Goal: Information Seeking & Learning: Learn about a topic

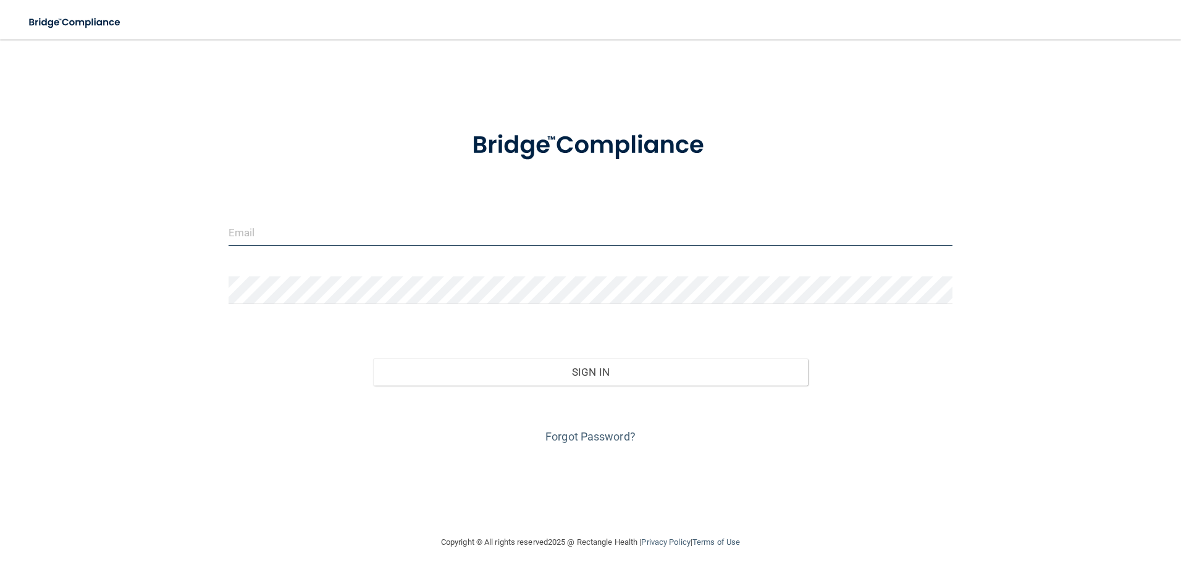
click at [439, 230] on input "email" at bounding box center [590, 233] width 724 height 28
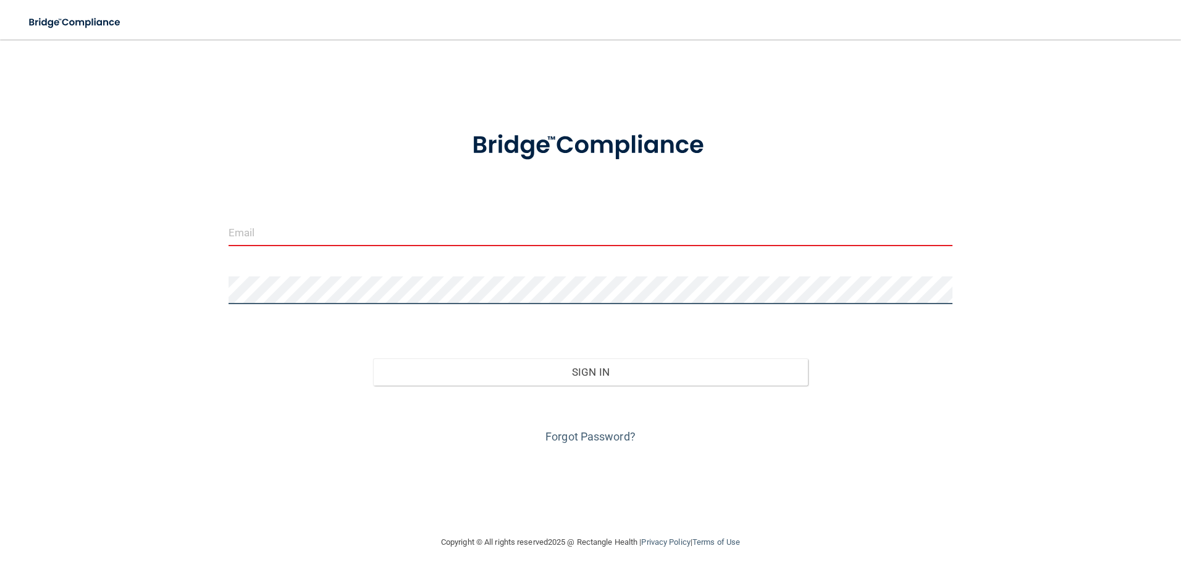
click at [188, 293] on div "Invalid email/password. You don't have permission to access that page. Sign In …" at bounding box center [590, 287] width 1131 height 471
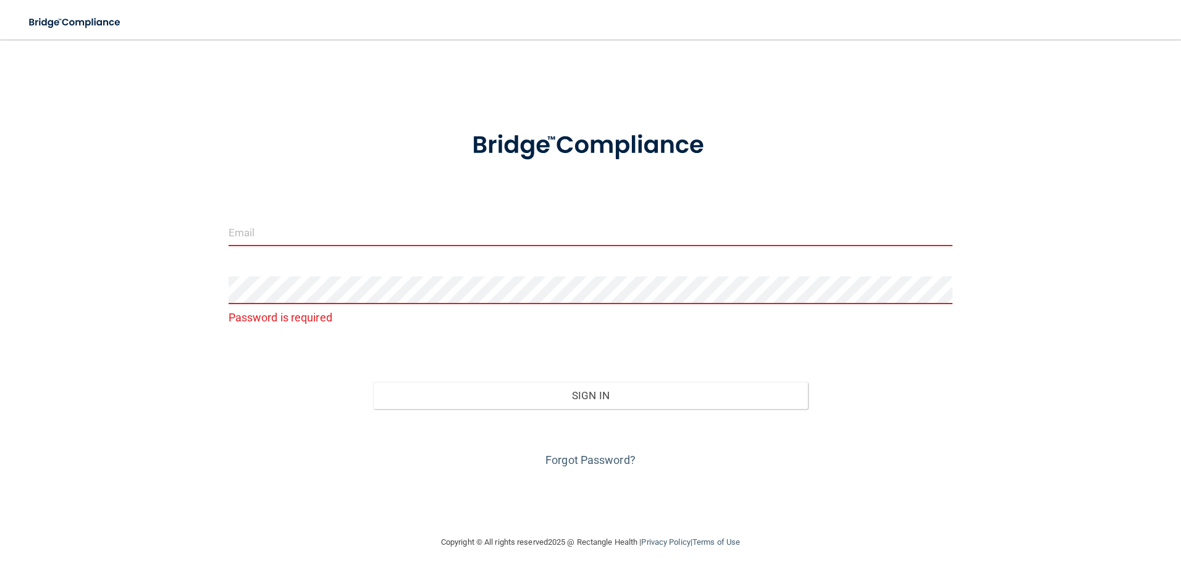
click at [261, 228] on input "email" at bounding box center [590, 233] width 724 height 28
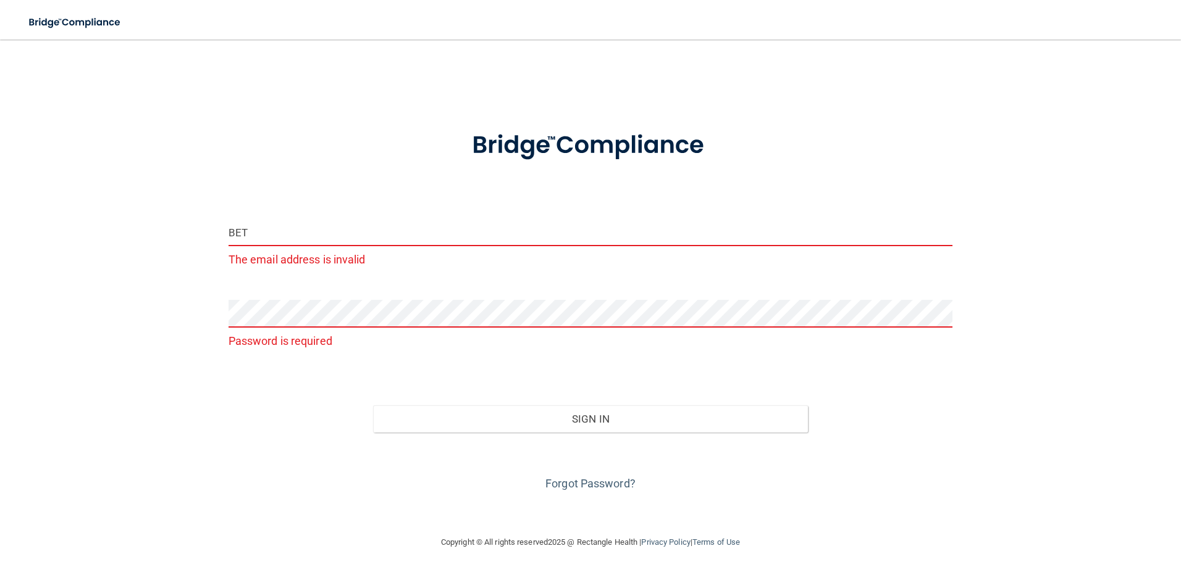
type input "[PERSON_NAME][DOMAIN_NAME][EMAIL_ADDRESS][DOMAIN_NAME]"
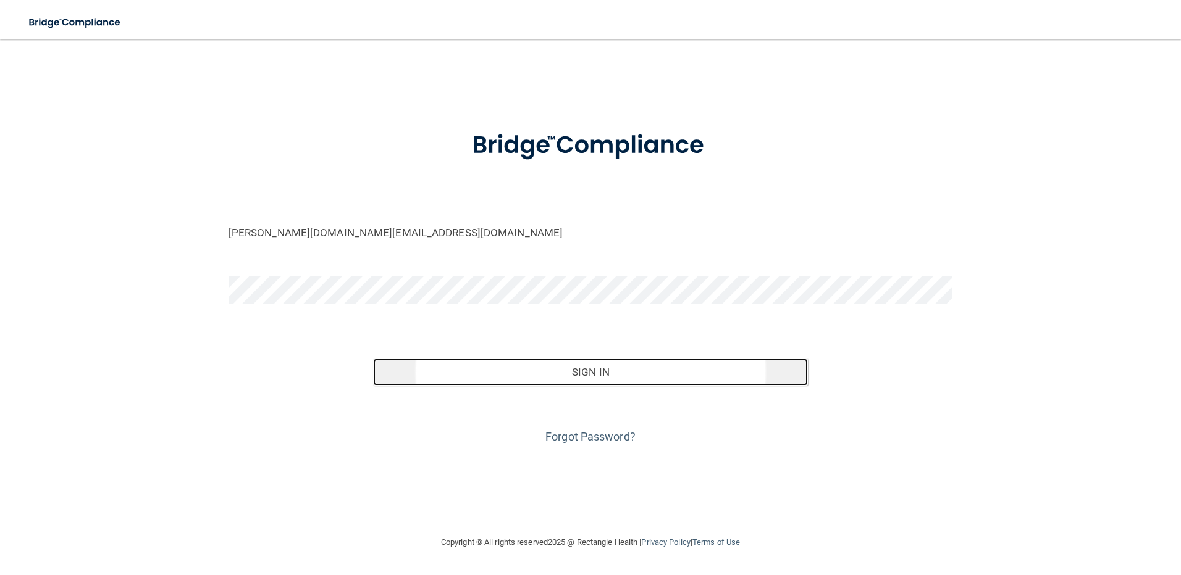
click at [585, 372] on button "Sign In" at bounding box center [590, 372] width 435 height 27
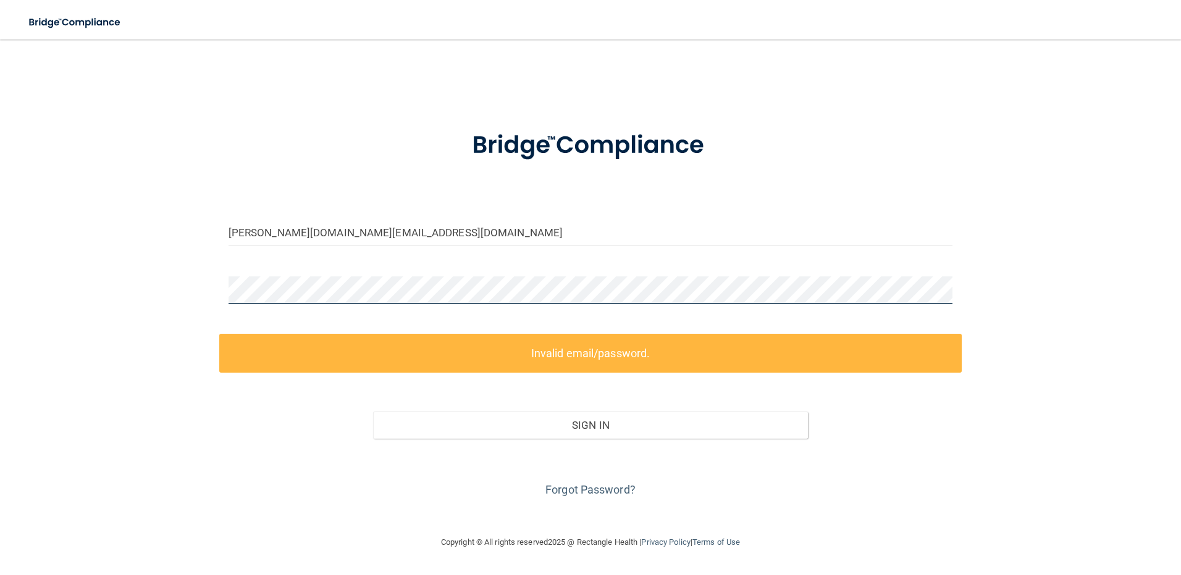
click at [158, 288] on div "beth.irish@timberlanesmile.com Invalid email/password. You don't have permissio…" at bounding box center [590, 287] width 1131 height 471
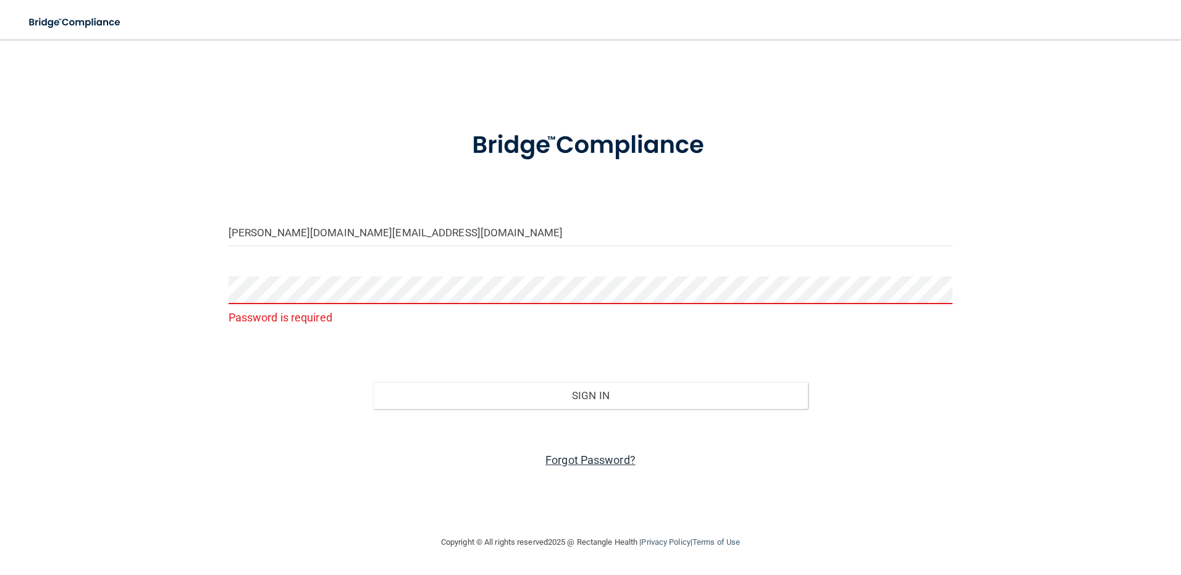
click at [592, 458] on link "Forgot Password?" at bounding box center [590, 460] width 90 height 13
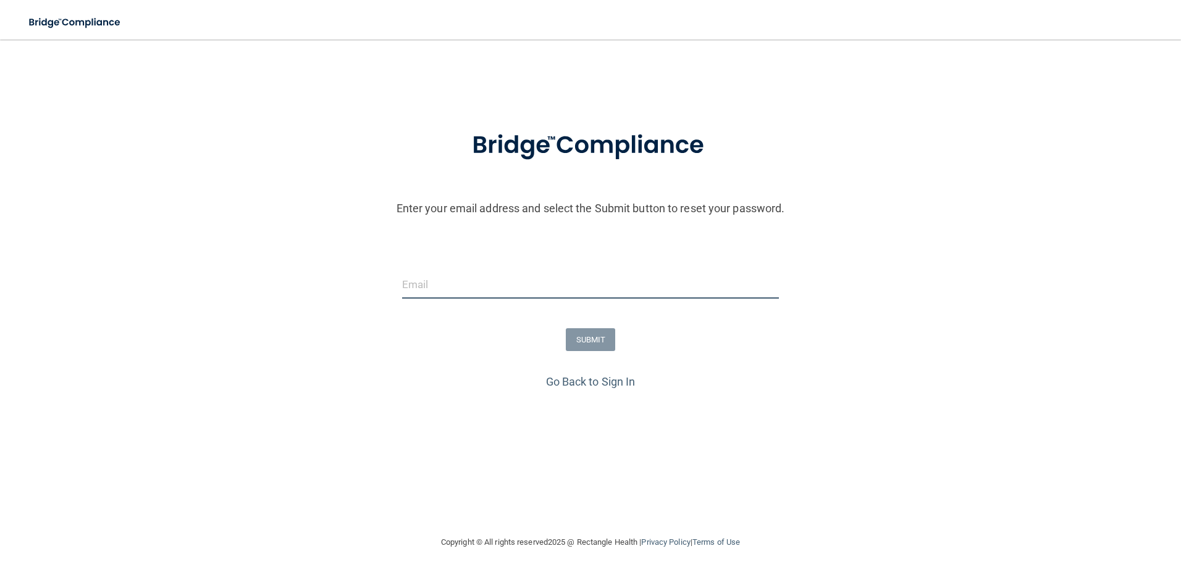
click at [441, 278] on input "email" at bounding box center [590, 285] width 377 height 28
type input "[PERSON_NAME][DOMAIN_NAME][EMAIL_ADDRESS][DOMAIN_NAME]"
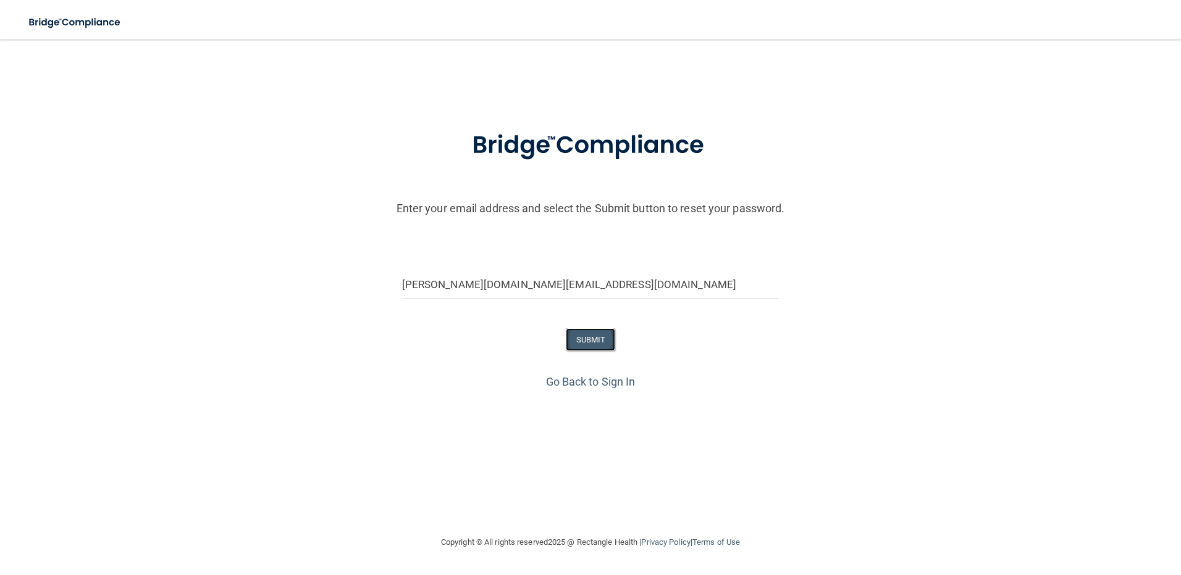
click at [590, 343] on button "SUBMIT" at bounding box center [591, 339] width 50 height 23
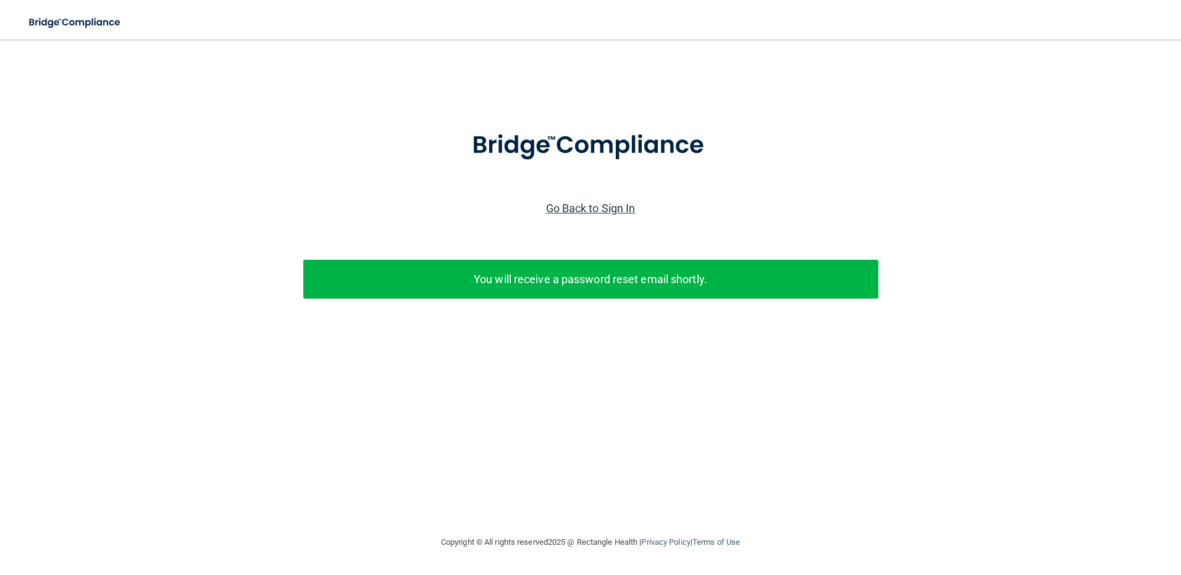
click at [600, 204] on link "Go Back to Sign In" at bounding box center [591, 208] width 90 height 13
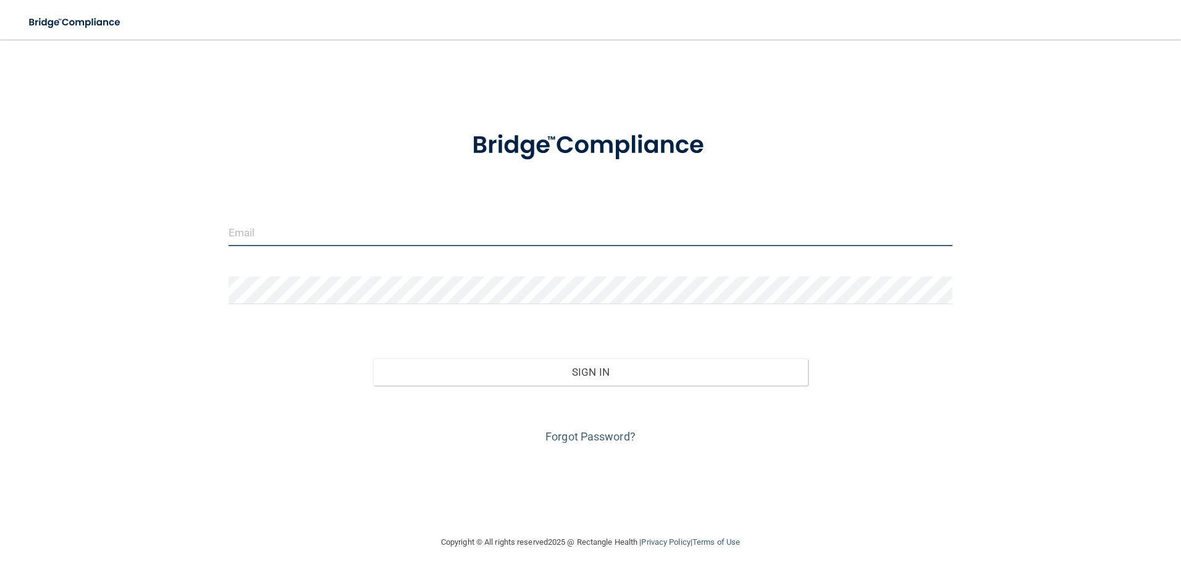
click at [372, 227] on input "email" at bounding box center [590, 233] width 724 height 28
type input "[PERSON_NAME][DOMAIN_NAME][EMAIL_ADDRESS][DOMAIN_NAME]"
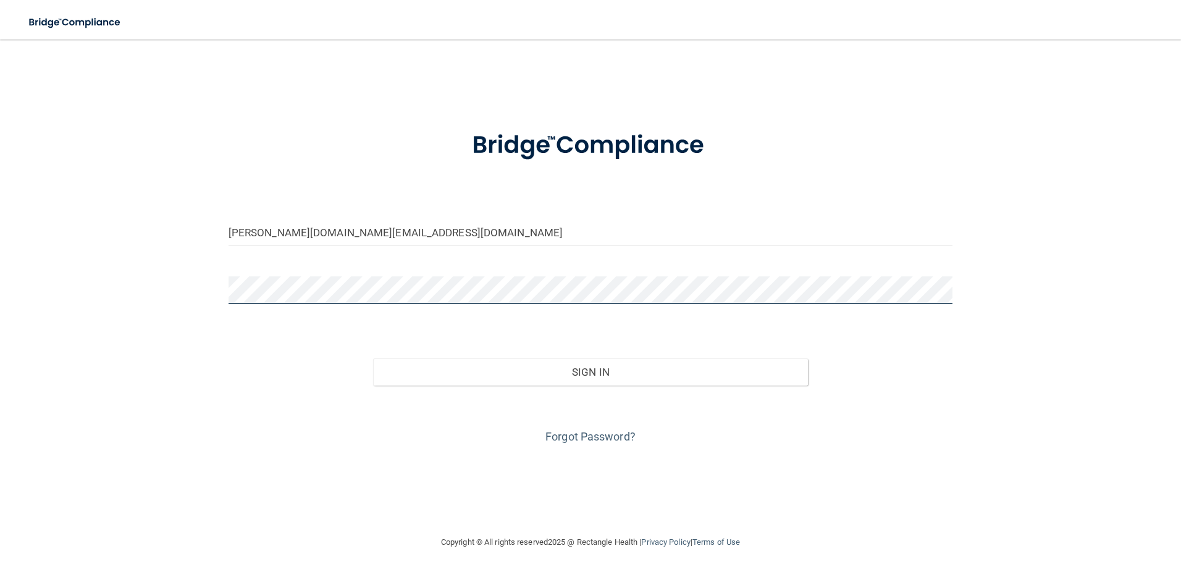
click at [167, 303] on div "beth.irish@timberlanesmile.com Invalid email/password. You don't have permissio…" at bounding box center [590, 287] width 1131 height 471
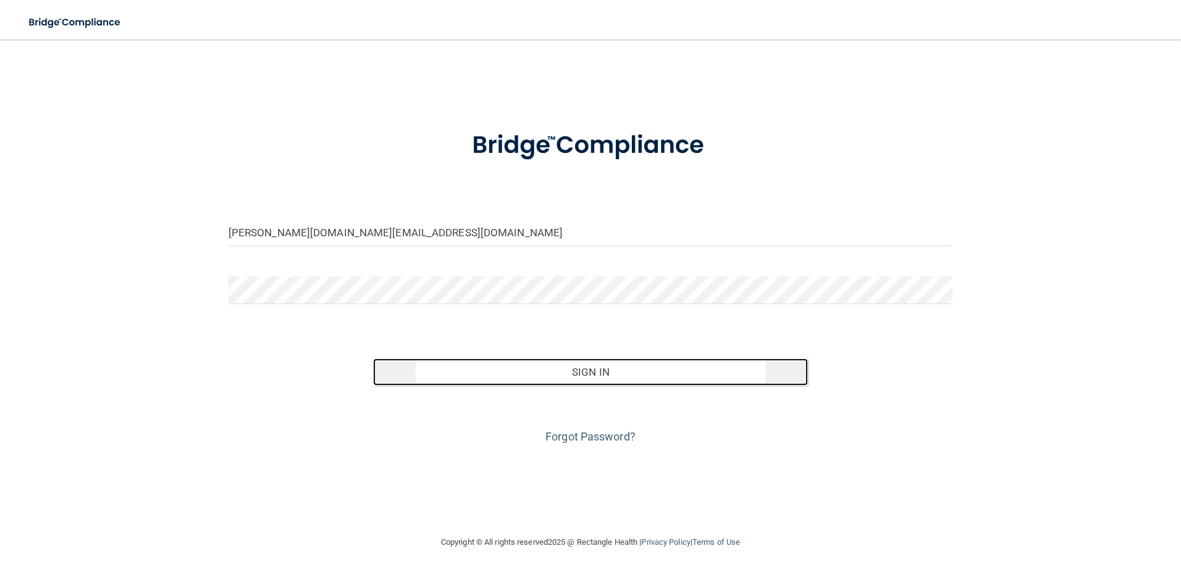
click at [611, 375] on button "Sign In" at bounding box center [590, 372] width 435 height 27
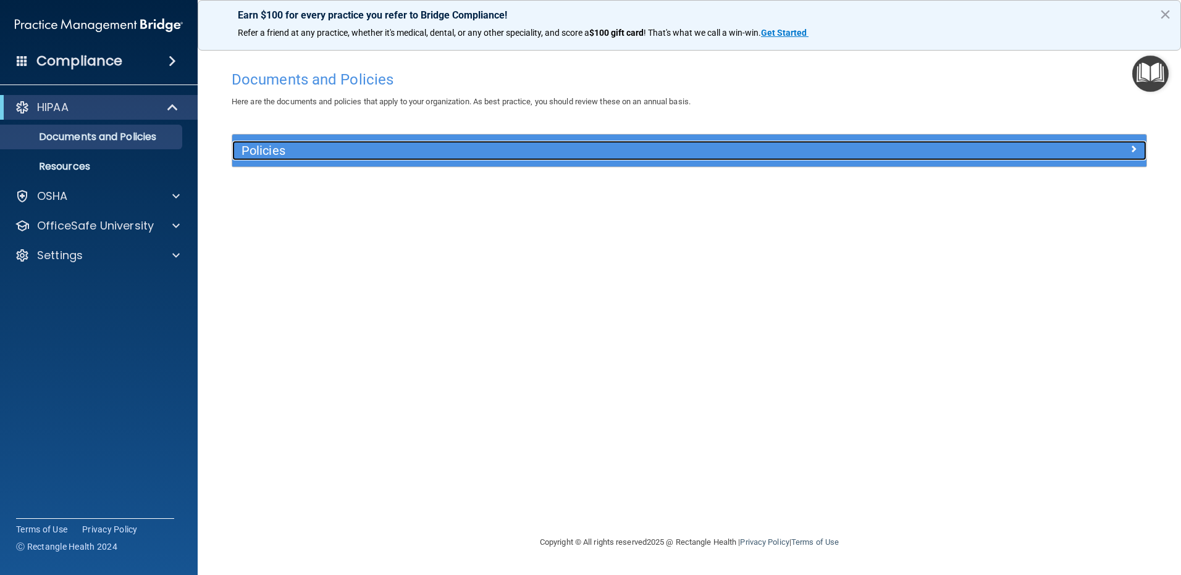
click at [322, 150] on h5 "Policies" at bounding box center [574, 151] width 667 height 14
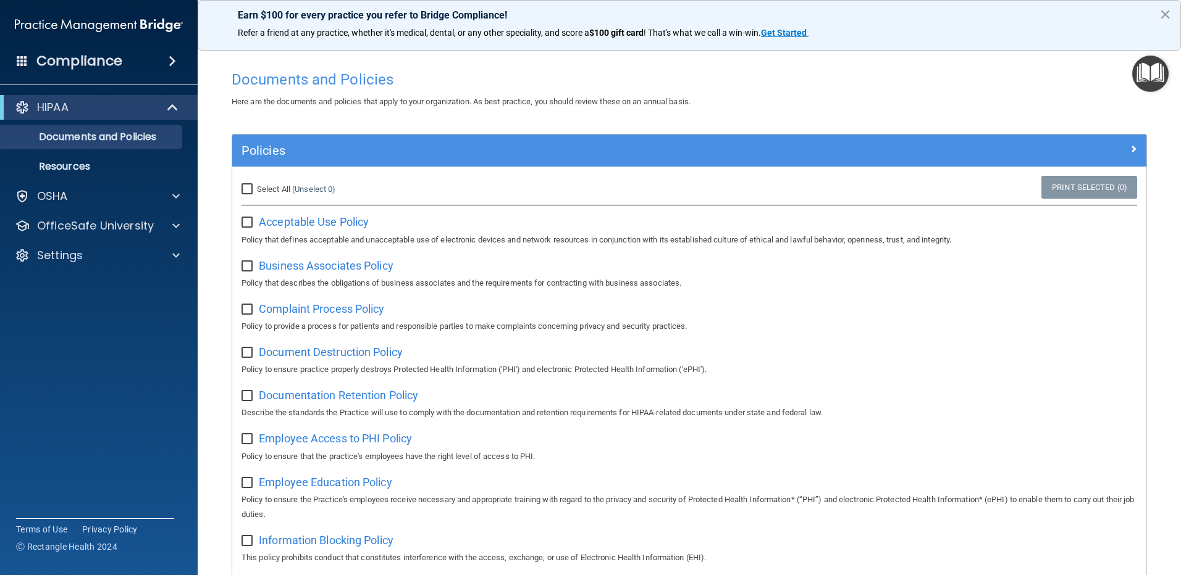
click at [1150, 70] on img "Open Resource Center" at bounding box center [1150, 74] width 36 height 36
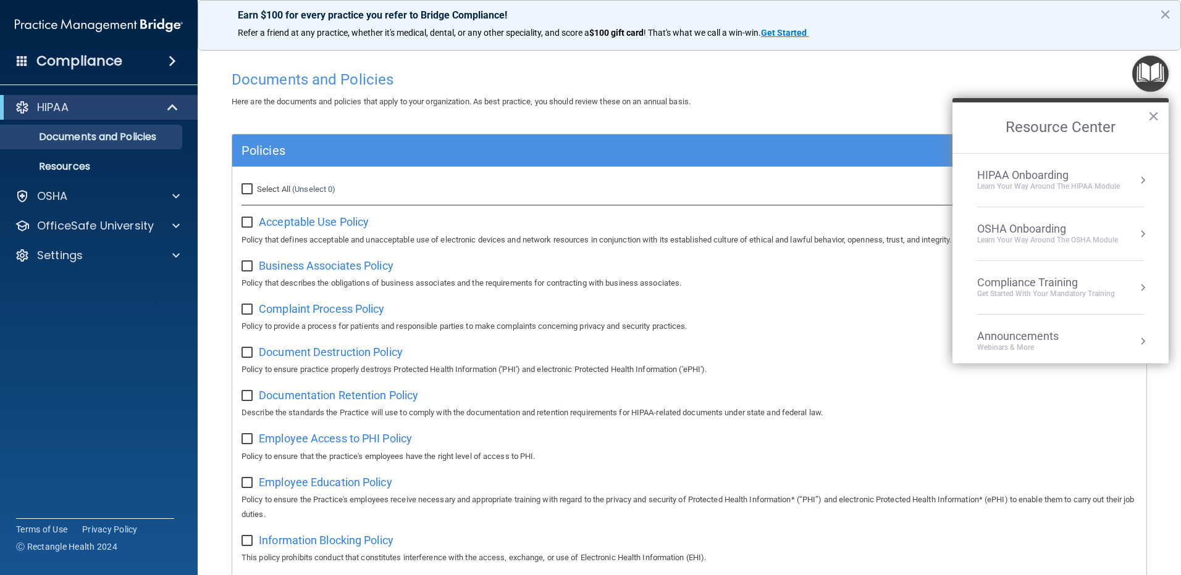
click at [1034, 180] on div "HIPAA Onboarding" at bounding box center [1048, 176] width 143 height 14
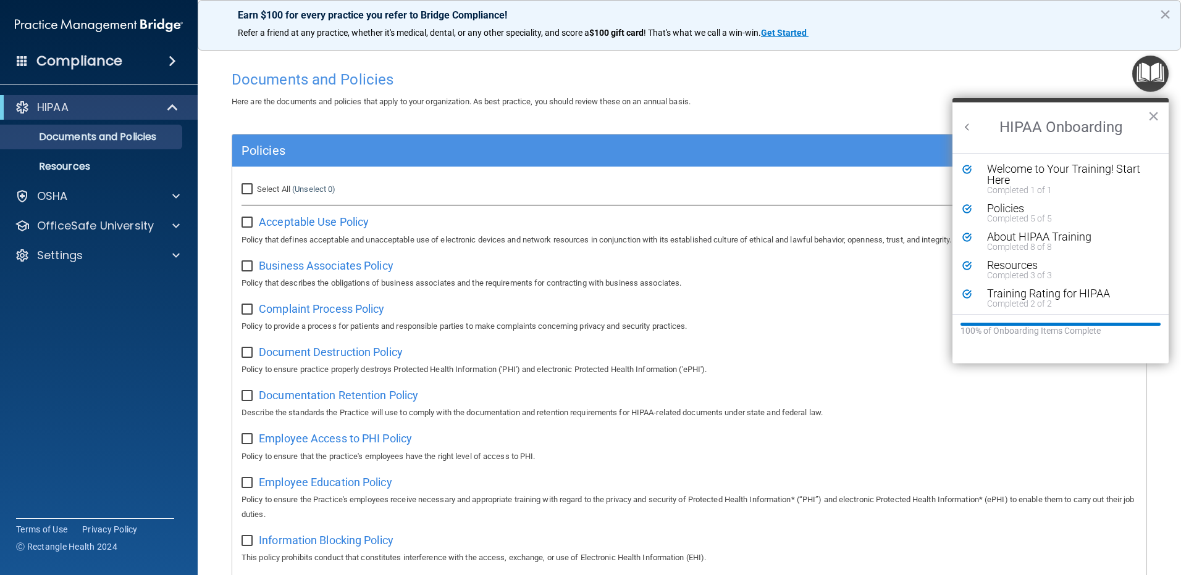
scroll to position [2, 0]
click at [1014, 170] on div "Welcome to Your Training! Start Here" at bounding box center [1065, 172] width 156 height 22
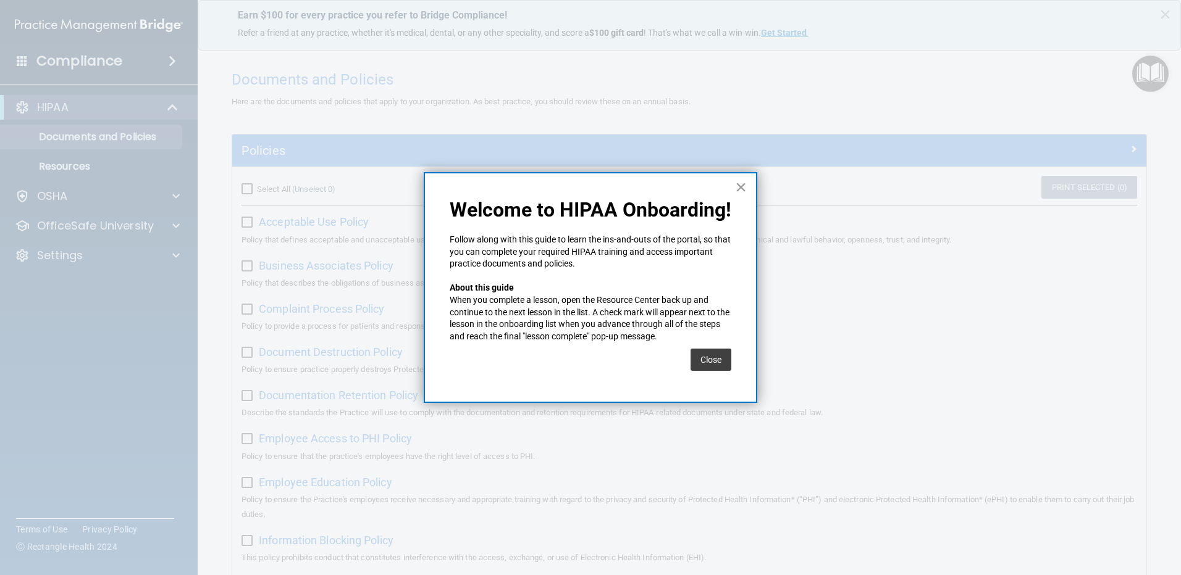
click at [738, 182] on button "×" at bounding box center [741, 187] width 12 height 20
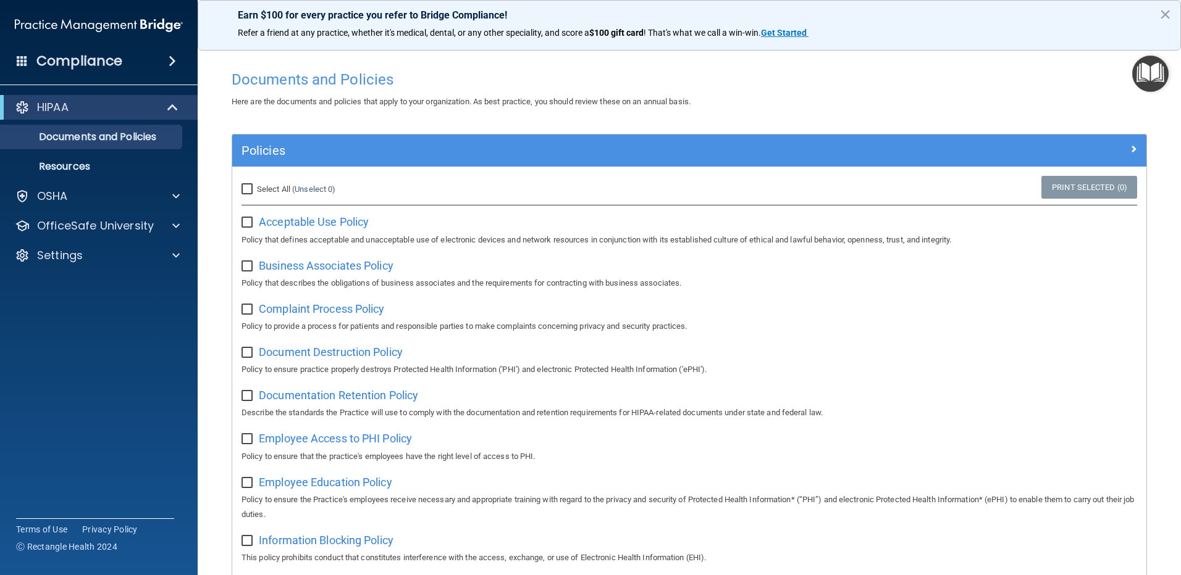
click at [1150, 74] on img "Open Resource Center" at bounding box center [1150, 74] width 36 height 36
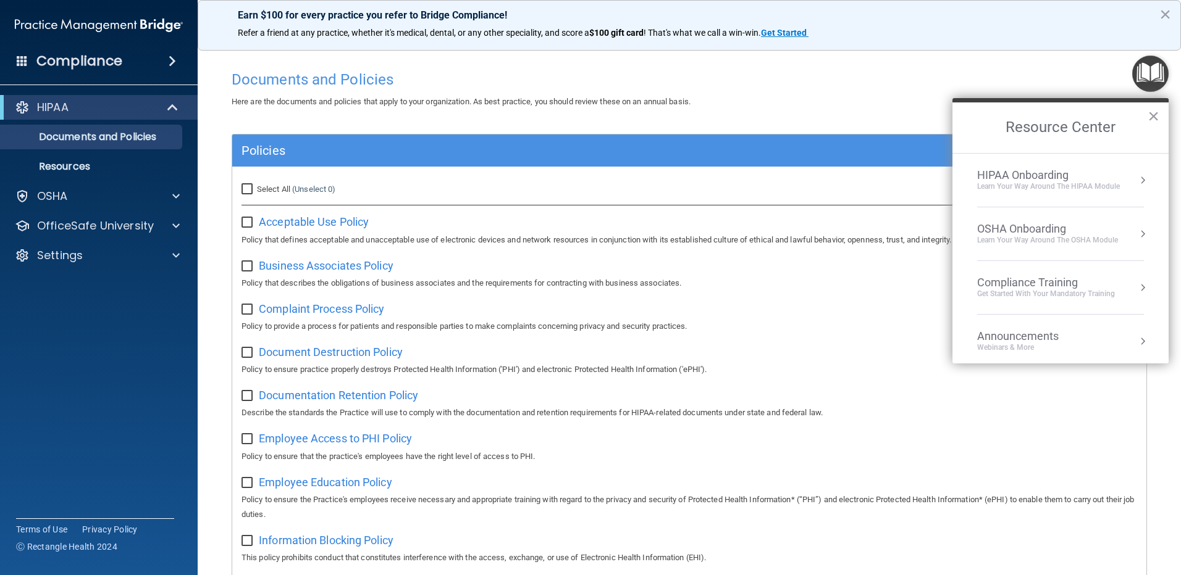
click at [1136, 179] on button "Resource Center" at bounding box center [1142, 180] width 12 height 12
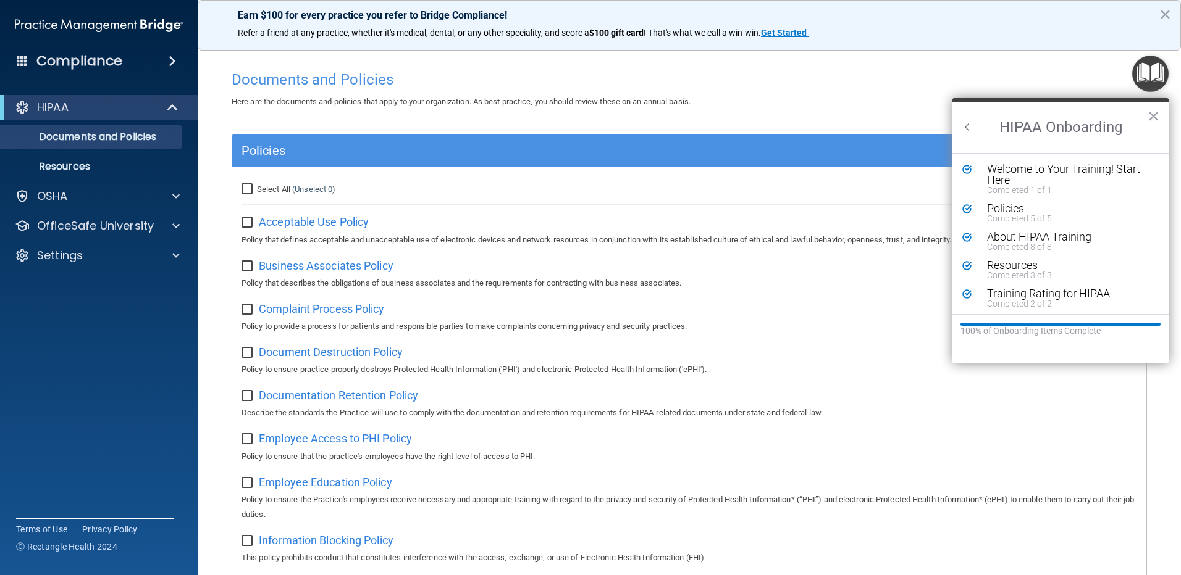
scroll to position [0, 0]
click at [1011, 167] on div "Welcome to Your Training! Start Here" at bounding box center [1065, 175] width 156 height 22
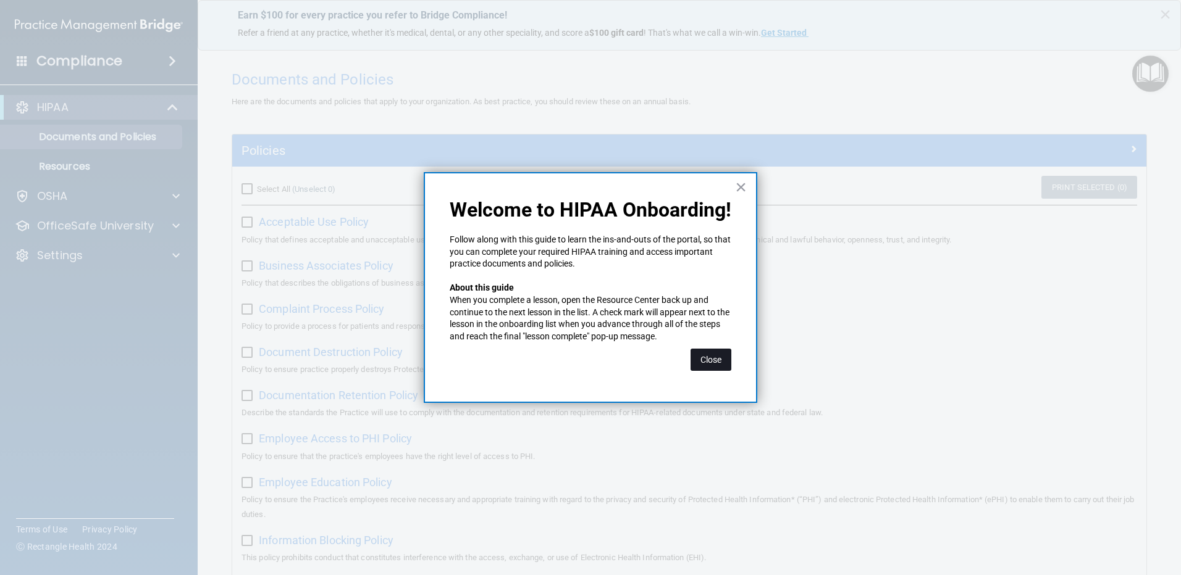
click at [705, 359] on button "Close" at bounding box center [710, 360] width 41 height 22
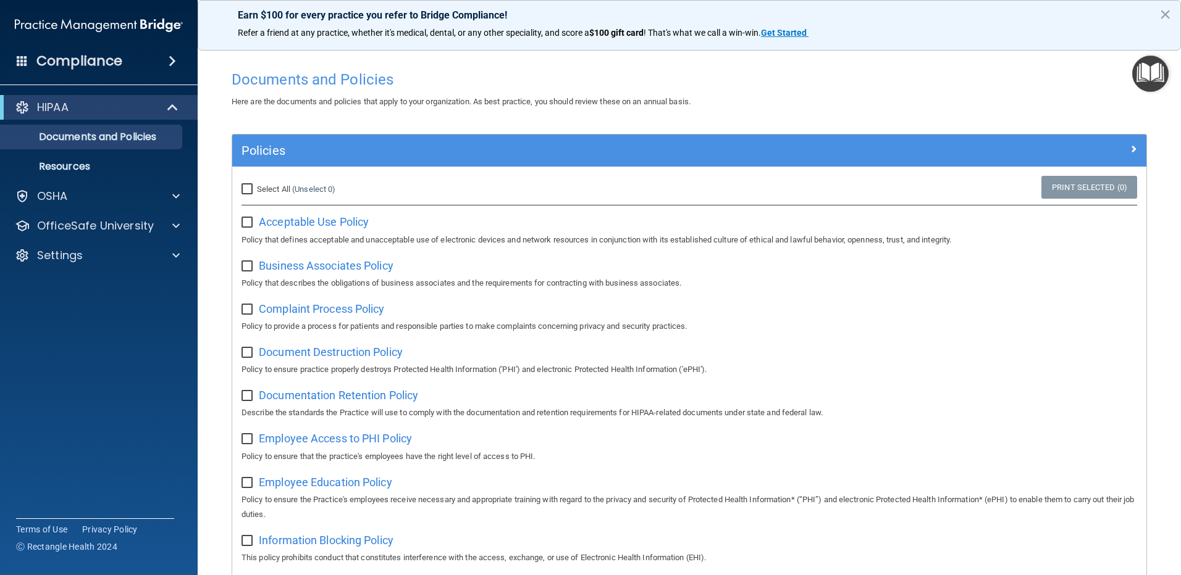
click at [1156, 70] on img "Open Resource Center" at bounding box center [1150, 74] width 36 height 36
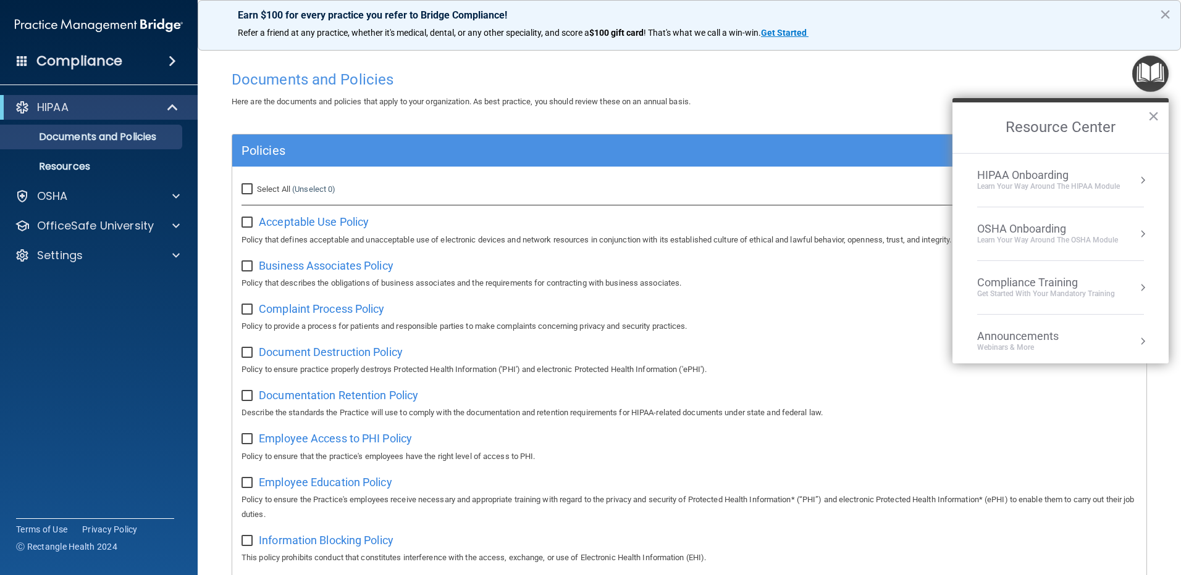
click at [1097, 183] on div "Learn Your Way around the HIPAA module" at bounding box center [1048, 187] width 143 height 10
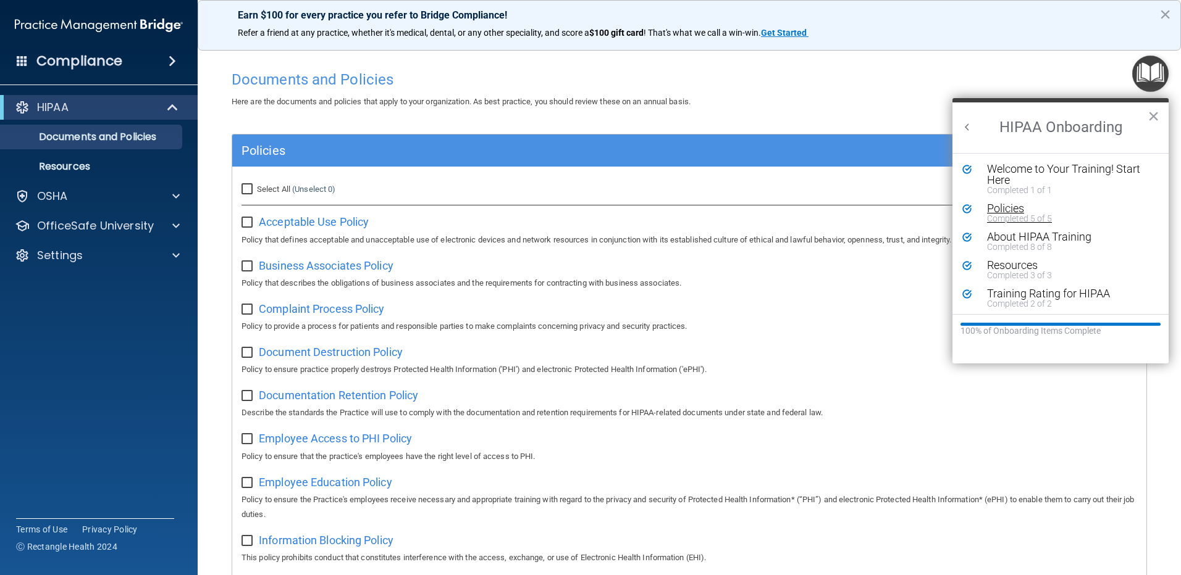
click at [1011, 208] on div "Policies" at bounding box center [1065, 208] width 156 height 11
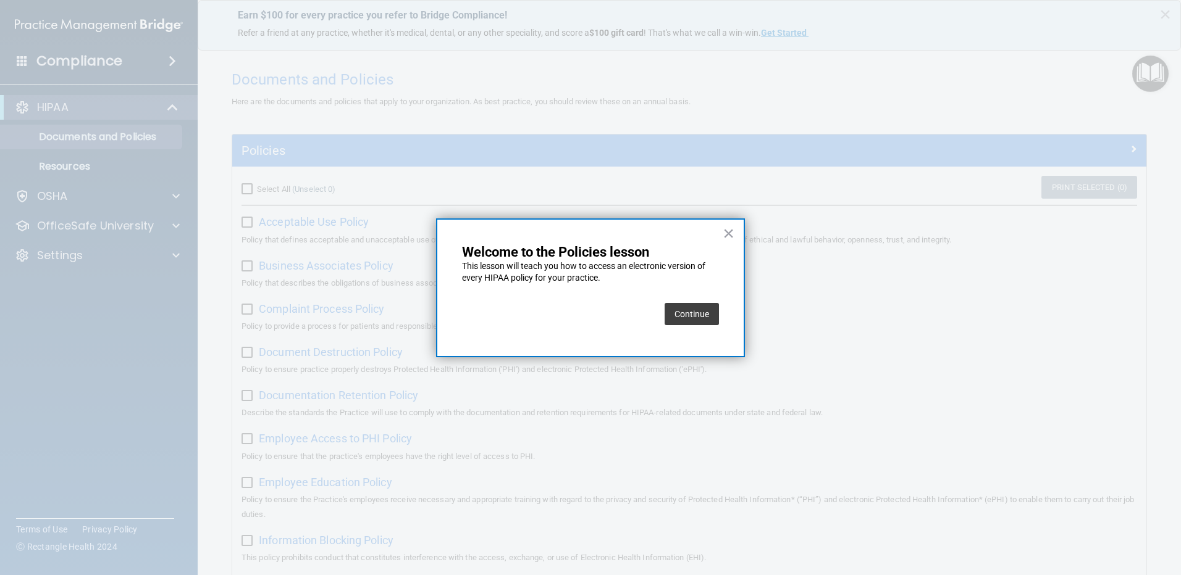
click at [684, 312] on button "Continue" at bounding box center [691, 314] width 54 height 22
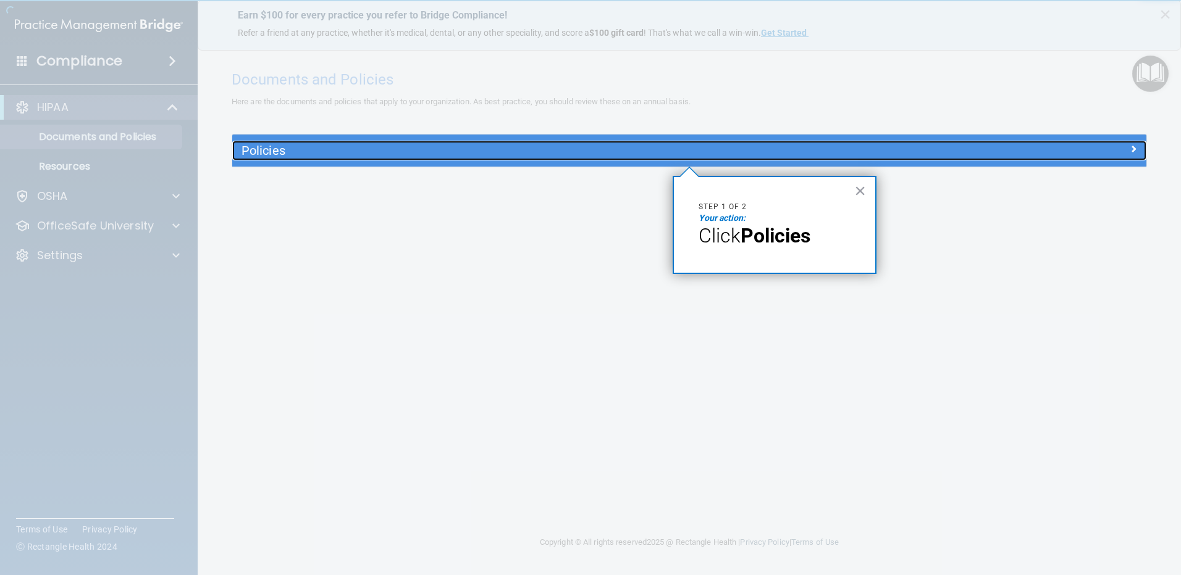
click at [1109, 151] on div at bounding box center [1032, 148] width 228 height 15
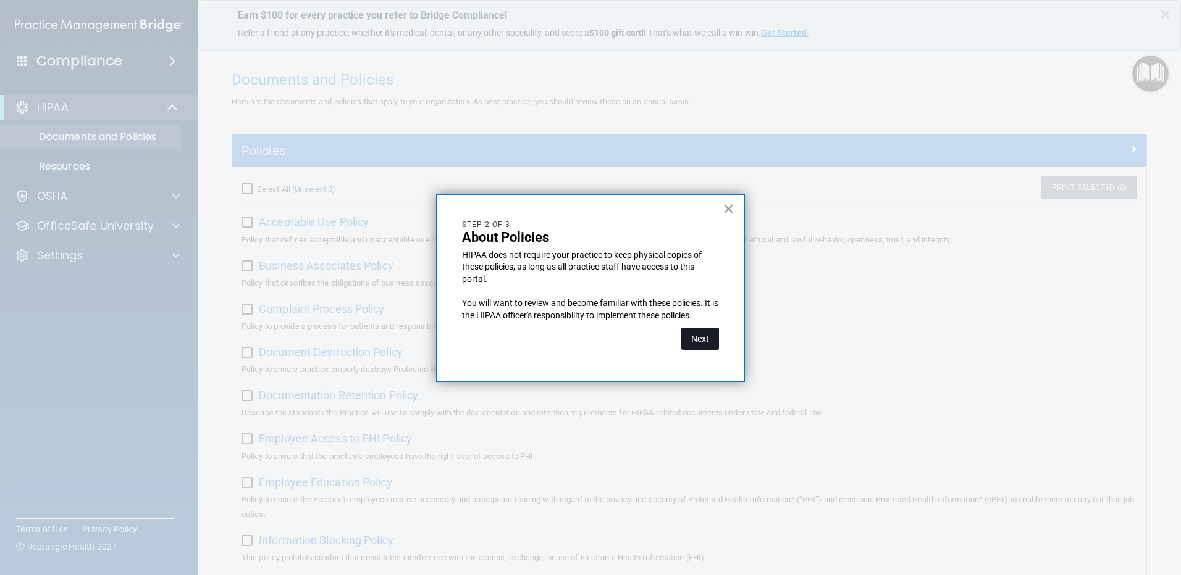
click at [696, 336] on button "Next" at bounding box center [700, 339] width 38 height 22
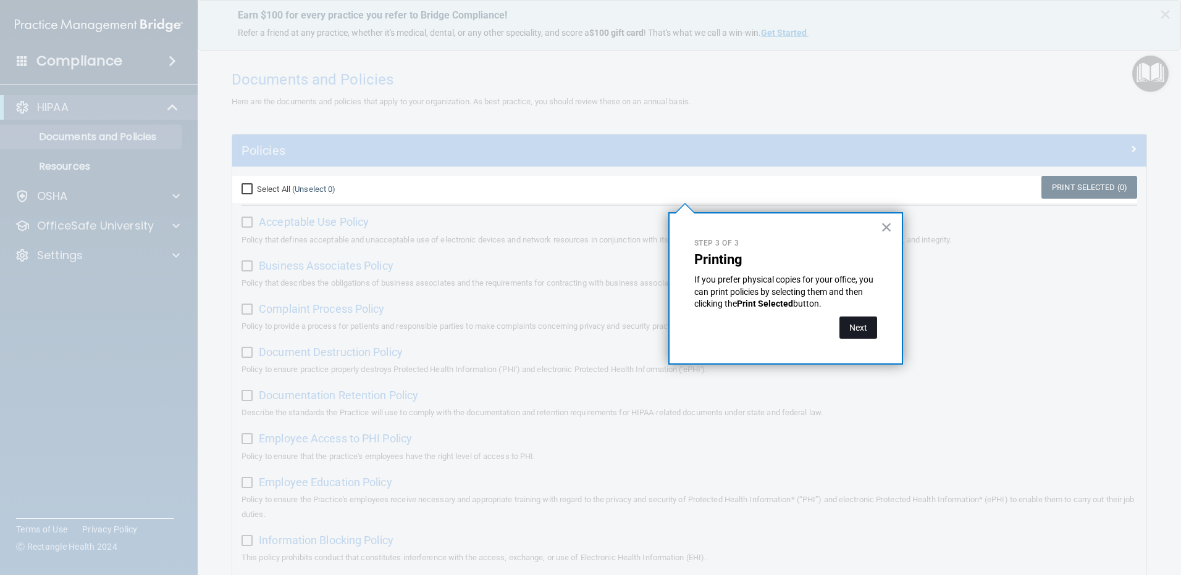
click at [850, 318] on button "Next" at bounding box center [858, 328] width 38 height 22
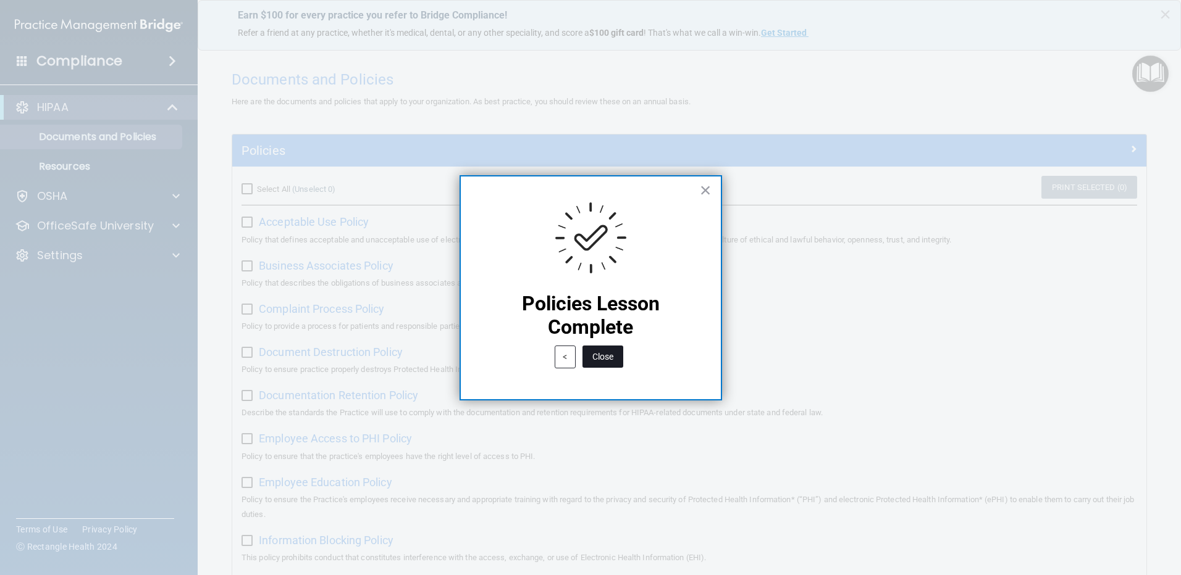
click at [604, 354] on button "Close" at bounding box center [602, 357] width 41 height 22
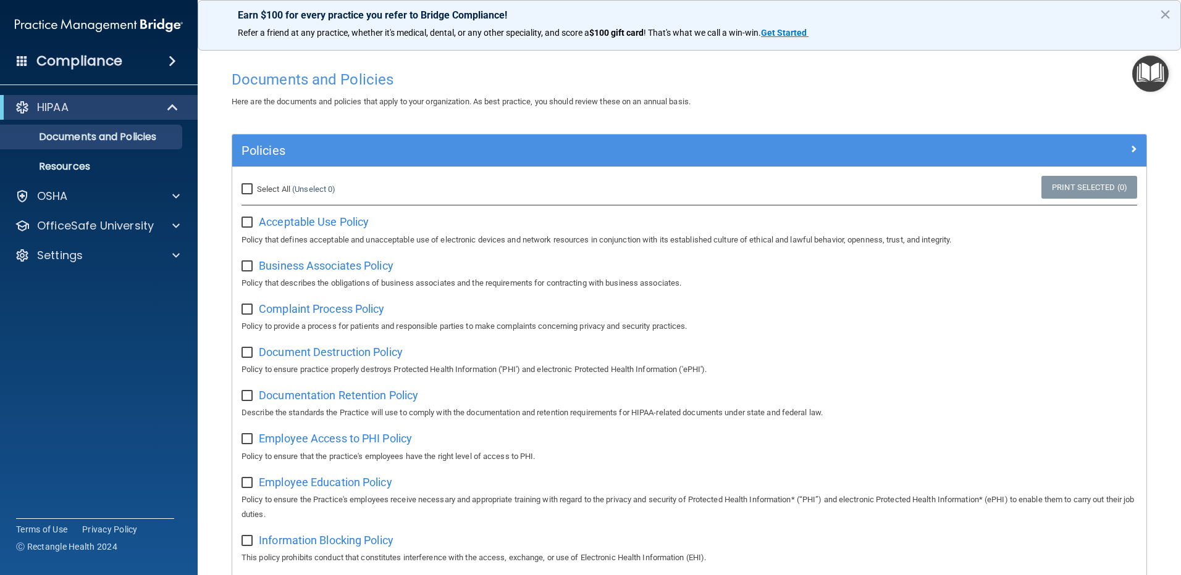
click at [1154, 69] on img "Open Resource Center" at bounding box center [1150, 74] width 36 height 36
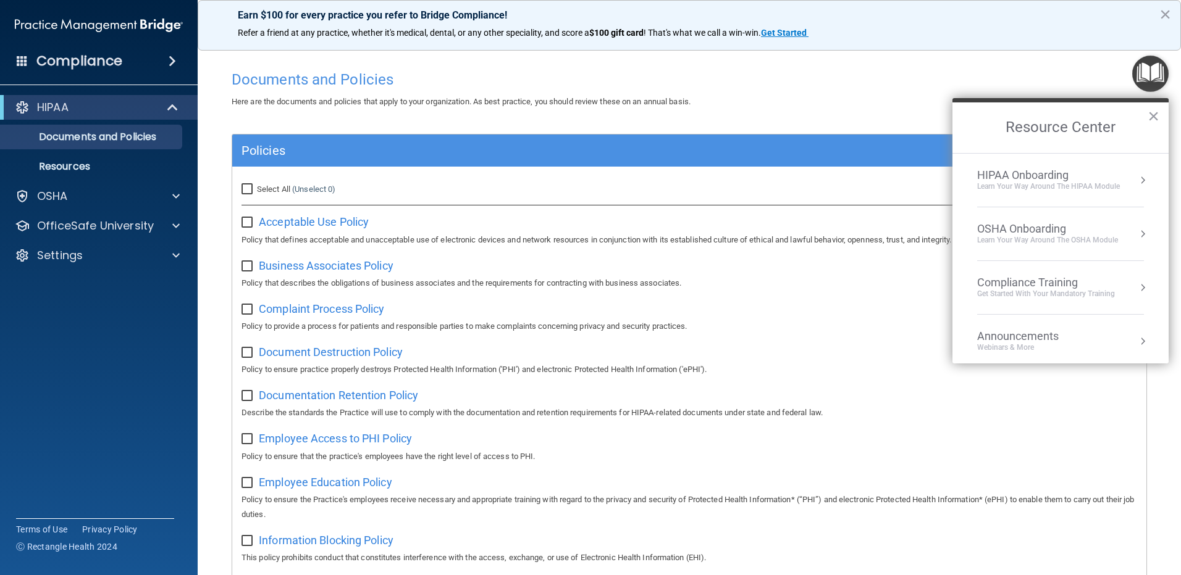
click at [1053, 286] on div "Compliance Training" at bounding box center [1046, 283] width 138 height 14
click at [1047, 169] on div "HIPAA Training for Members" at bounding box center [1031, 174] width 138 height 11
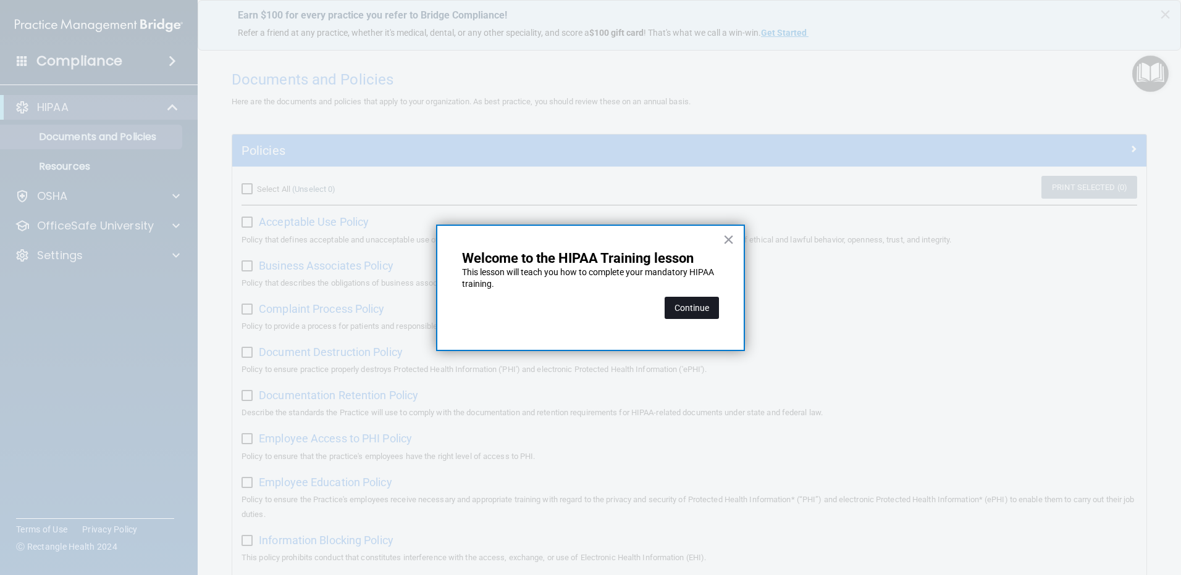
click at [690, 306] on button "Continue" at bounding box center [691, 308] width 54 height 22
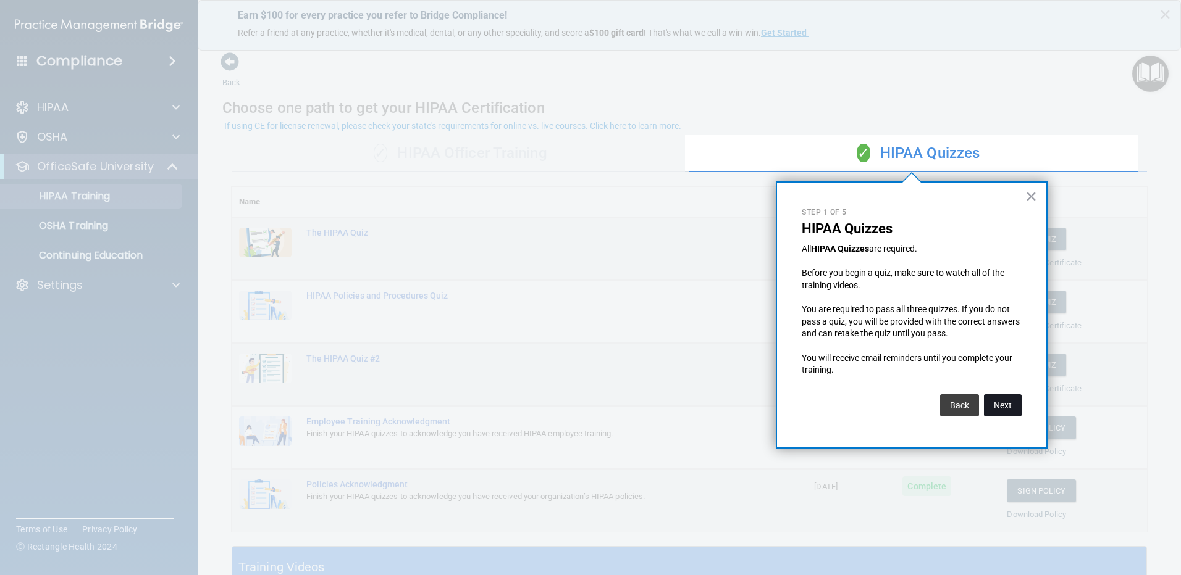
click at [1018, 403] on button "Next" at bounding box center [1003, 406] width 38 height 22
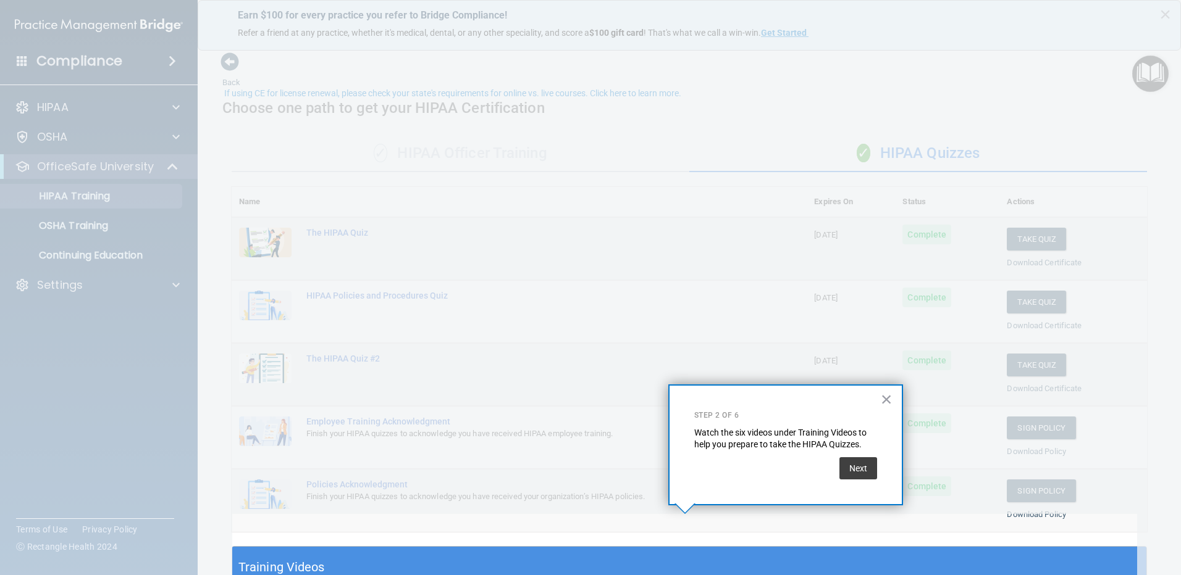
scroll to position [33, 0]
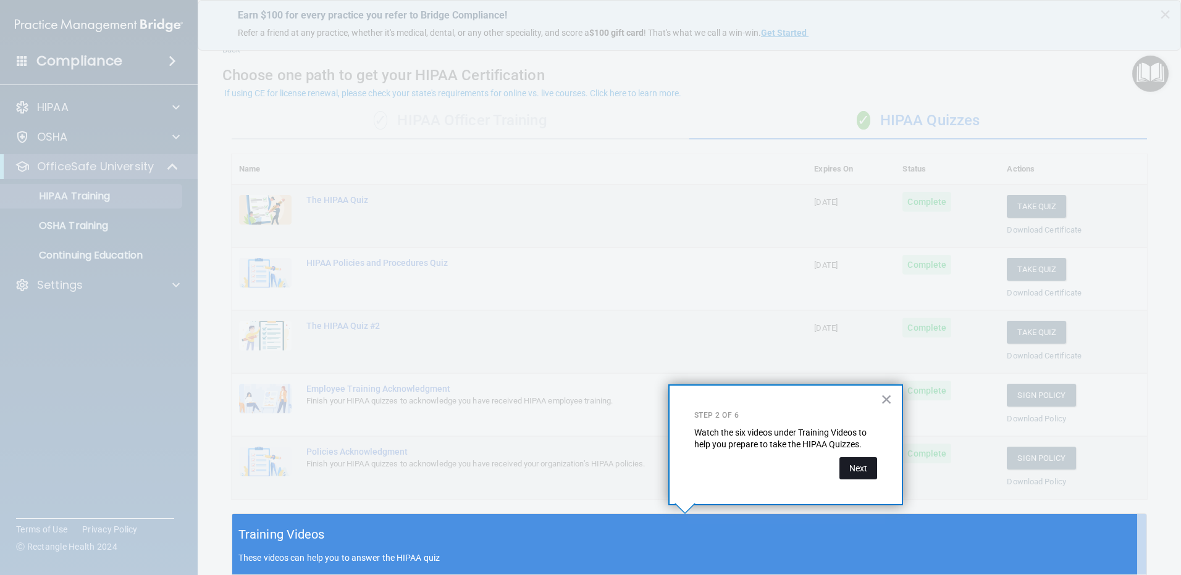
click at [856, 470] on button "Next" at bounding box center [858, 469] width 38 height 22
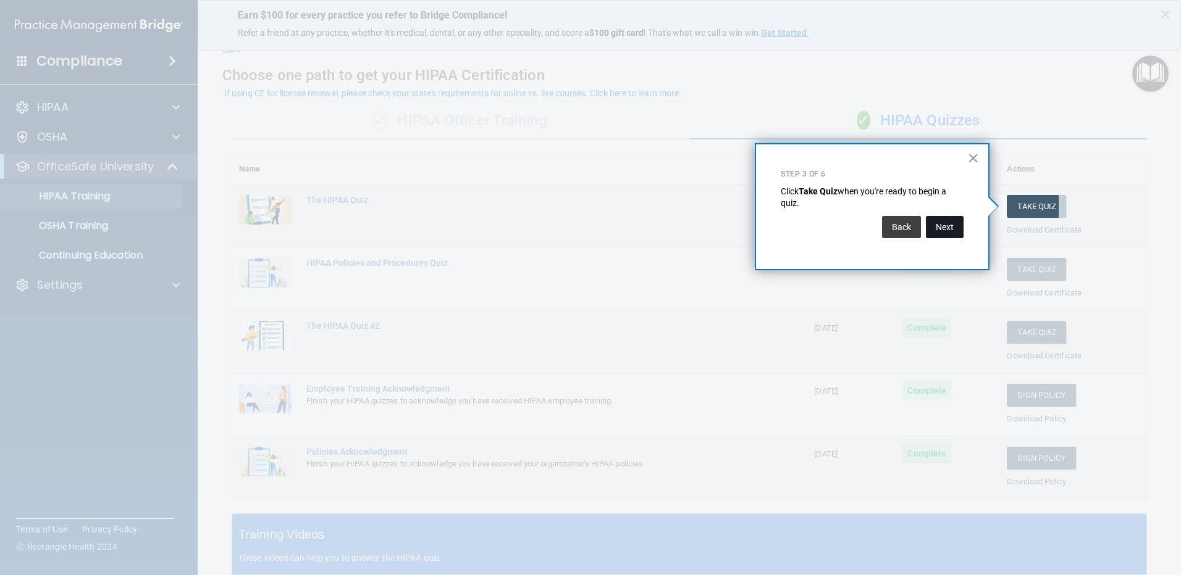
click at [947, 225] on button "Next" at bounding box center [945, 227] width 38 height 22
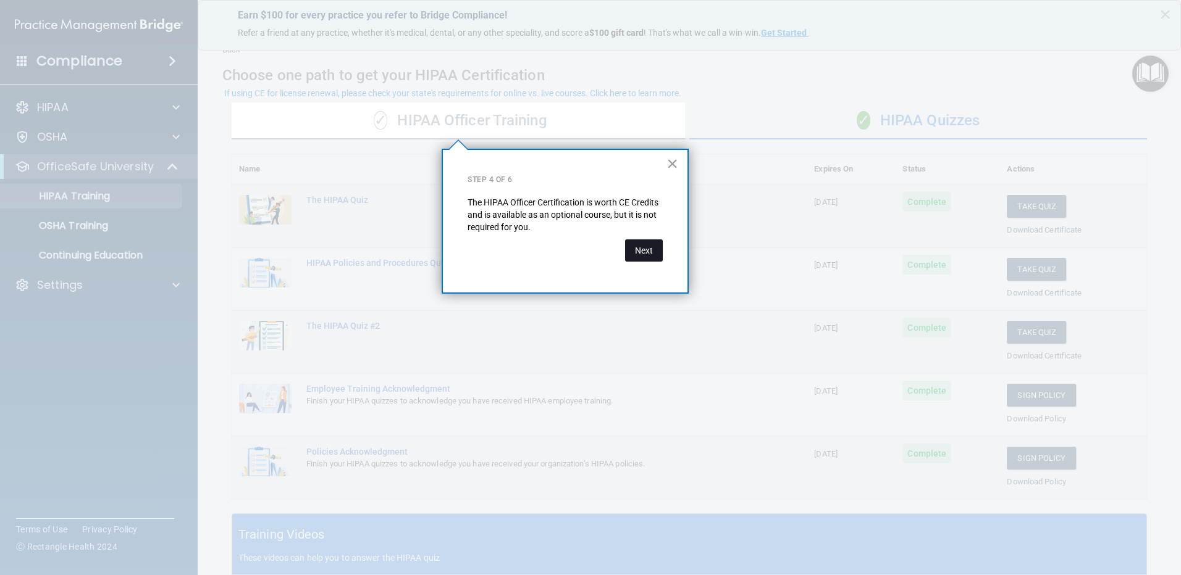
click at [645, 245] on button "Next" at bounding box center [644, 251] width 38 height 22
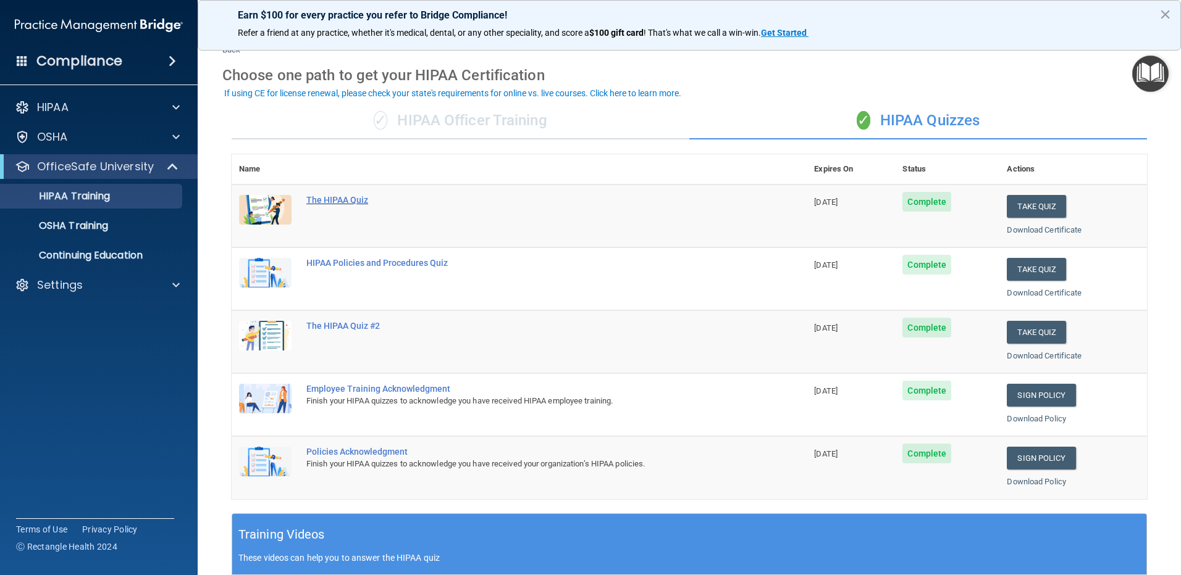
click at [348, 200] on div "The HIPAA Quiz" at bounding box center [525, 200] width 438 height 10
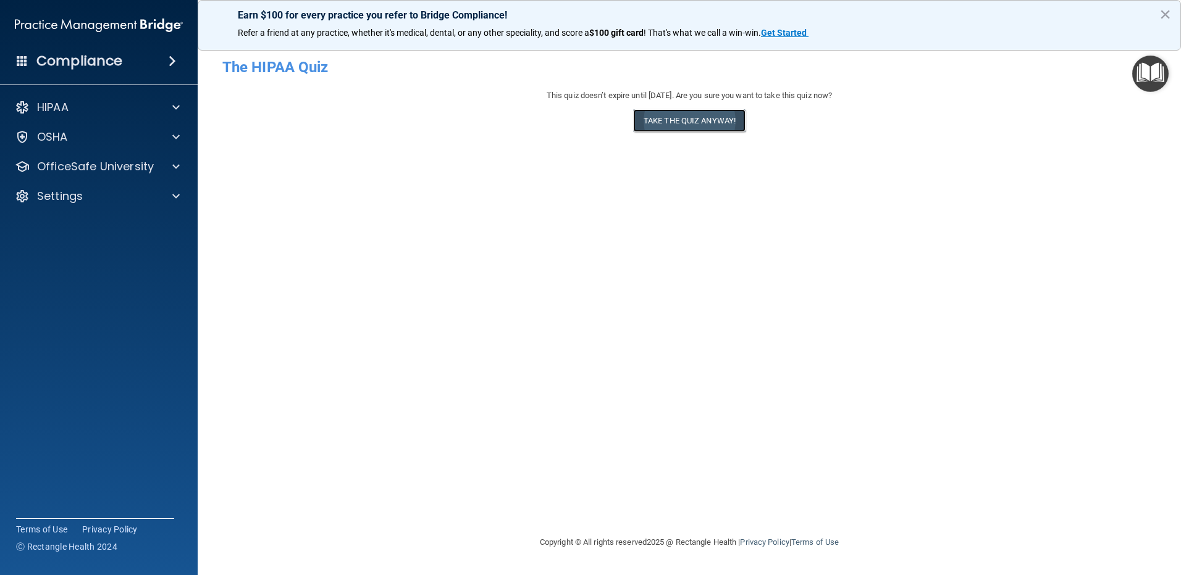
click at [679, 119] on button "Take the quiz anyway!" at bounding box center [689, 120] width 112 height 23
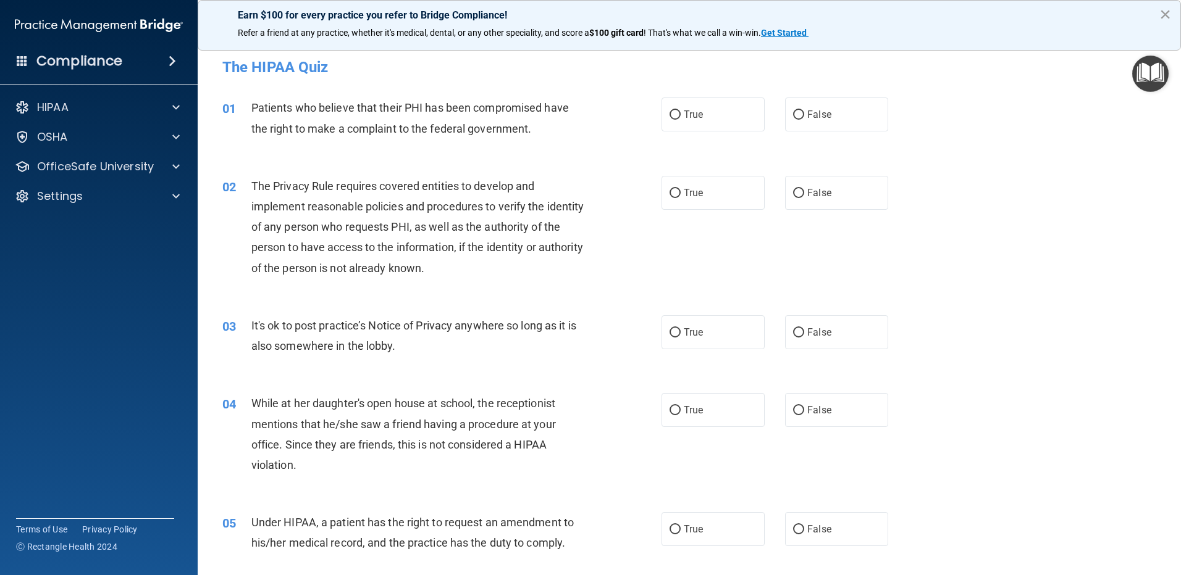
click at [1166, 14] on button "×" at bounding box center [1165, 14] width 12 height 20
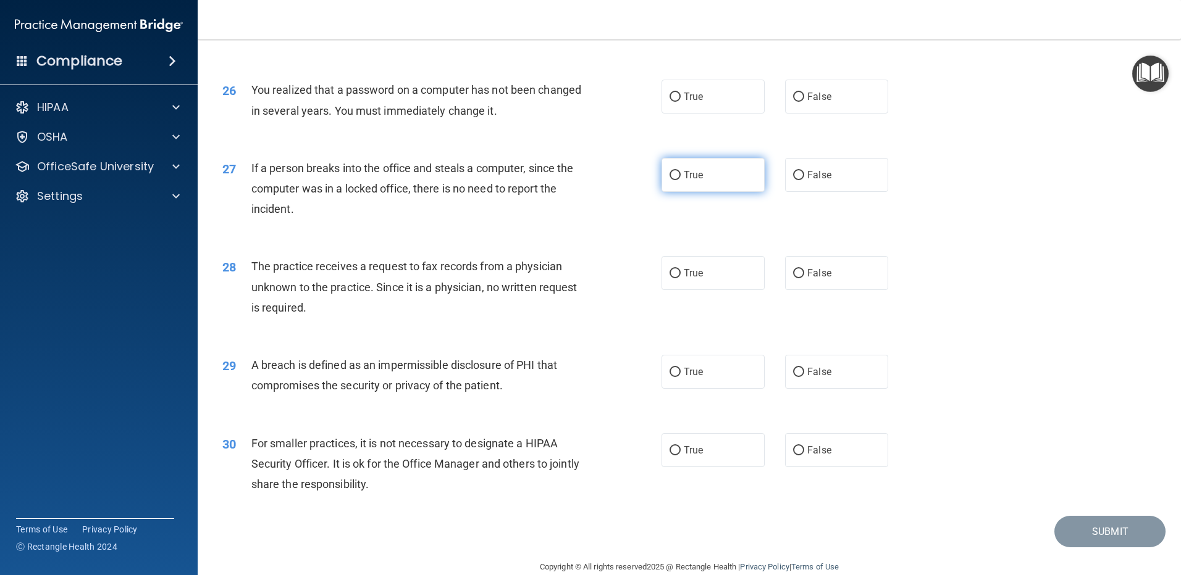
scroll to position [2367, 0]
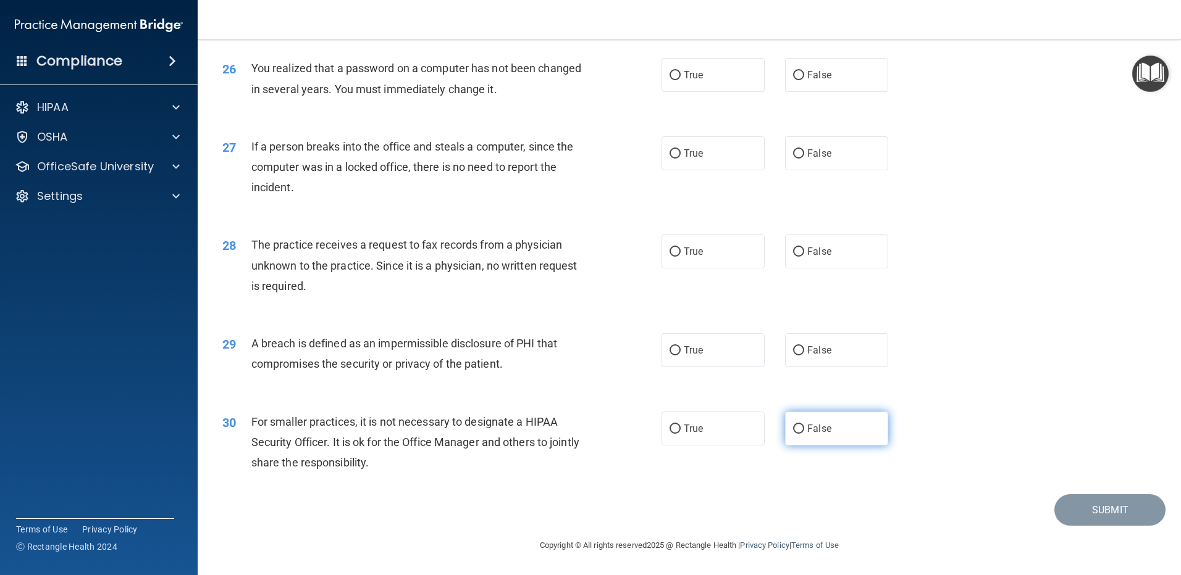
click at [796, 427] on input "False" at bounding box center [798, 429] width 11 height 9
radio input "true"
click at [671, 351] on input "True" at bounding box center [674, 350] width 11 height 9
radio input "true"
click at [795, 250] on input "False" at bounding box center [798, 252] width 11 height 9
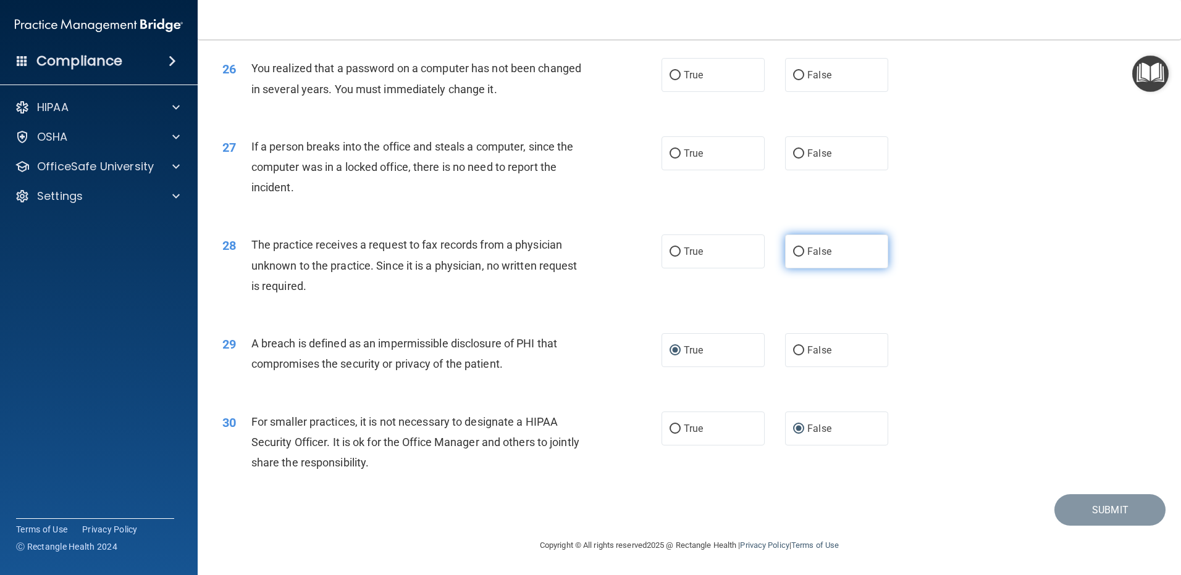
radio input "true"
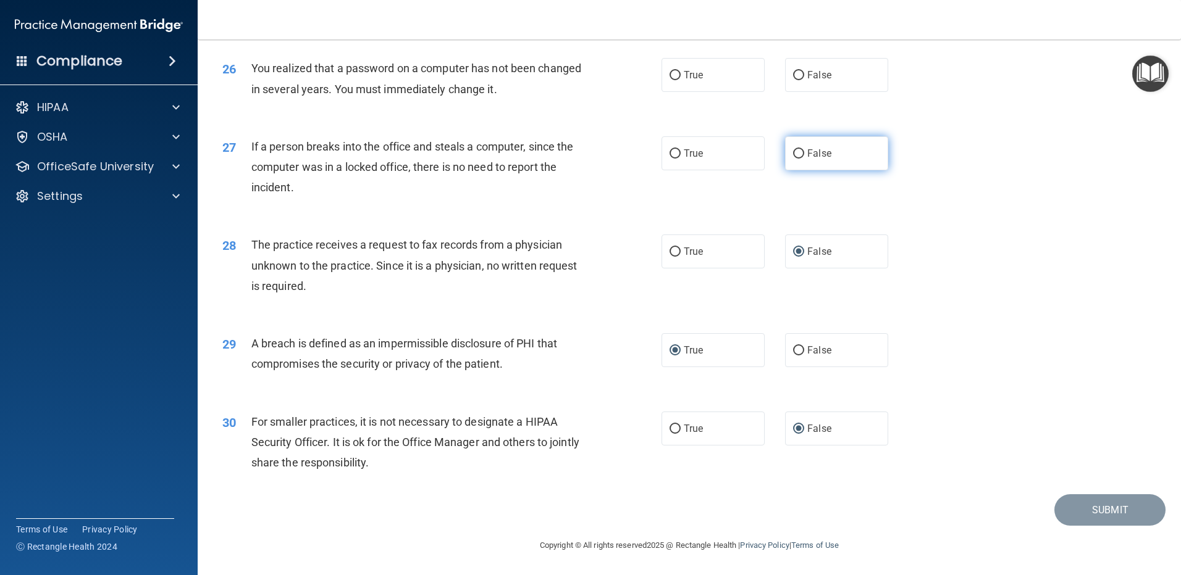
click at [795, 154] on input "False" at bounding box center [798, 153] width 11 height 9
radio input "true"
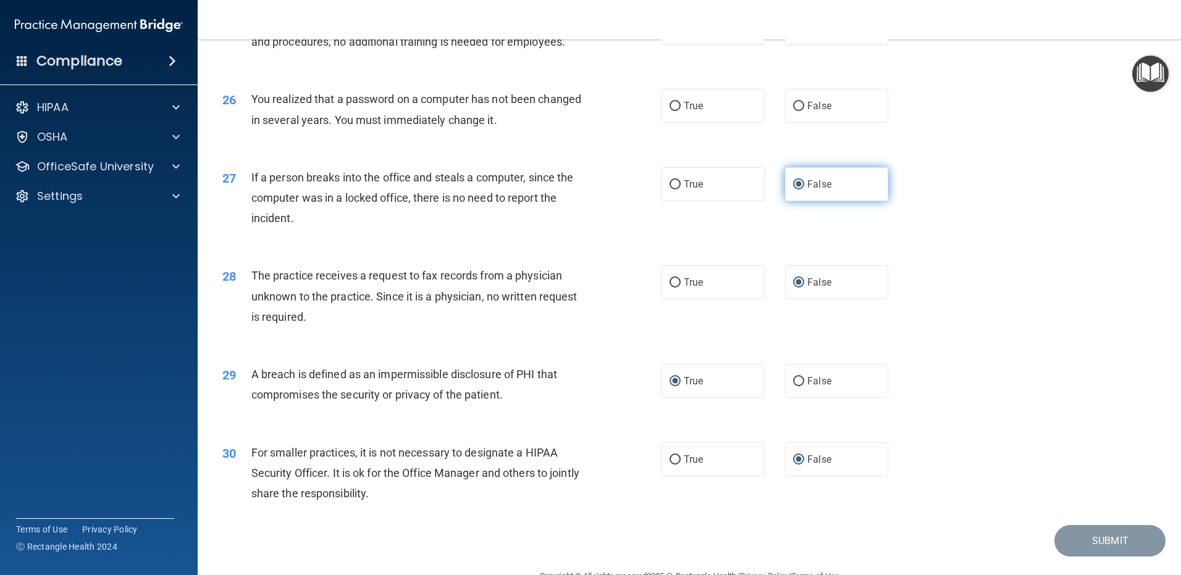
scroll to position [2244, 0]
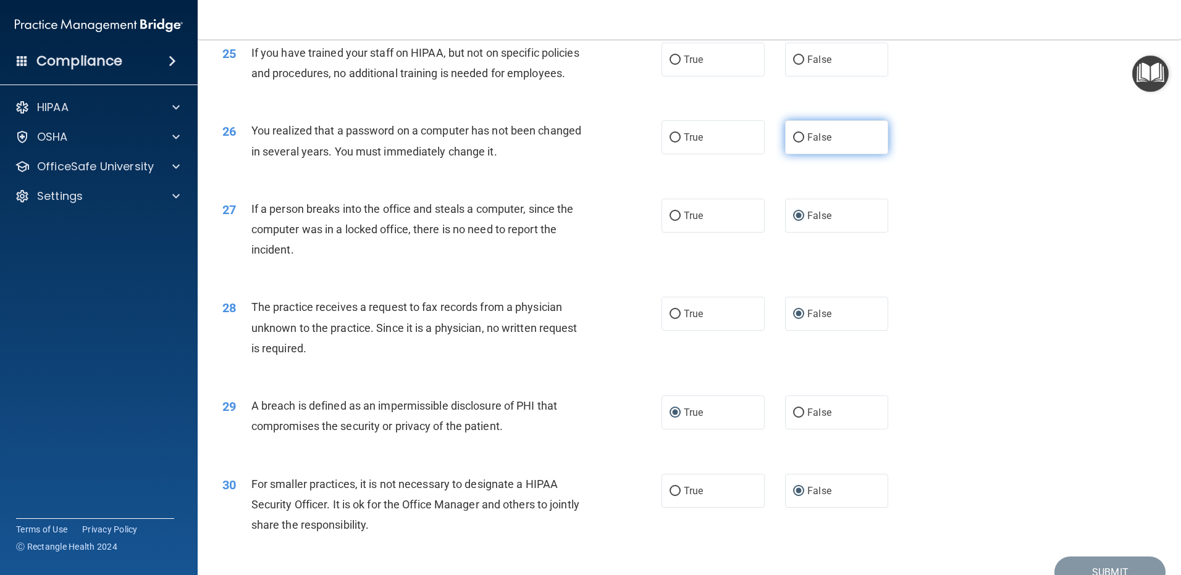
click at [793, 143] on input "False" at bounding box center [798, 137] width 11 height 9
radio input "true"
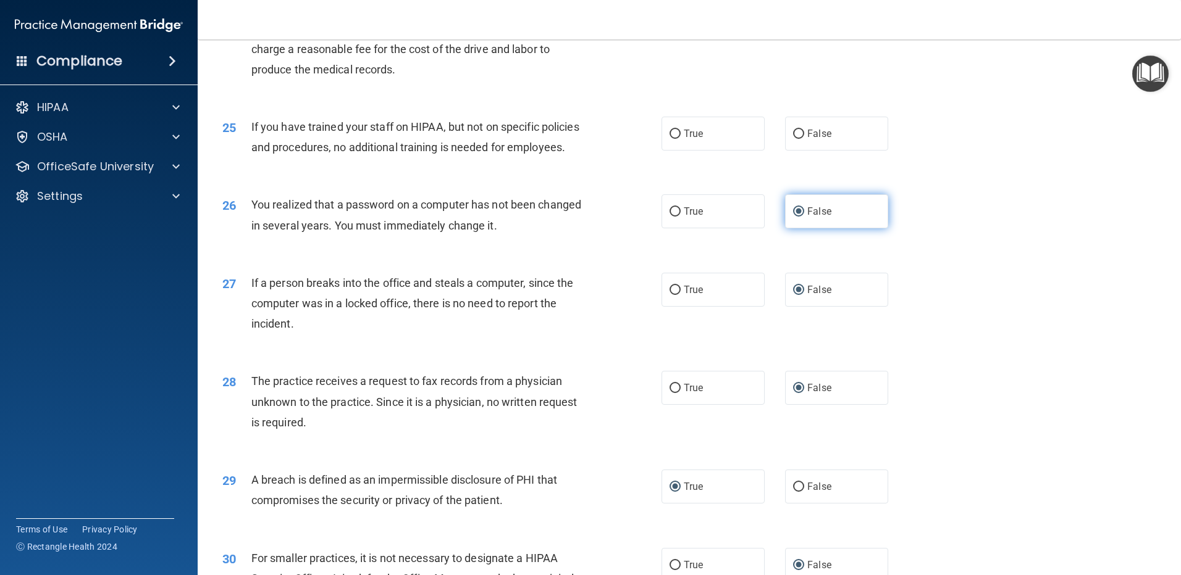
scroll to position [2120, 0]
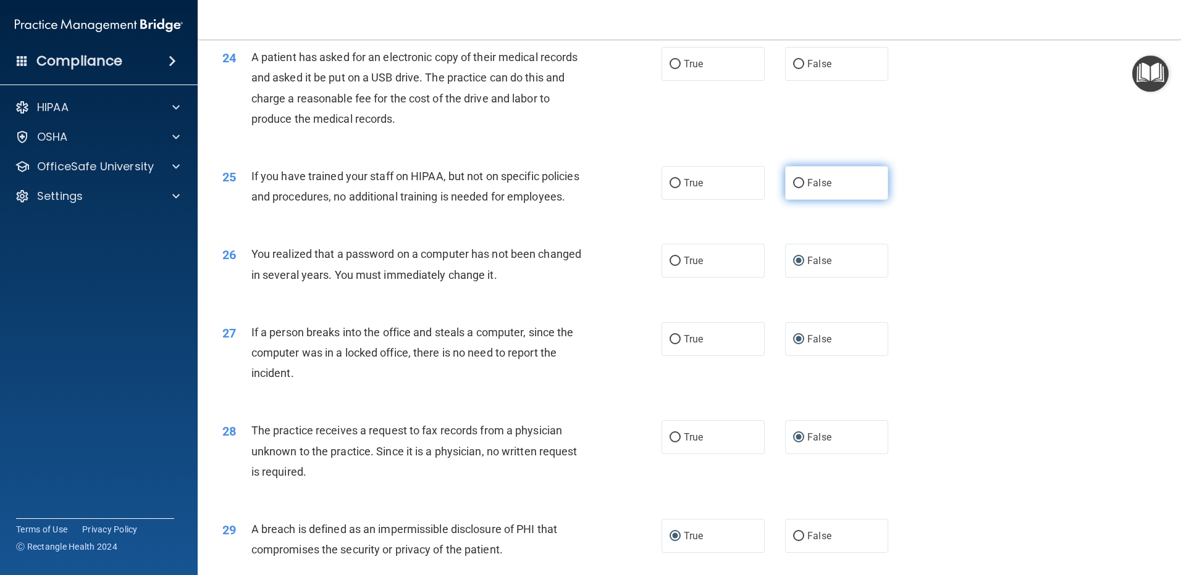
click at [793, 188] on input "False" at bounding box center [798, 183] width 11 height 9
radio input "true"
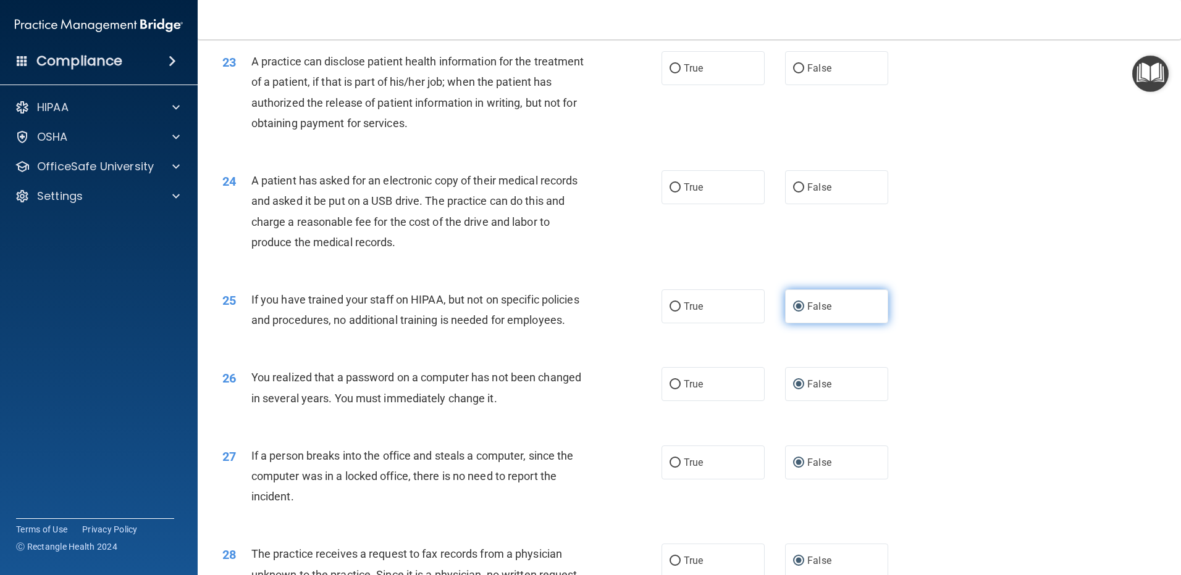
scroll to position [1935, 0]
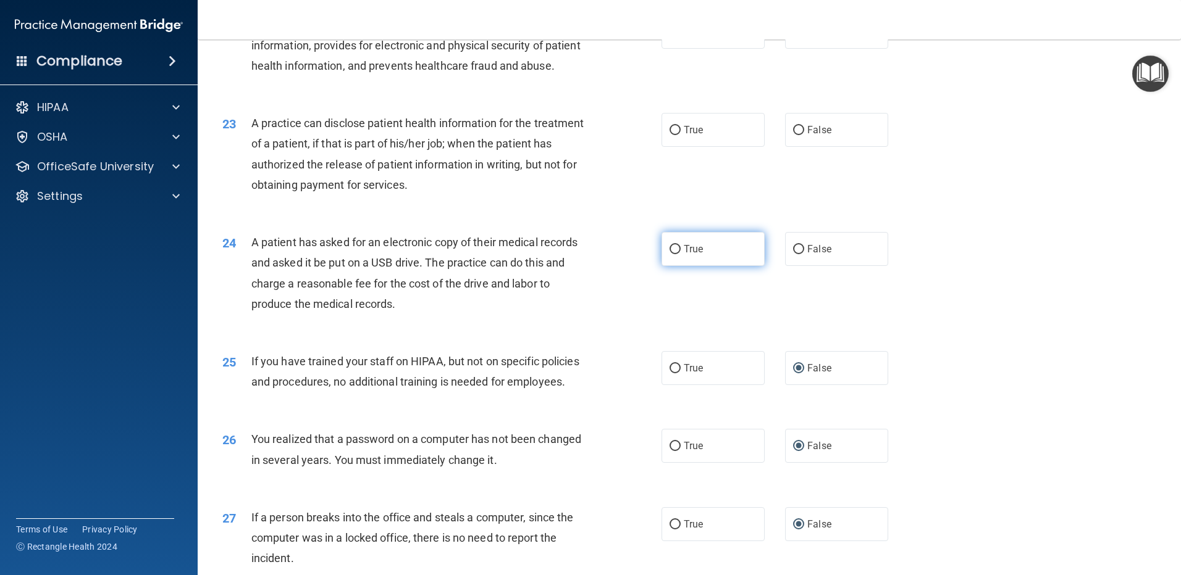
click at [671, 254] on input "True" at bounding box center [674, 249] width 11 height 9
radio input "true"
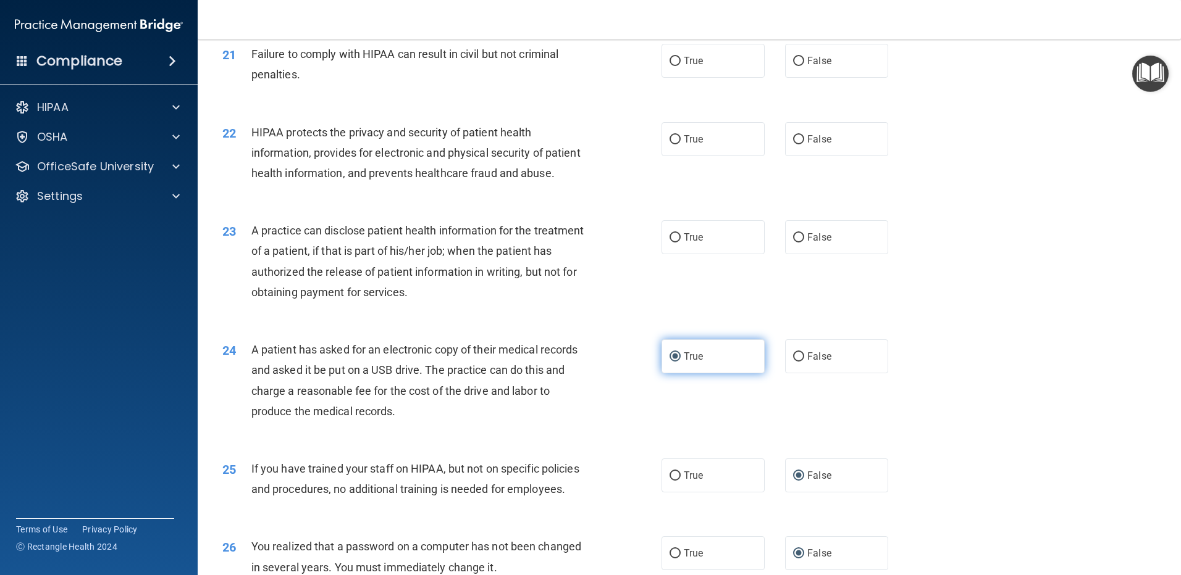
scroll to position [1812, 0]
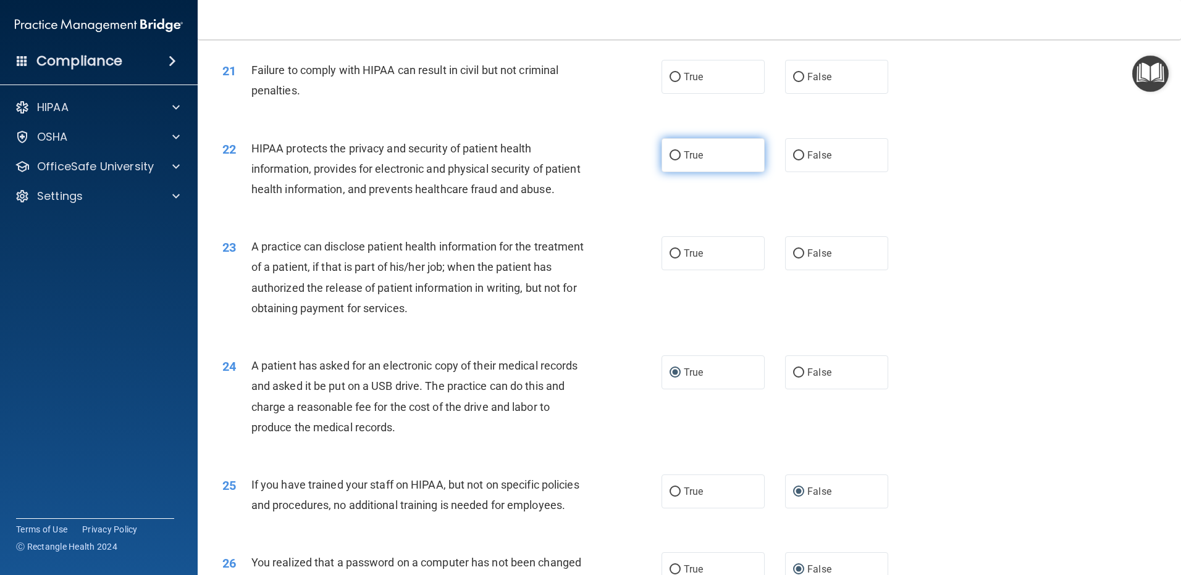
click at [670, 161] on input "True" at bounding box center [674, 155] width 11 height 9
radio input "true"
click at [674, 259] on input "True" at bounding box center [674, 253] width 11 height 9
radio input "true"
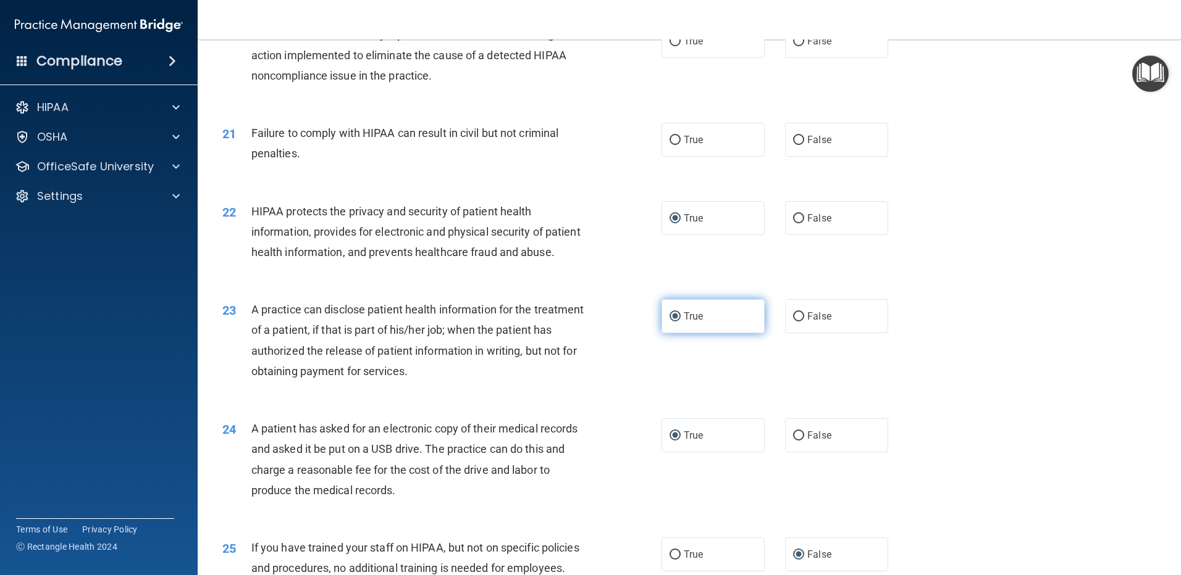
scroll to position [1688, 0]
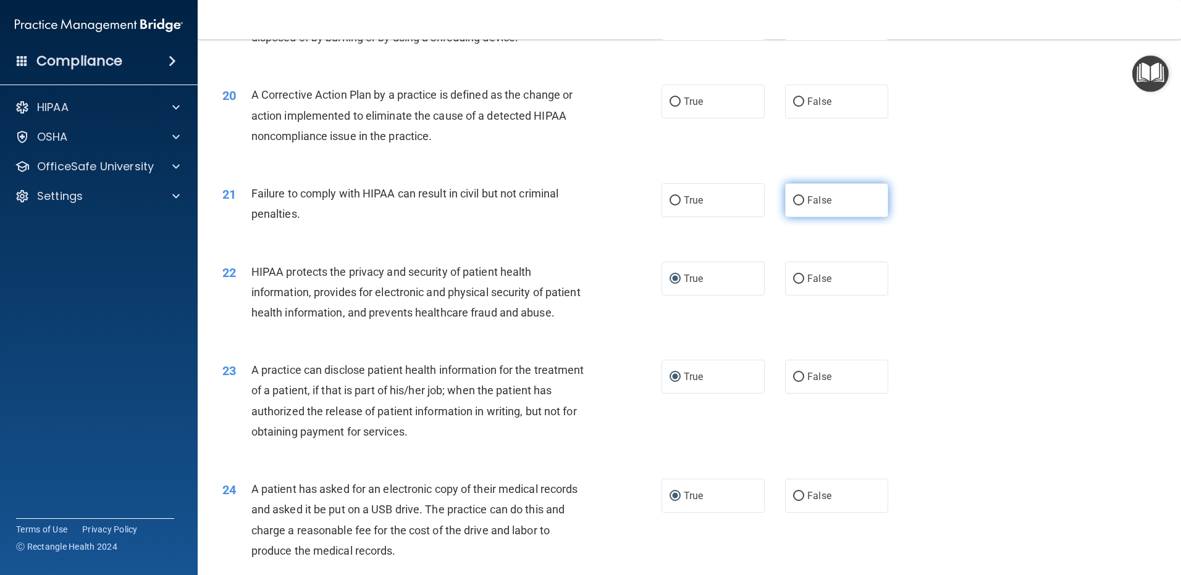
click at [793, 206] on input "False" at bounding box center [798, 200] width 11 height 9
radio input "true"
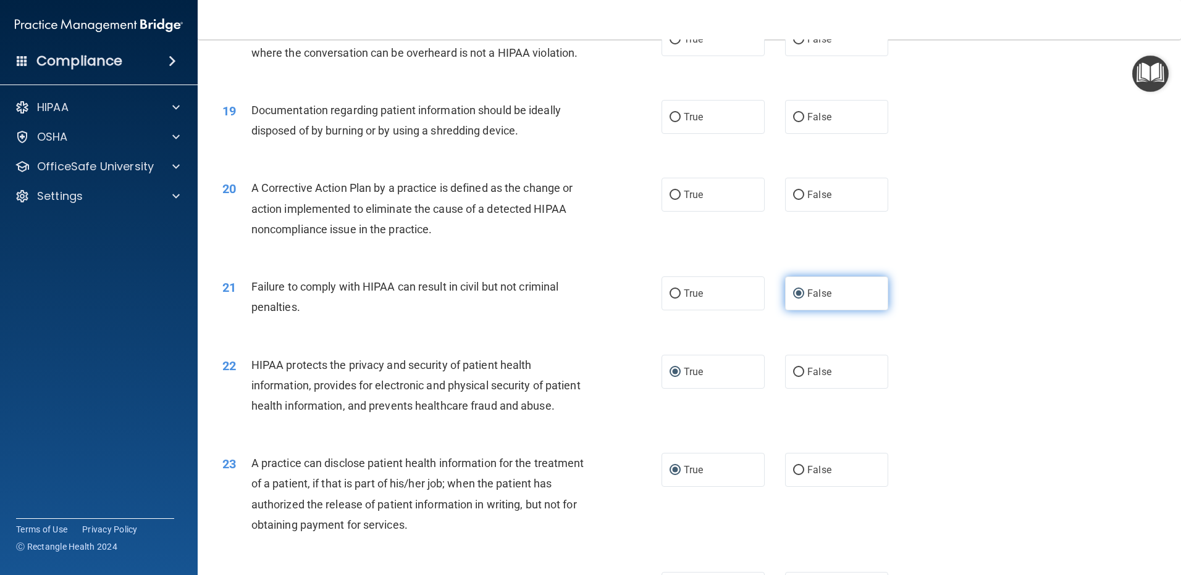
scroll to position [1565, 0]
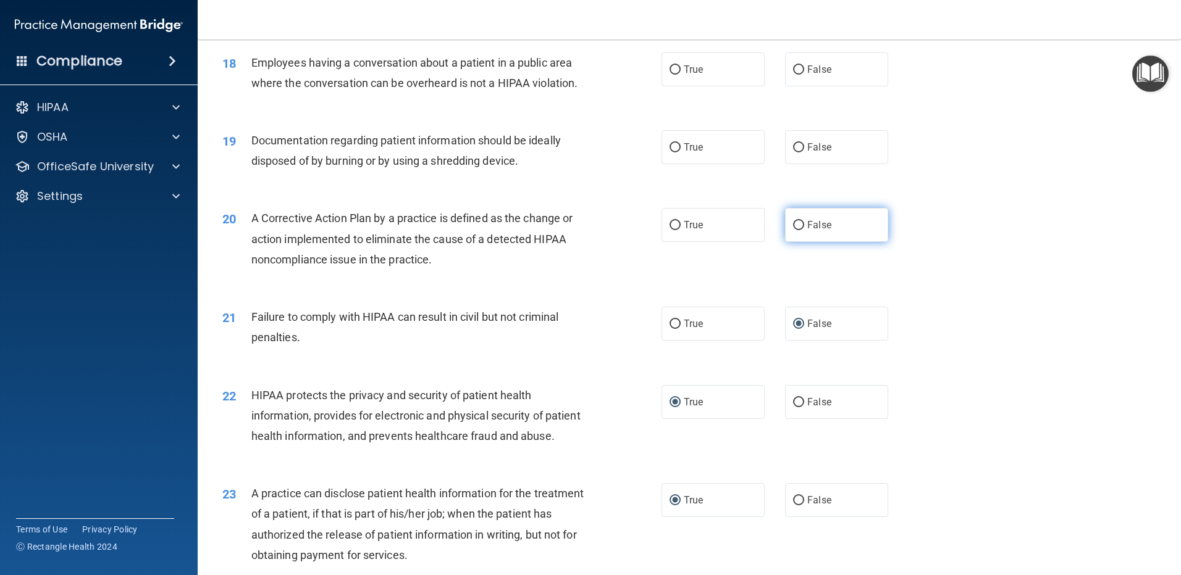
click at [793, 230] on input "False" at bounding box center [798, 225] width 11 height 9
radio input "true"
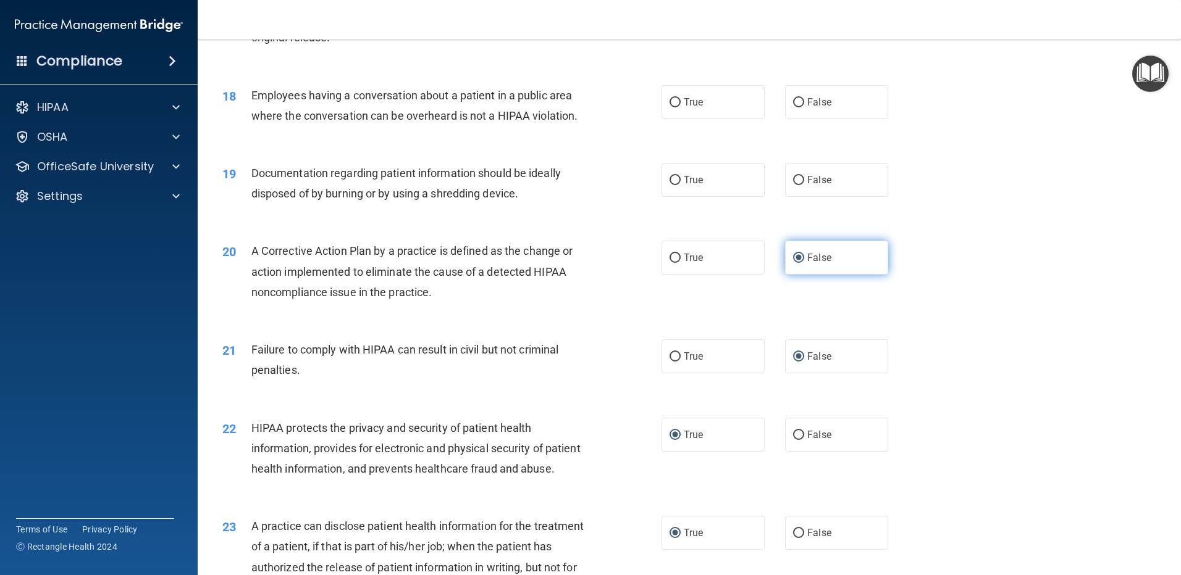
scroll to position [1503, 0]
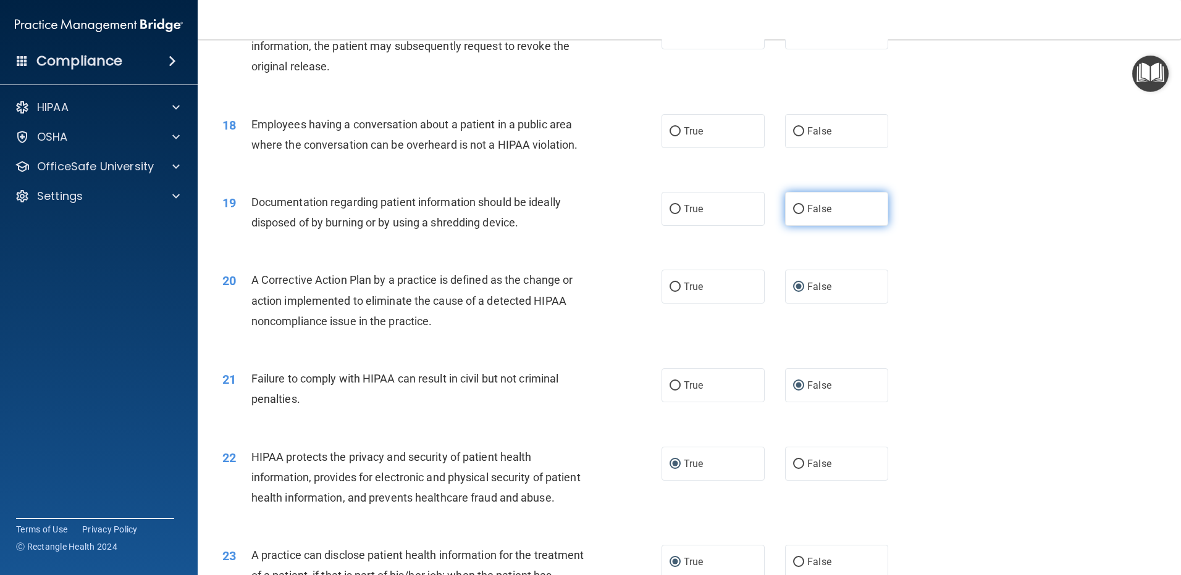
click at [798, 214] on input "False" at bounding box center [798, 209] width 11 height 9
radio input "true"
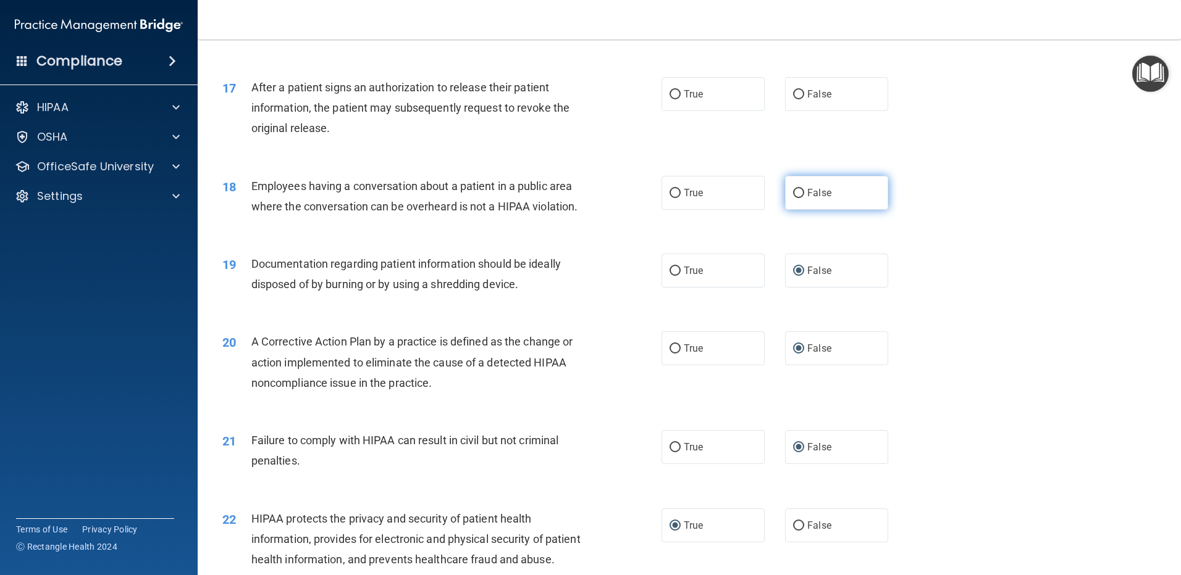
click at [796, 198] on input "False" at bounding box center [798, 193] width 11 height 9
radio input "true"
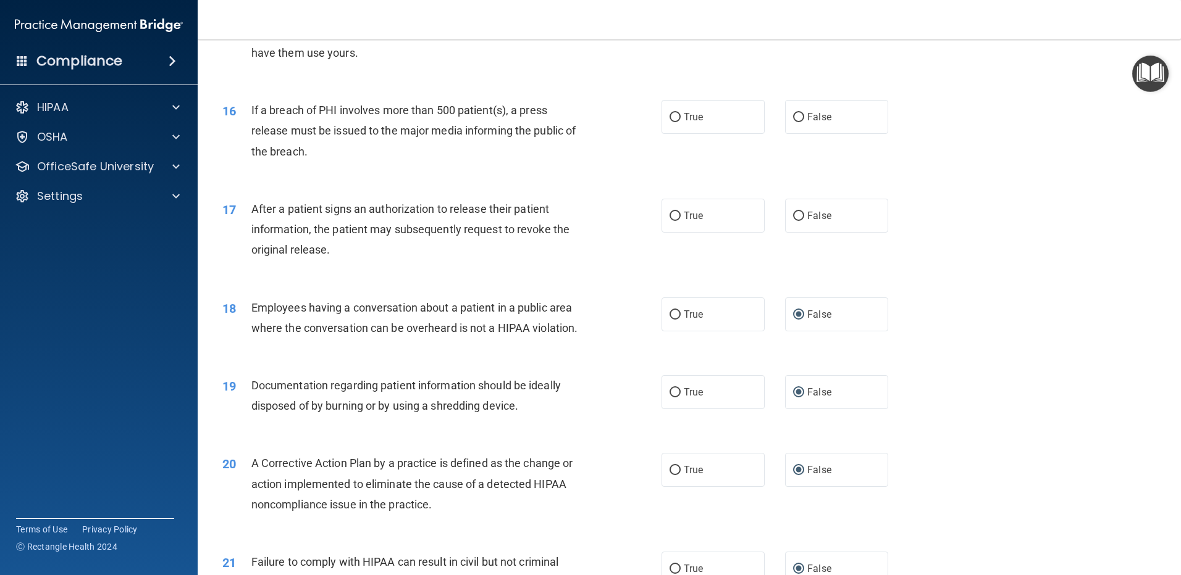
scroll to position [1318, 0]
click at [671, 223] on input "True" at bounding box center [674, 218] width 11 height 9
radio input "true"
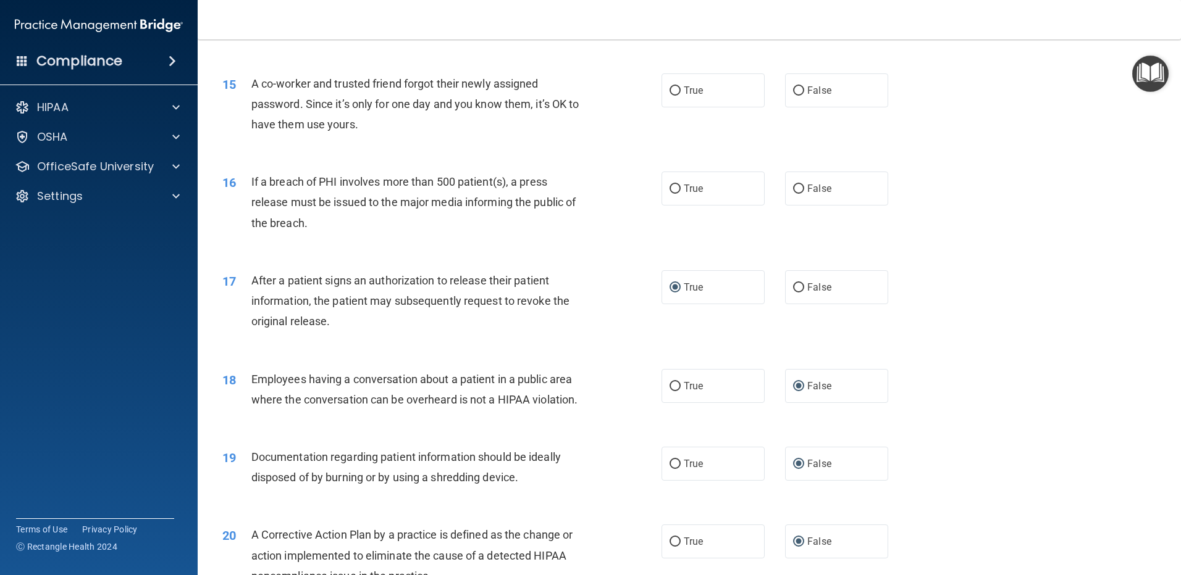
scroll to position [1194, 0]
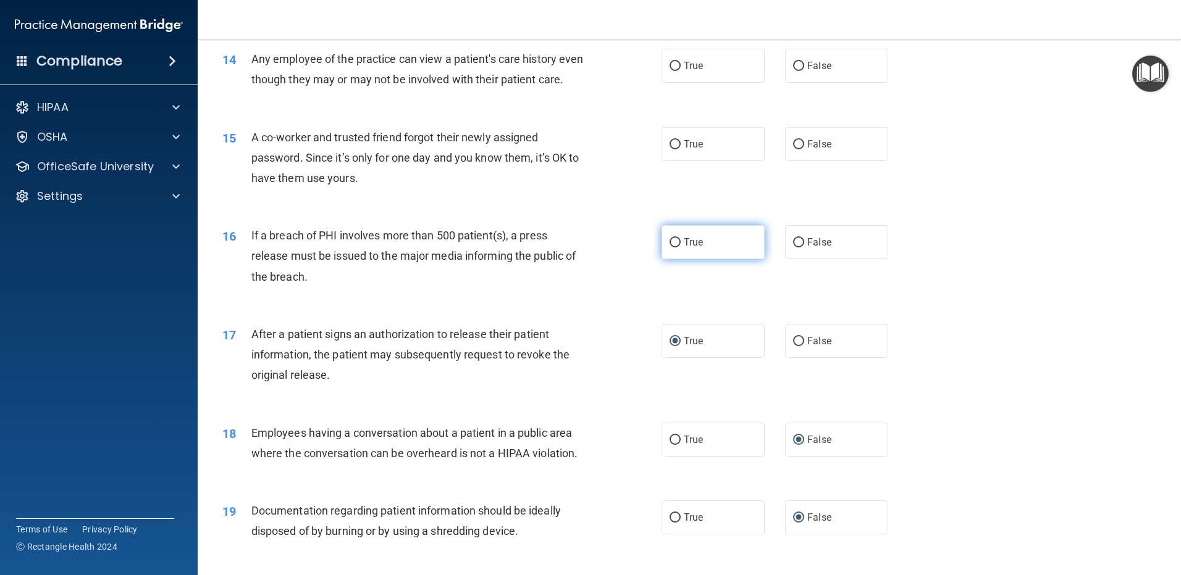
click at [670, 248] on input "True" at bounding box center [674, 242] width 11 height 9
radio input "true"
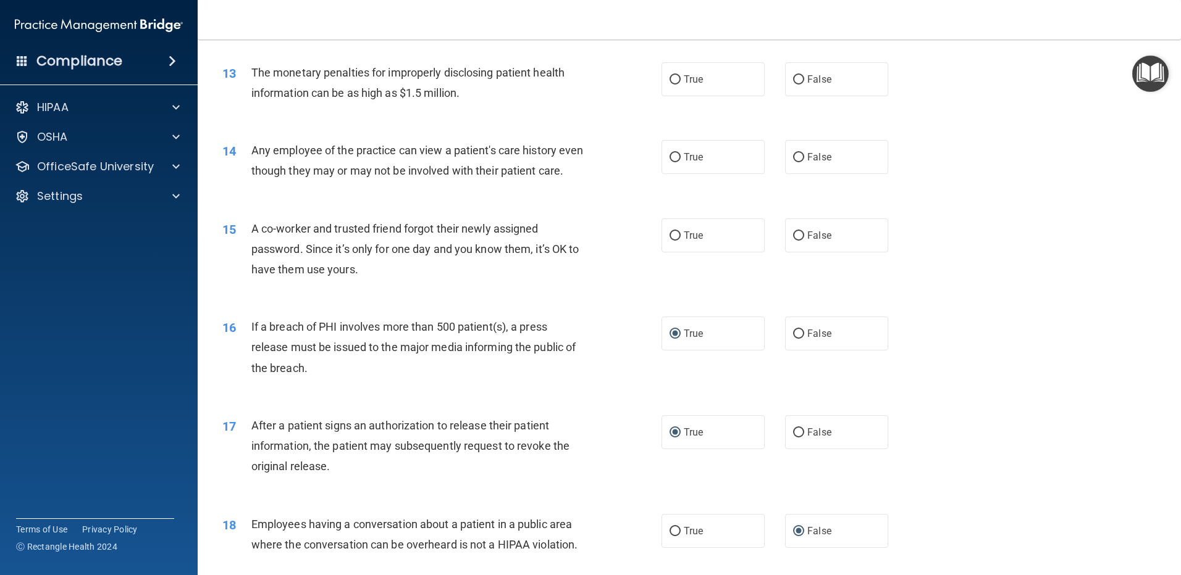
scroll to position [1071, 0]
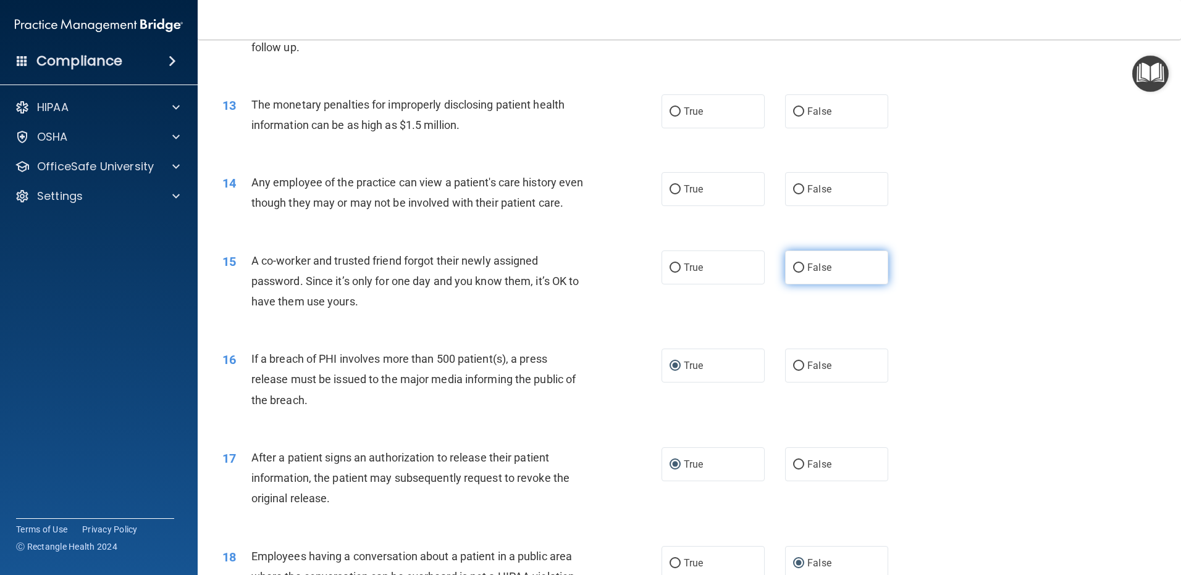
click at [793, 273] on input "False" at bounding box center [798, 268] width 11 height 9
radio input "true"
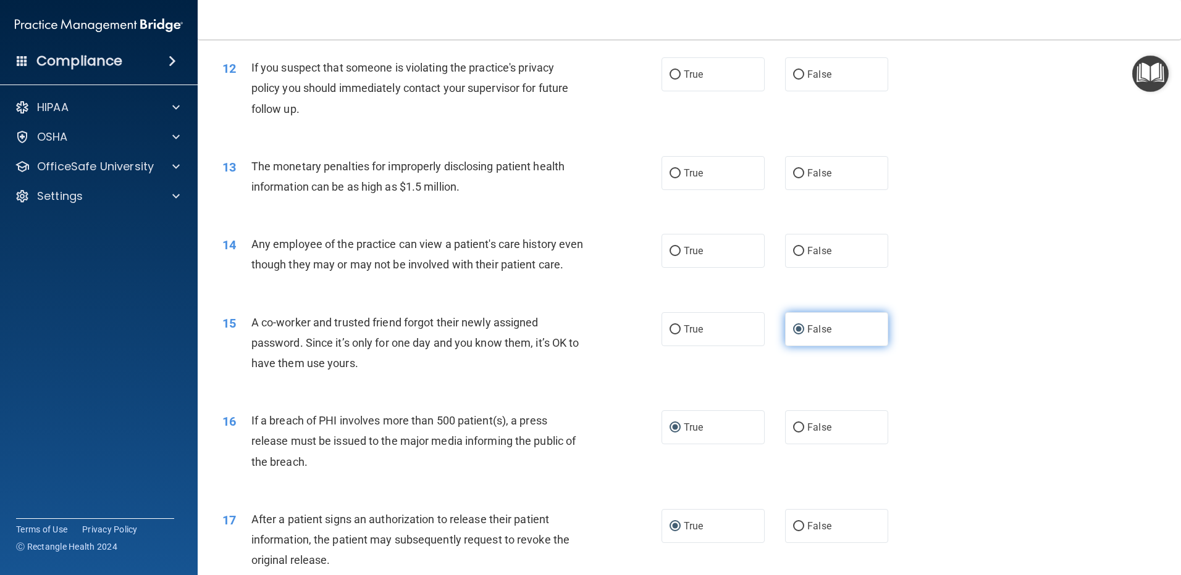
scroll to position [947, 0]
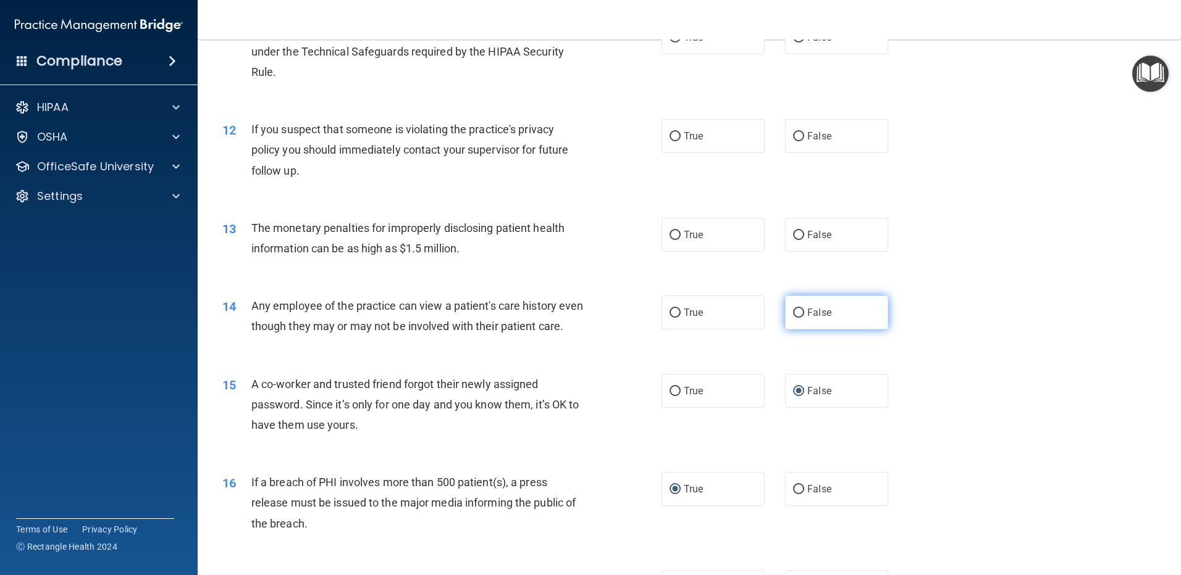
click at [800, 310] on label "False" at bounding box center [836, 313] width 103 height 34
click at [800, 310] on input "False" at bounding box center [798, 313] width 11 height 9
radio input "true"
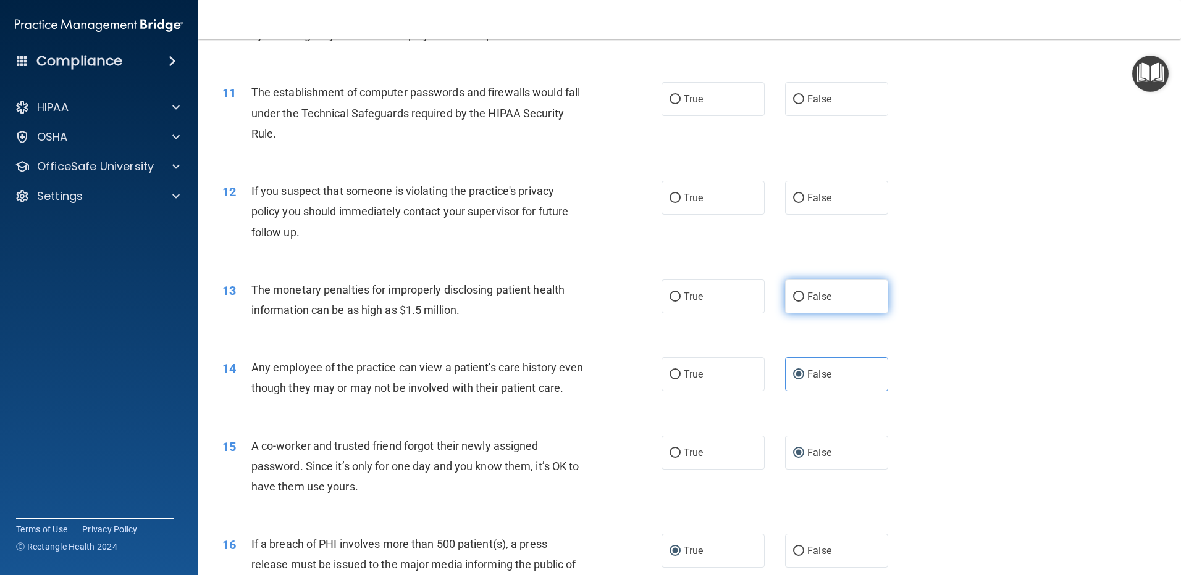
click at [795, 296] on input "False" at bounding box center [798, 297] width 11 height 9
radio input "true"
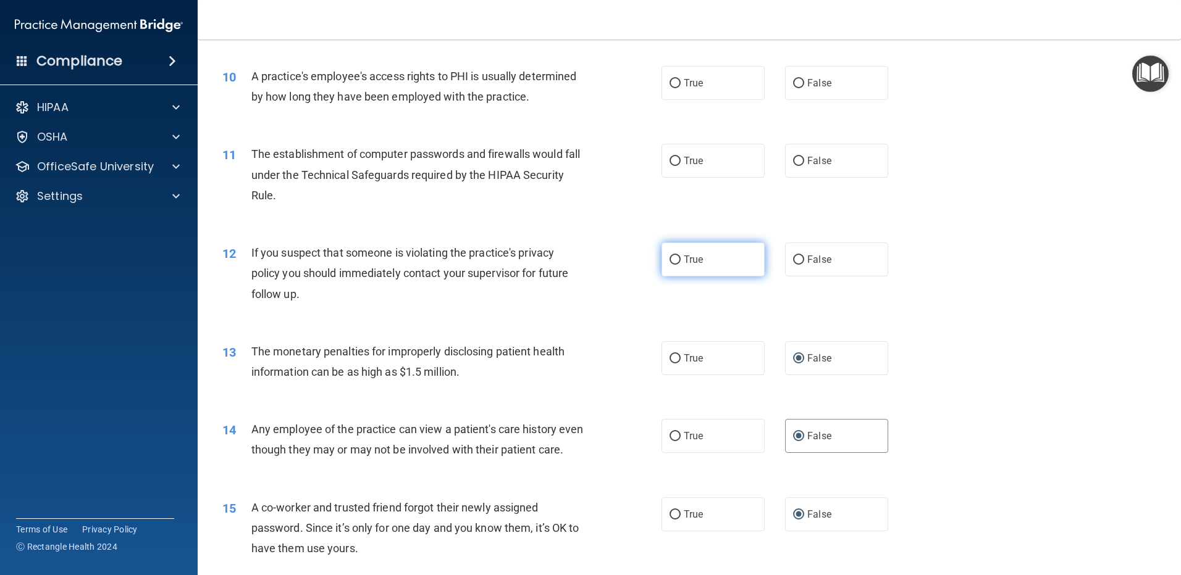
click at [669, 261] on input "True" at bounding box center [674, 260] width 11 height 9
radio input "true"
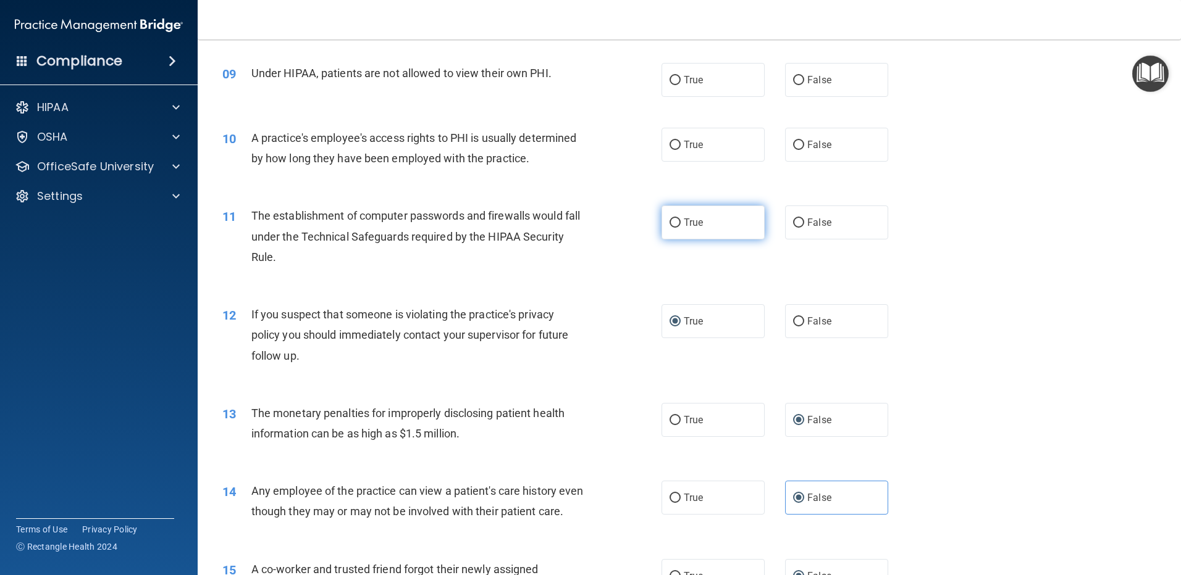
click at [669, 219] on input "True" at bounding box center [674, 223] width 11 height 9
radio input "true"
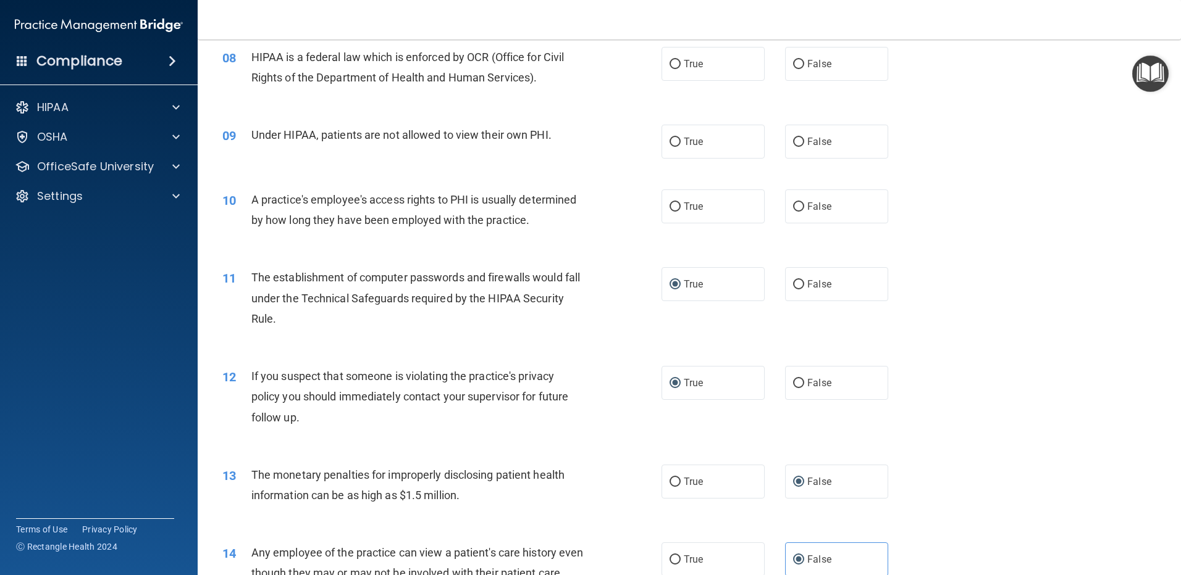
scroll to position [638, 0]
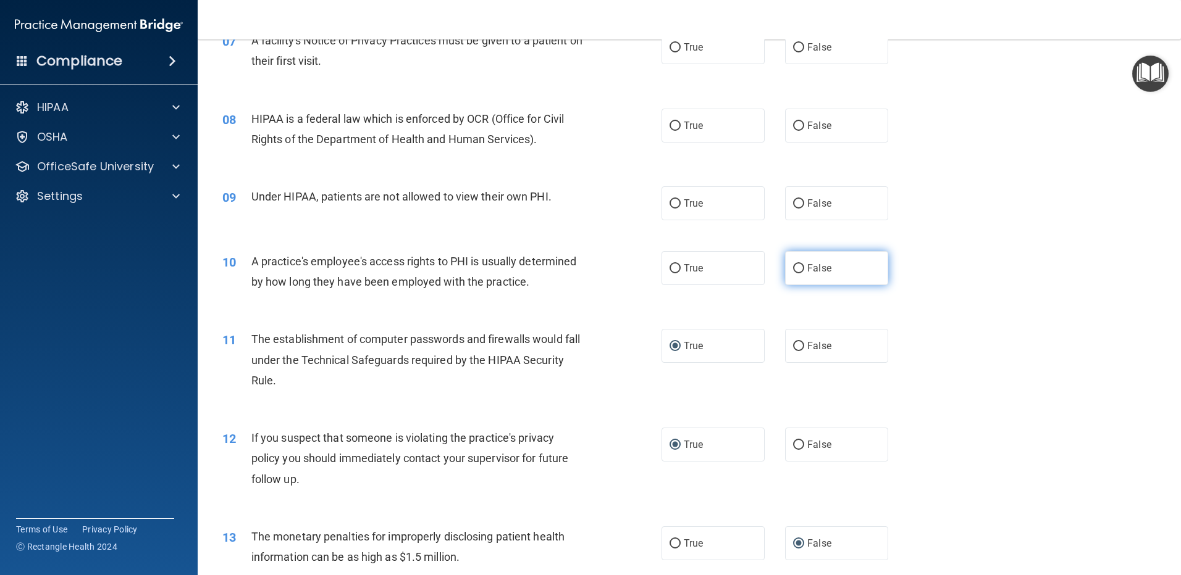
click at [794, 267] on input "False" at bounding box center [798, 268] width 11 height 9
radio input "true"
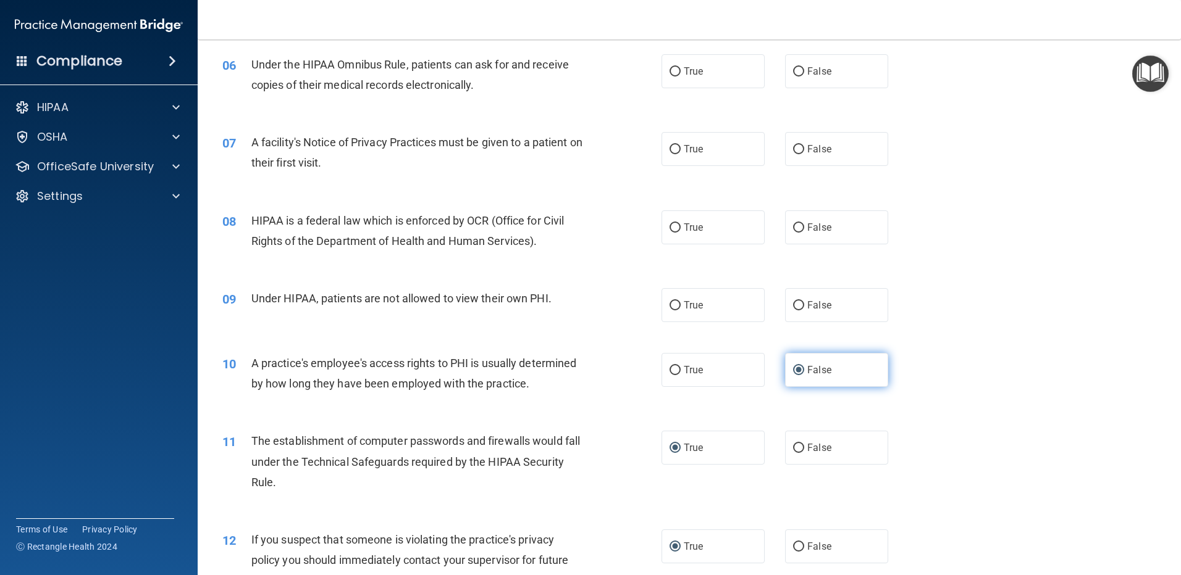
scroll to position [515, 0]
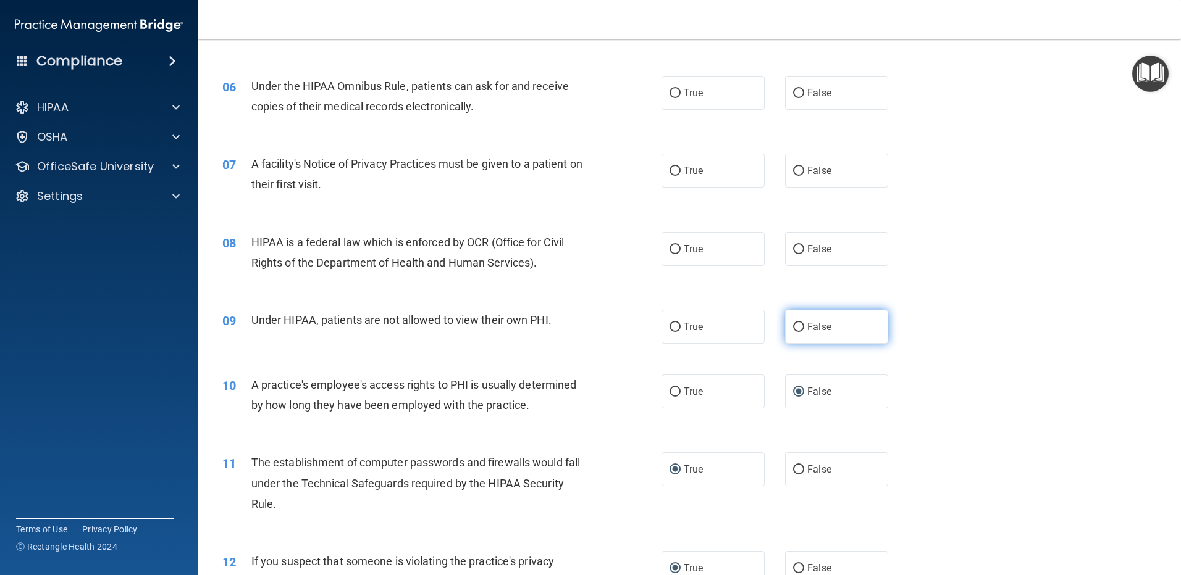
drag, startPoint x: 791, startPoint y: 325, endPoint x: 795, endPoint y: 320, distance: 6.6
click at [793, 324] on input "False" at bounding box center [798, 327] width 11 height 9
radio input "true"
click at [675, 247] on input "True" at bounding box center [674, 249] width 11 height 9
radio input "true"
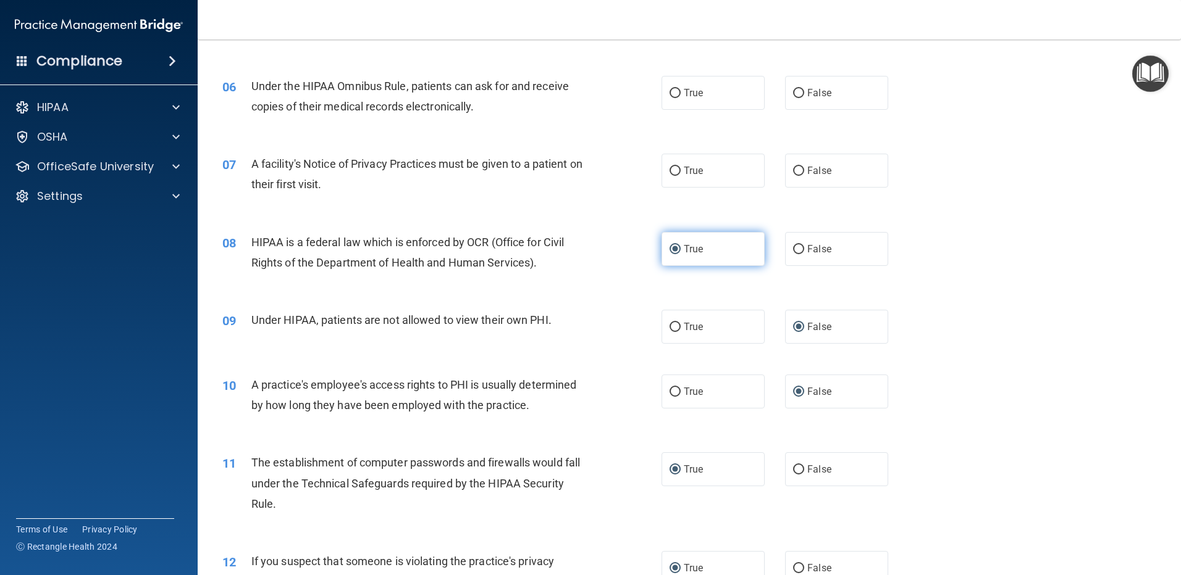
scroll to position [453, 0]
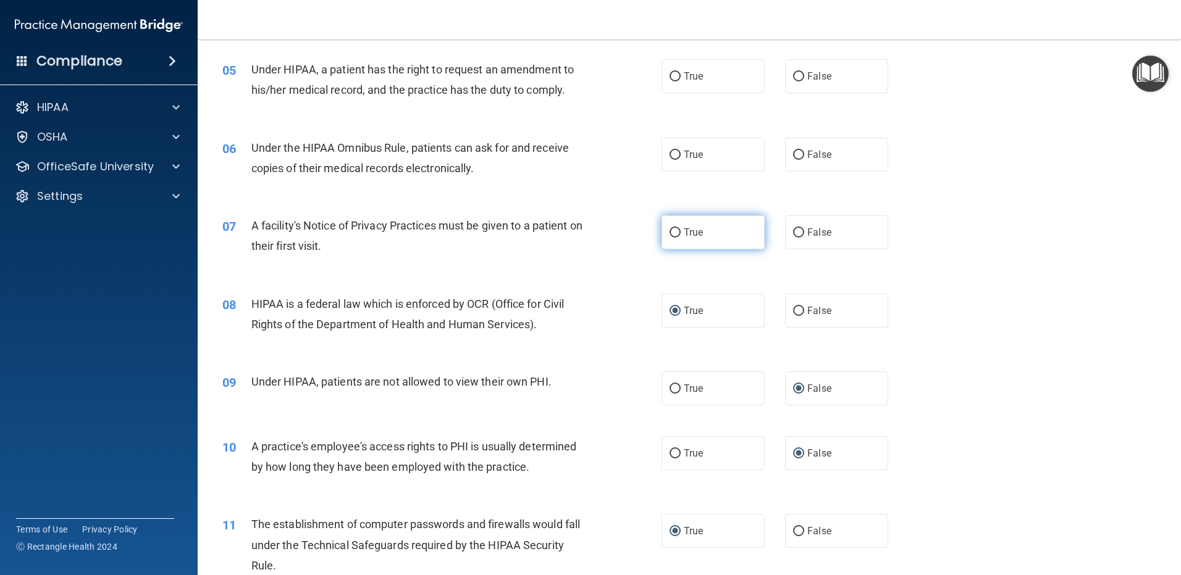
click at [672, 233] on input "True" at bounding box center [674, 232] width 11 height 9
radio input "true"
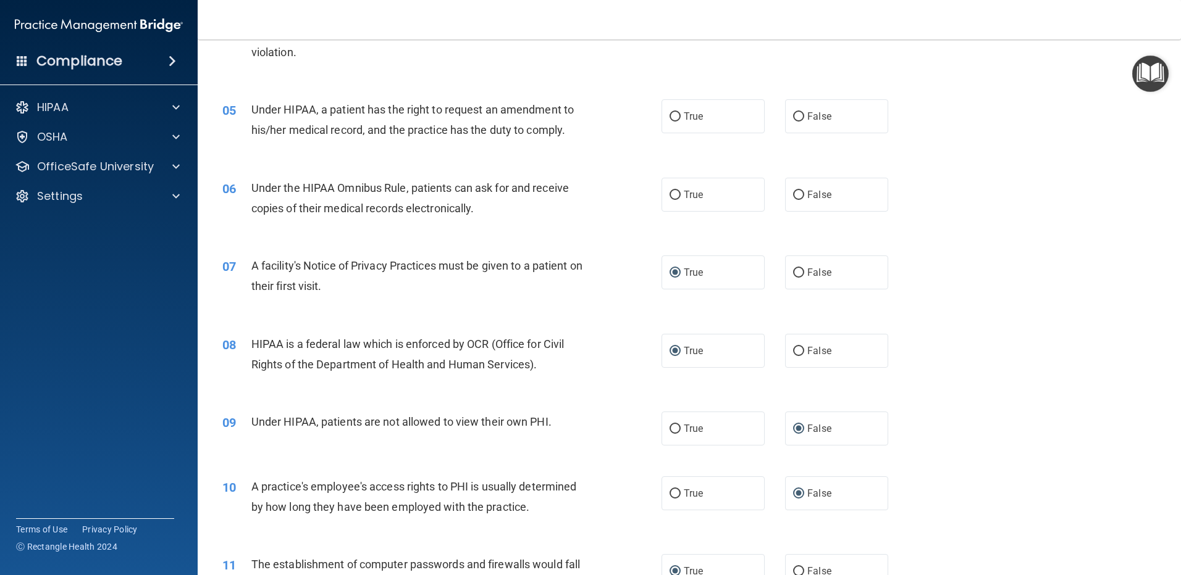
scroll to position [391, 0]
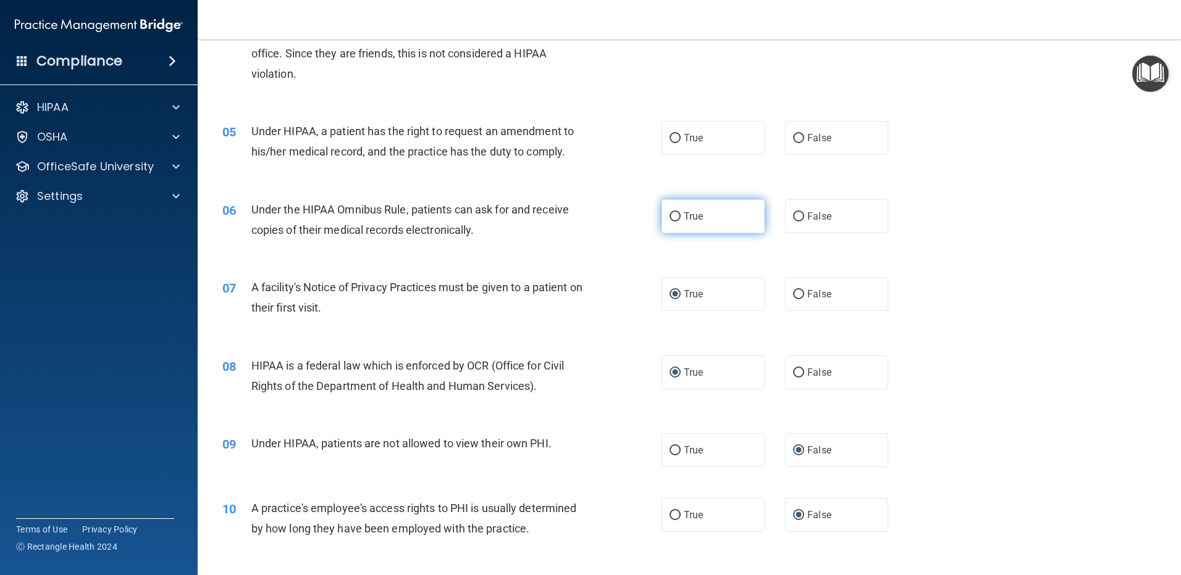
click at [673, 214] on input "True" at bounding box center [674, 216] width 11 height 9
radio input "true"
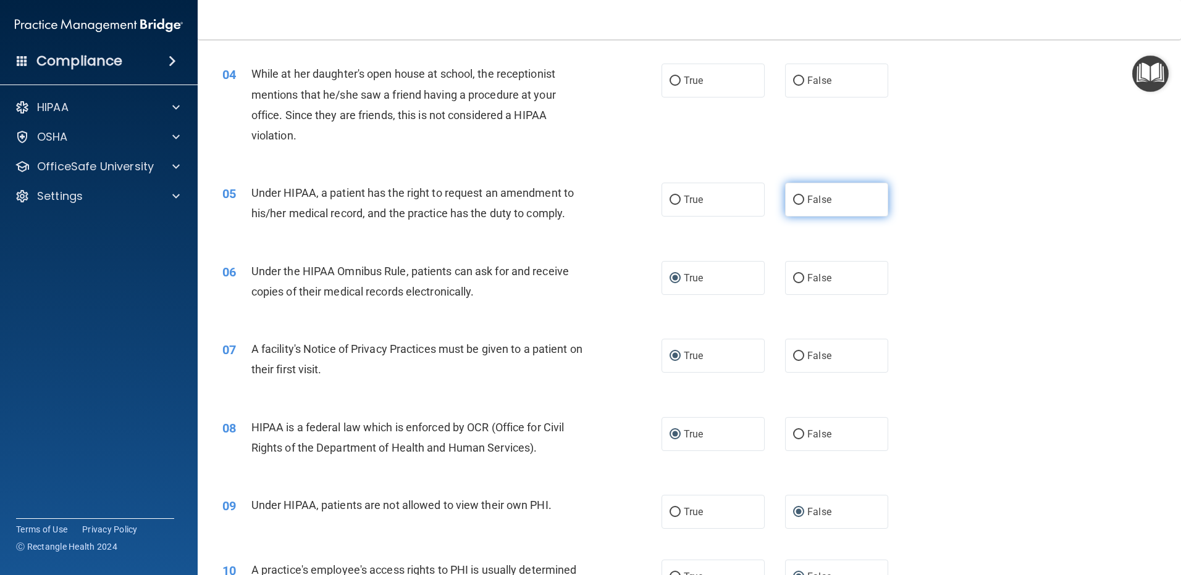
click at [793, 200] on input "False" at bounding box center [798, 200] width 11 height 9
radio input "true"
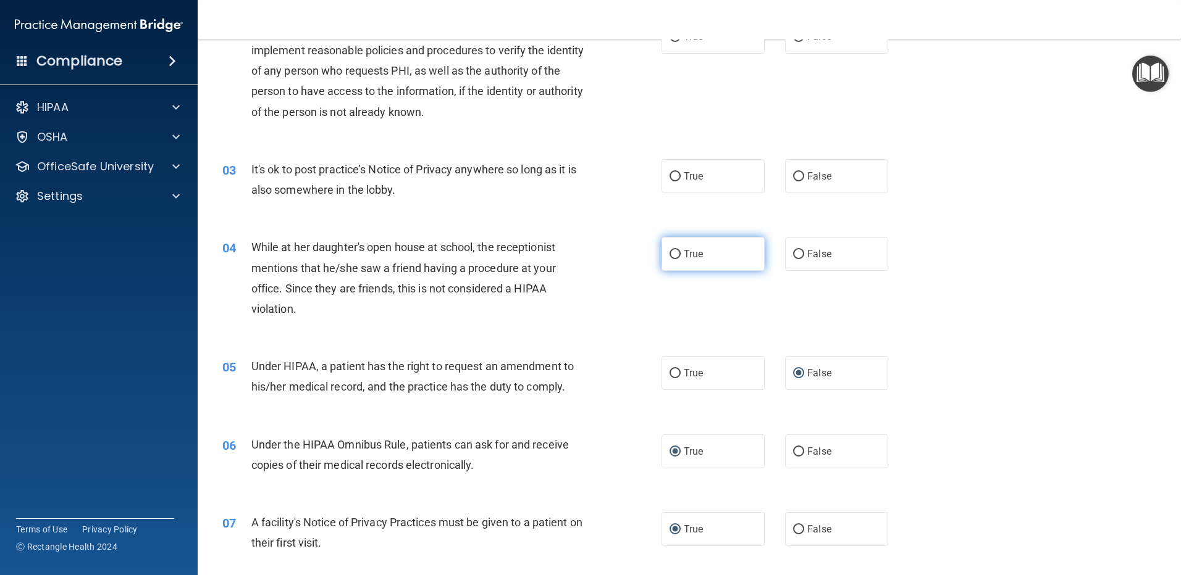
scroll to position [144, 0]
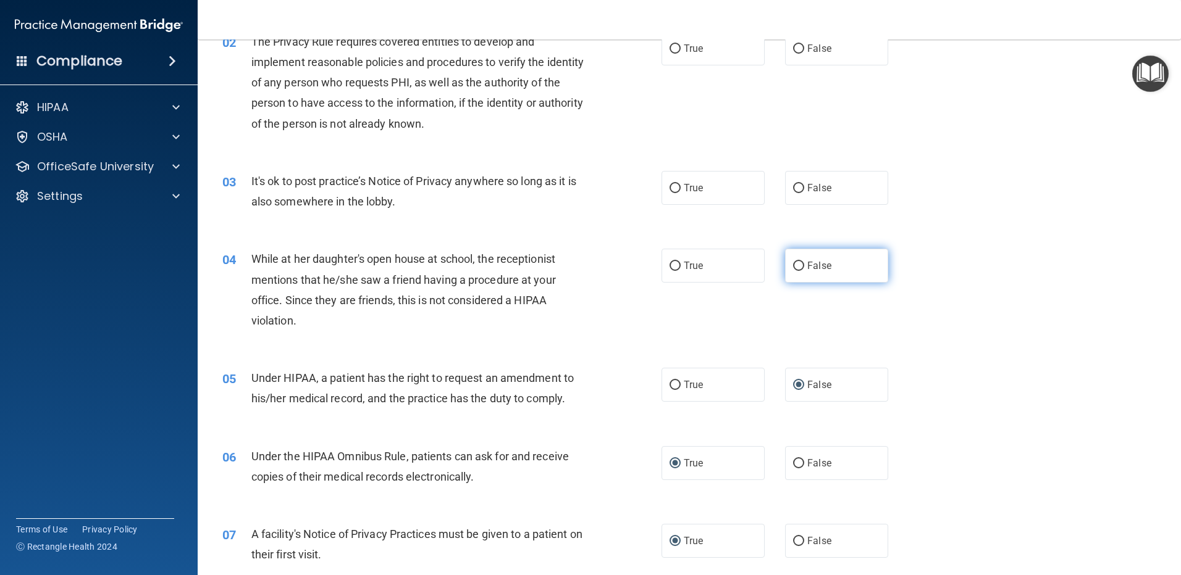
click at [793, 263] on input "False" at bounding box center [798, 266] width 11 height 9
radio input "true"
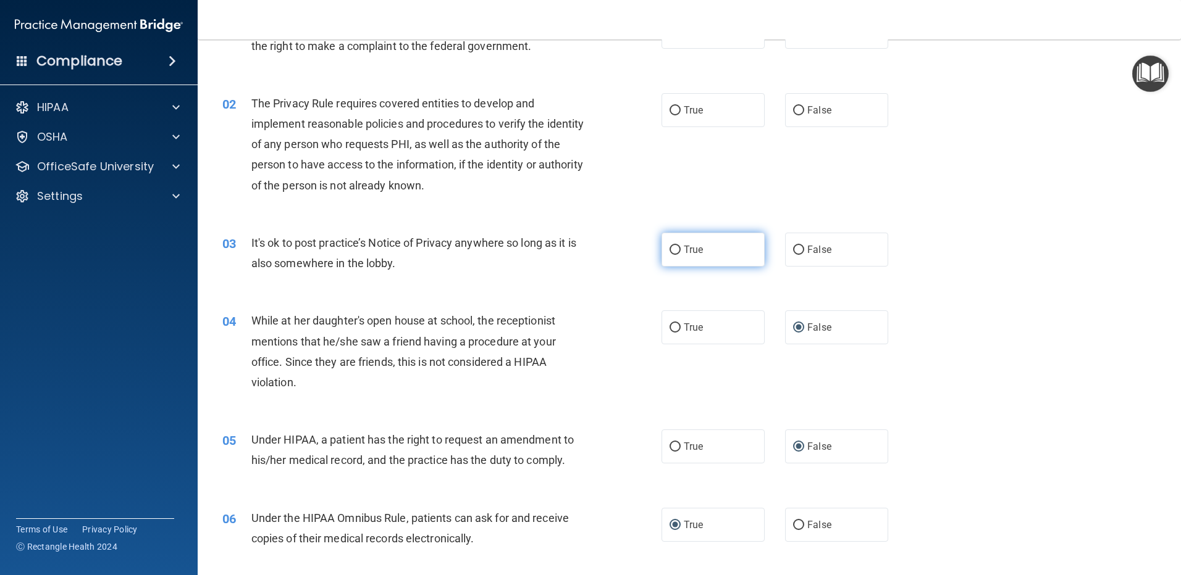
click at [673, 251] on input "True" at bounding box center [674, 250] width 11 height 9
radio input "true"
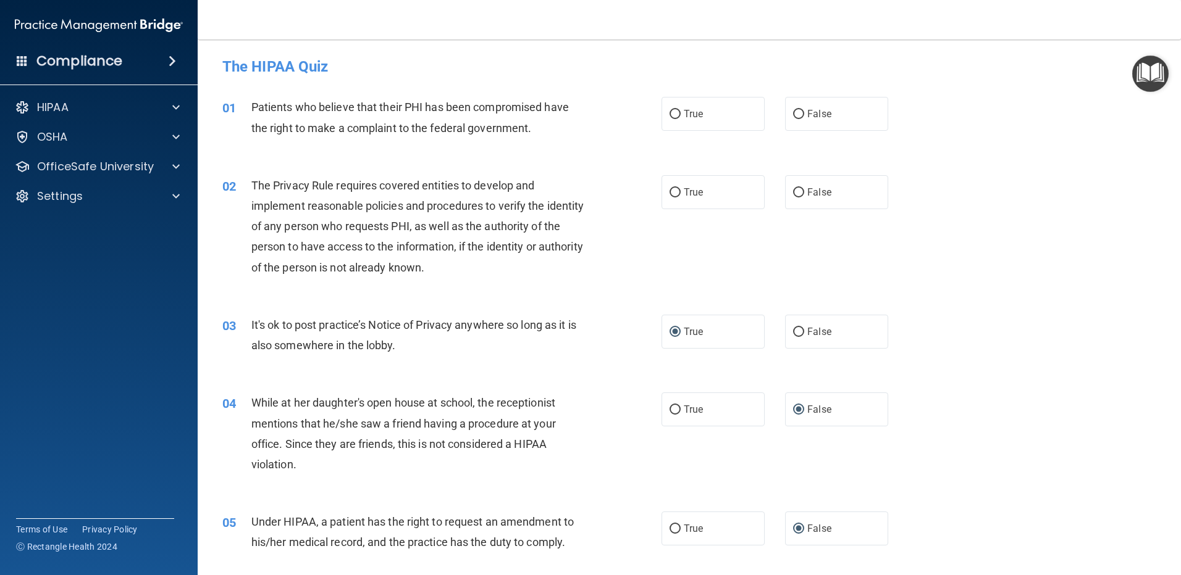
scroll to position [0, 0]
click at [669, 111] on input "True" at bounding box center [674, 115] width 11 height 9
radio input "true"
click at [669, 194] on input "True" at bounding box center [674, 193] width 11 height 9
radio input "true"
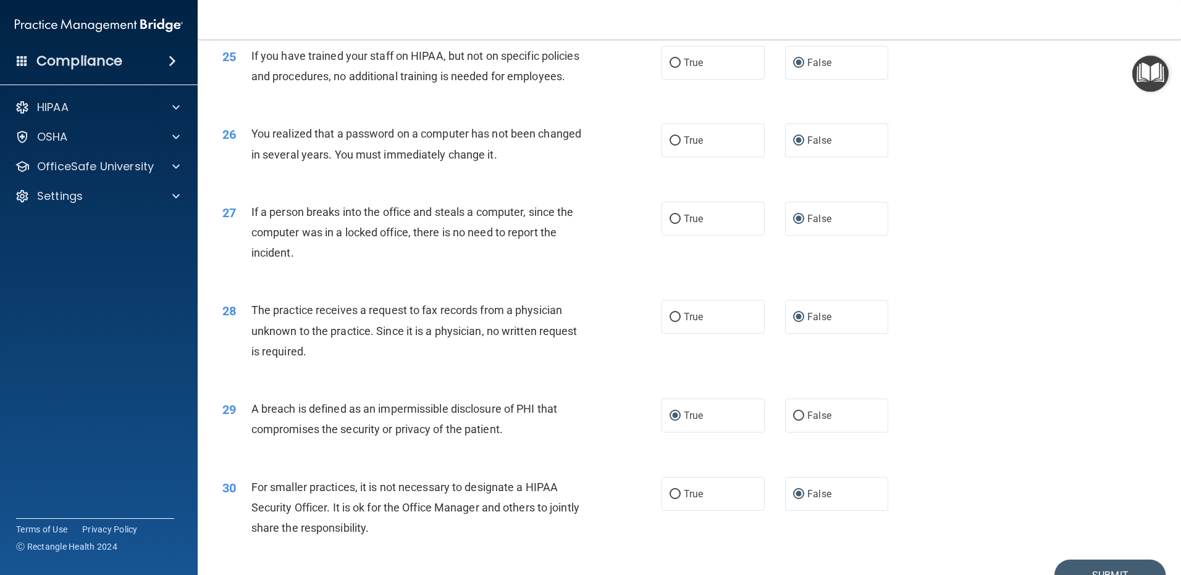
scroll to position [2367, 0]
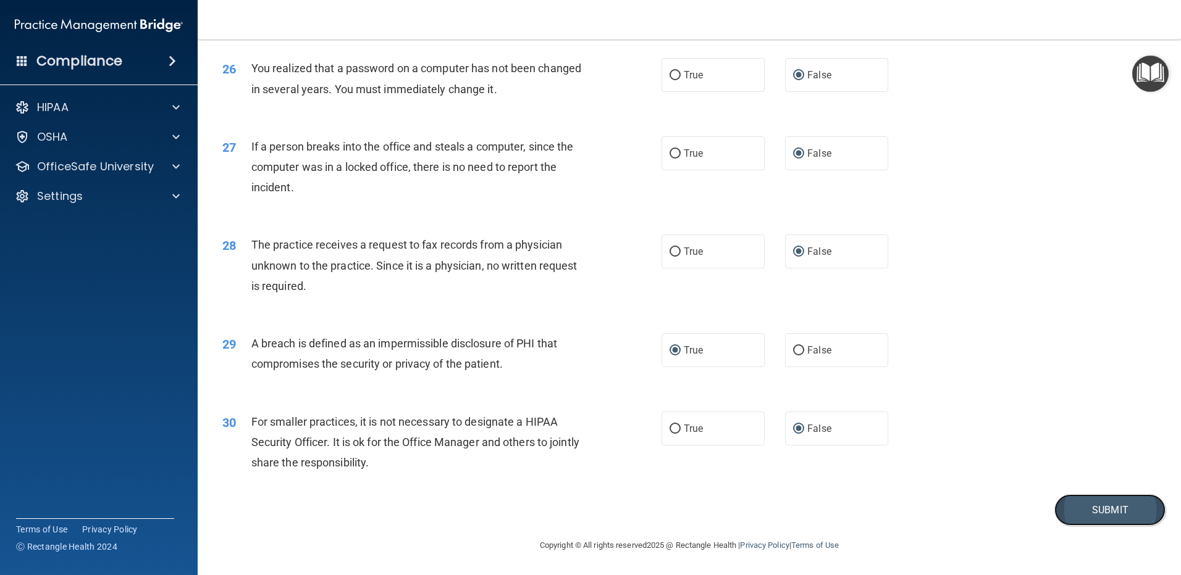
click at [1070, 514] on button "Submit" at bounding box center [1109, 510] width 111 height 31
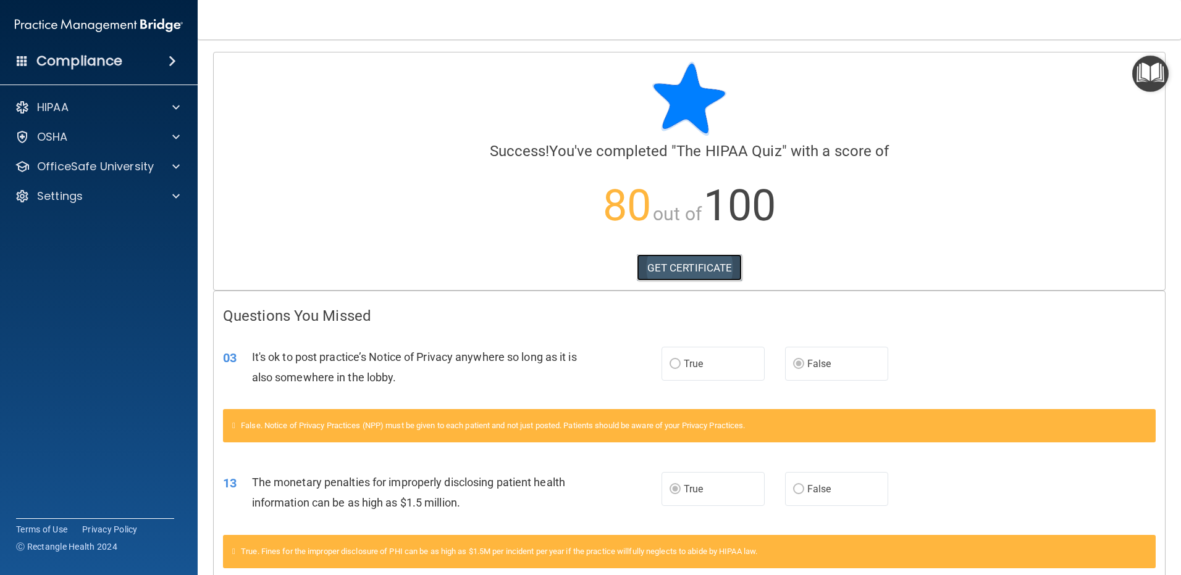
click at [677, 264] on link "GET CERTIFICATE" at bounding box center [690, 267] width 106 height 27
click at [1152, 69] on img "Open Resource Center" at bounding box center [1150, 74] width 36 height 36
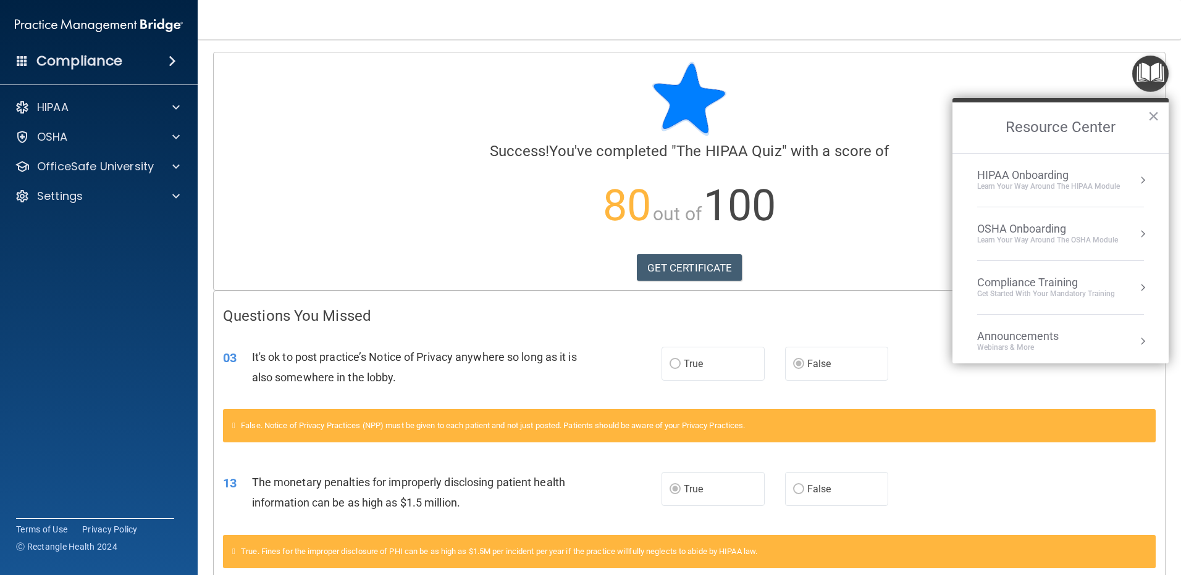
click at [1050, 180] on div "HIPAA Onboarding" at bounding box center [1048, 176] width 143 height 14
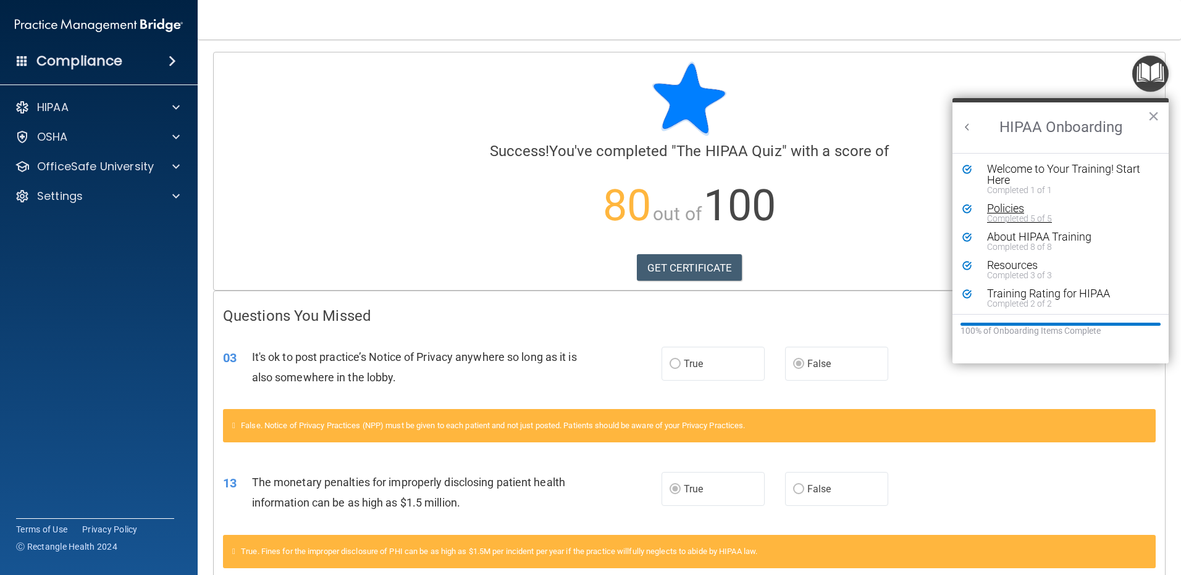
click at [1001, 207] on div "Policies" at bounding box center [1065, 208] width 156 height 11
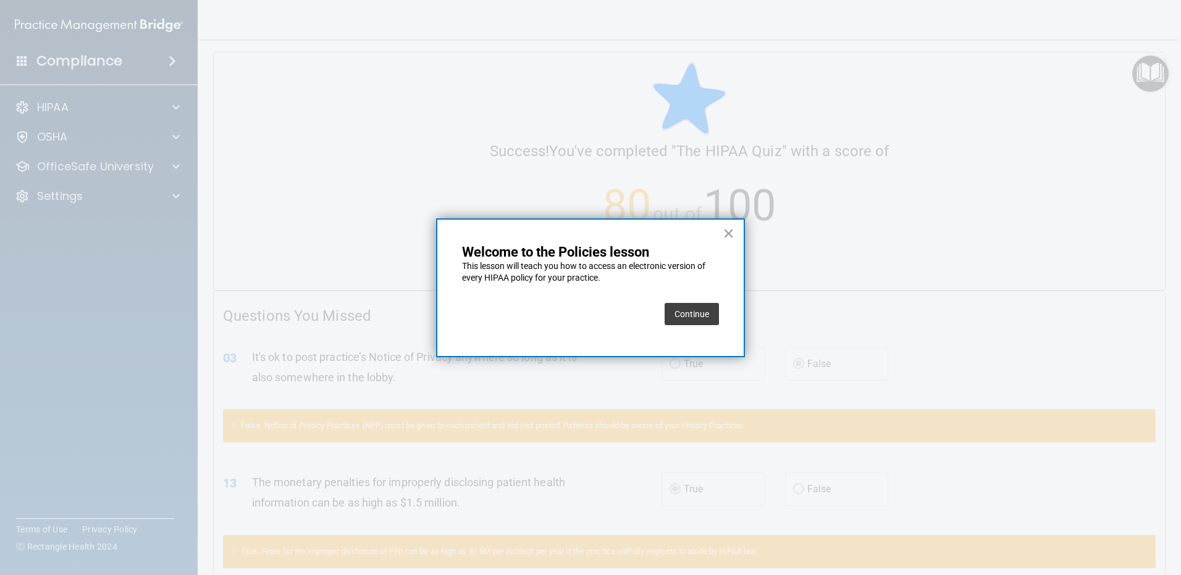
click at [687, 310] on button "Continue" at bounding box center [691, 314] width 54 height 22
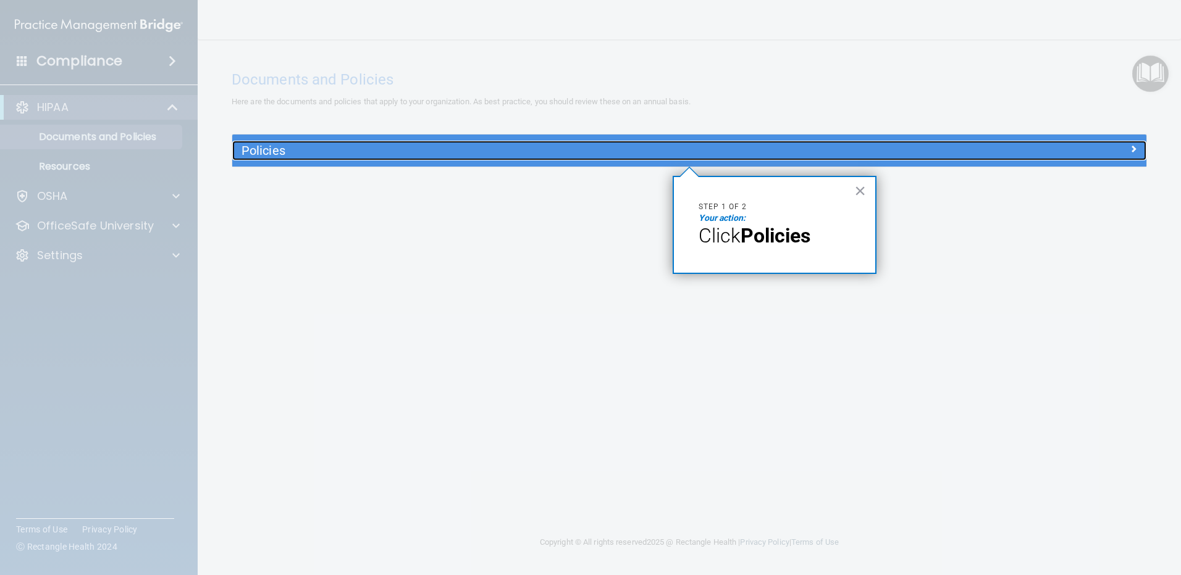
click at [1102, 148] on div at bounding box center [1032, 148] width 228 height 15
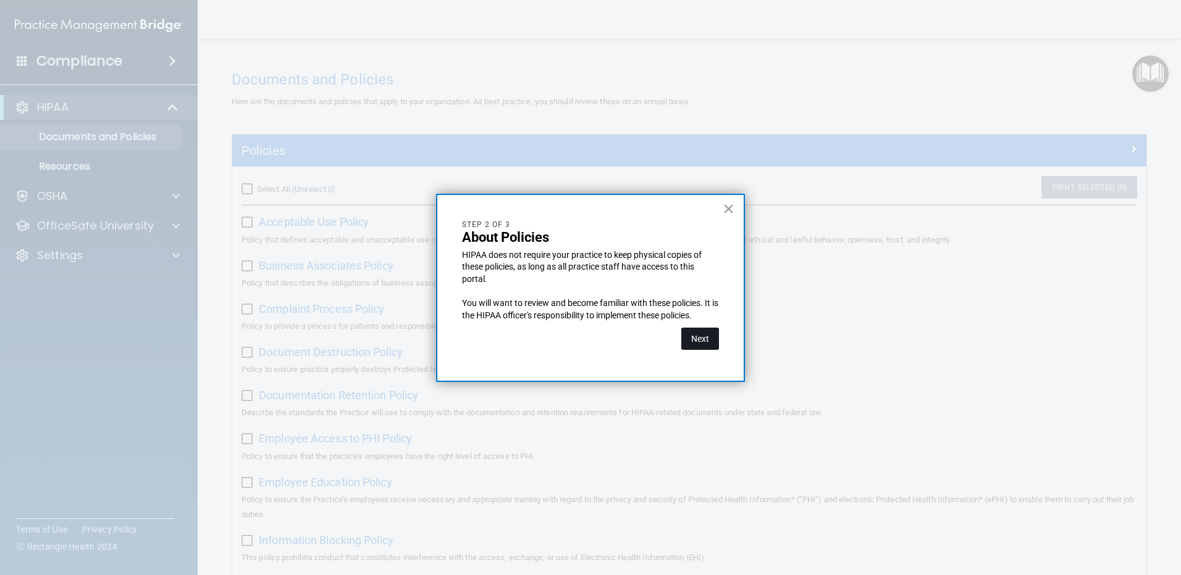
click at [696, 337] on button "Next" at bounding box center [700, 339] width 38 height 22
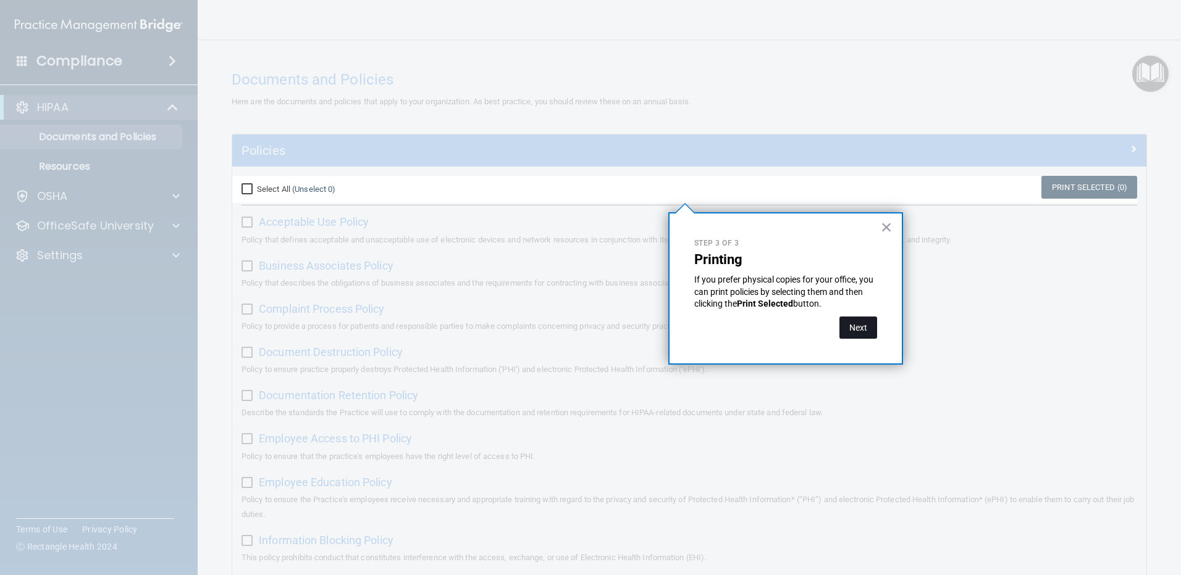
click at [845, 320] on button "Next" at bounding box center [858, 328] width 38 height 22
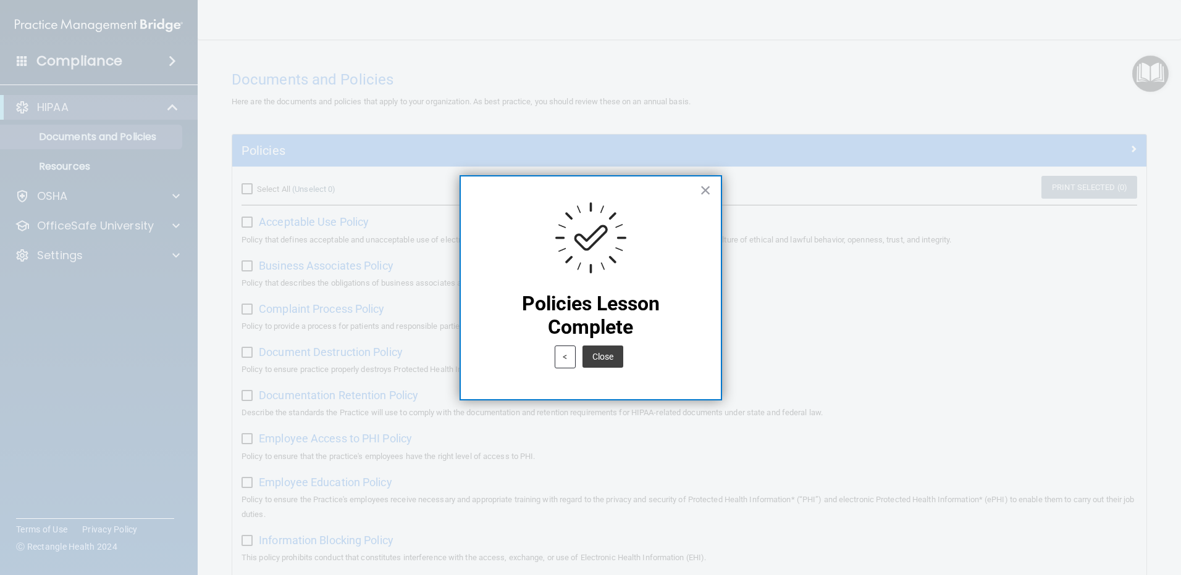
click at [711, 182] on div "Policies Lesson Complete < Close ×" at bounding box center [590, 287] width 262 height 225
click at [722, 185] on div at bounding box center [590, 287] width 1181 height 575
click at [707, 188] on button "×" at bounding box center [706, 190] width 12 height 20
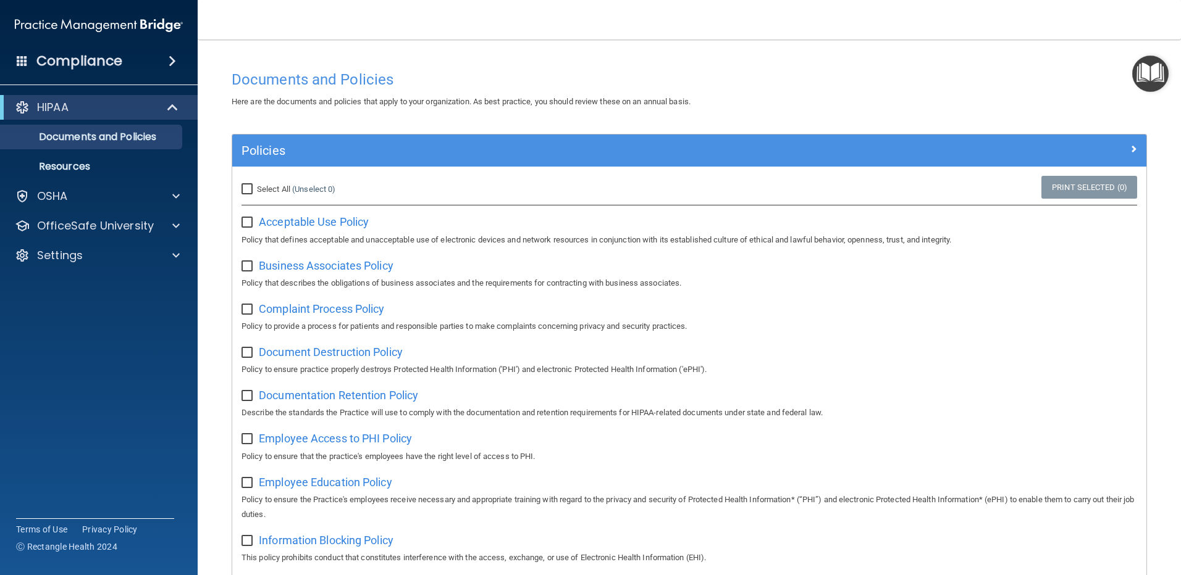
click at [1152, 75] on img "Open Resource Center" at bounding box center [1150, 74] width 36 height 36
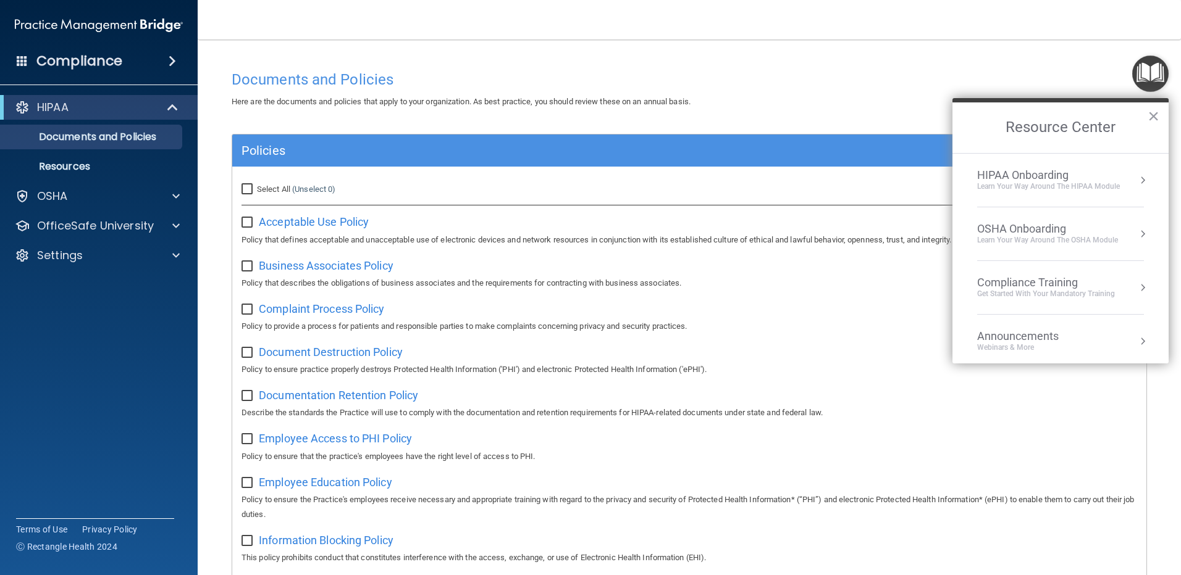
click at [1068, 291] on div "Get Started with your mandatory training" at bounding box center [1046, 294] width 138 height 10
click at [1016, 169] on div "HIPAA Training for Members" at bounding box center [1031, 174] width 138 height 11
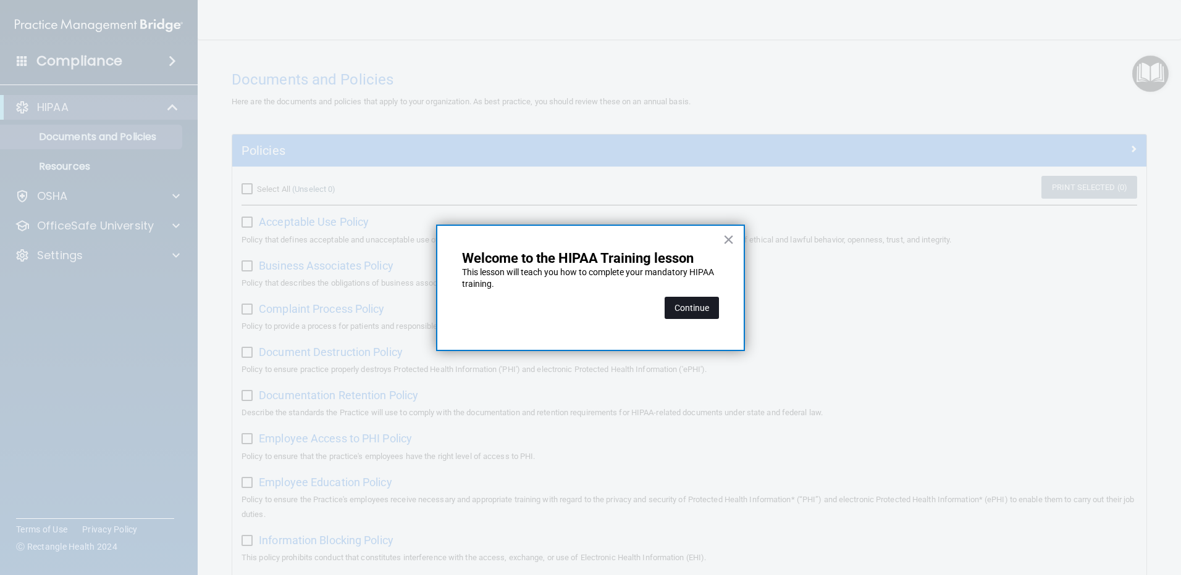
click at [691, 305] on button "Continue" at bounding box center [691, 308] width 54 height 22
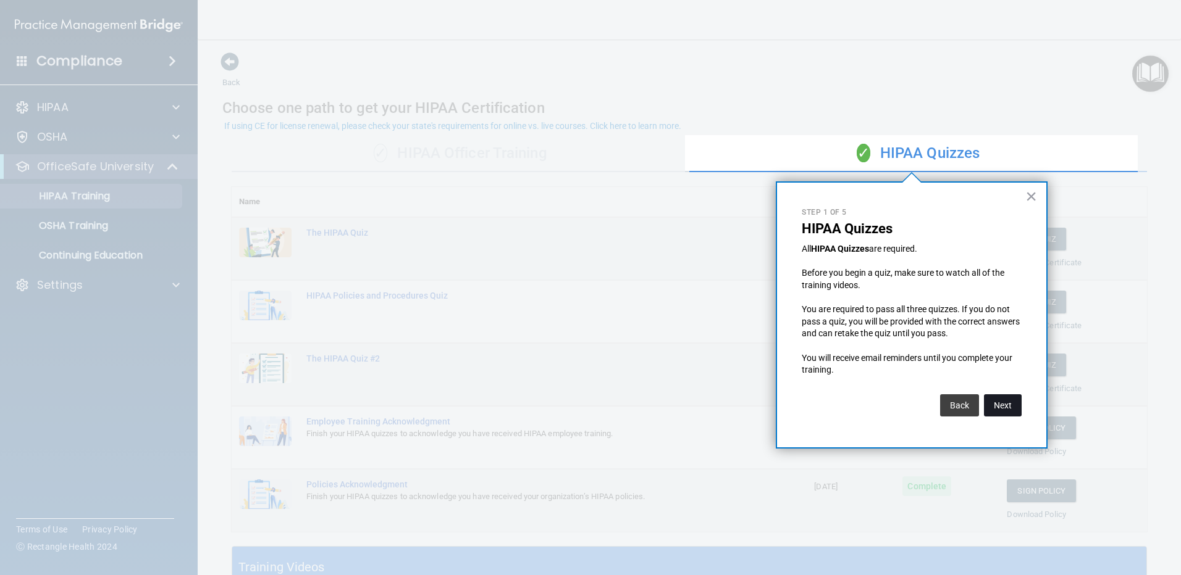
click at [1000, 404] on button "Next" at bounding box center [1003, 406] width 38 height 22
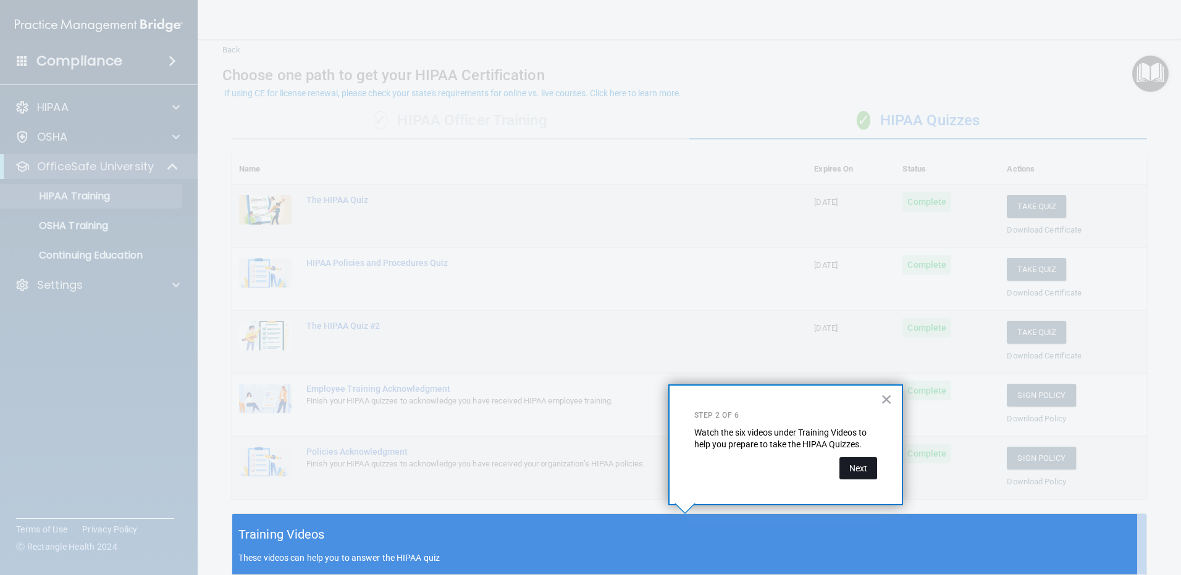
click at [862, 470] on button "Next" at bounding box center [858, 469] width 38 height 22
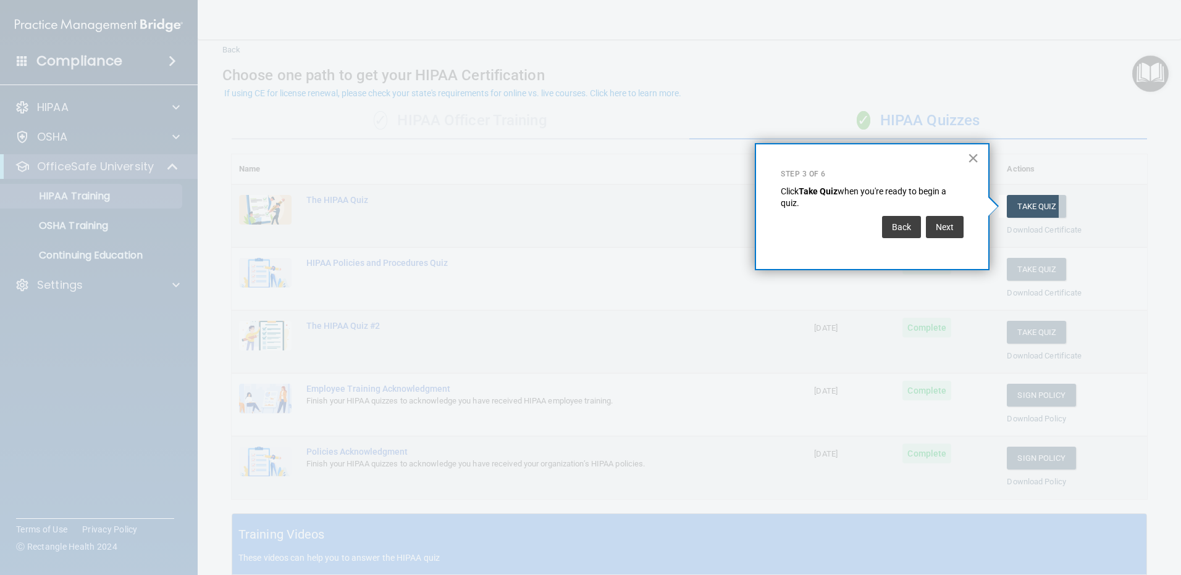
click at [971, 154] on button "×" at bounding box center [973, 158] width 12 height 20
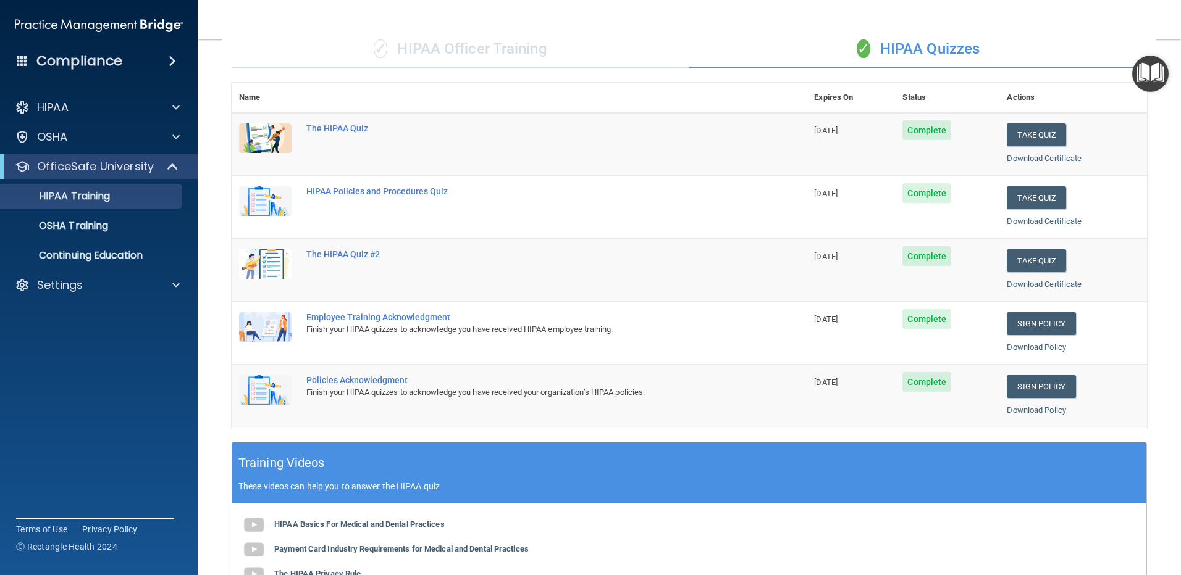
scroll to position [0, 0]
